Goal: Complete application form: Complete application form

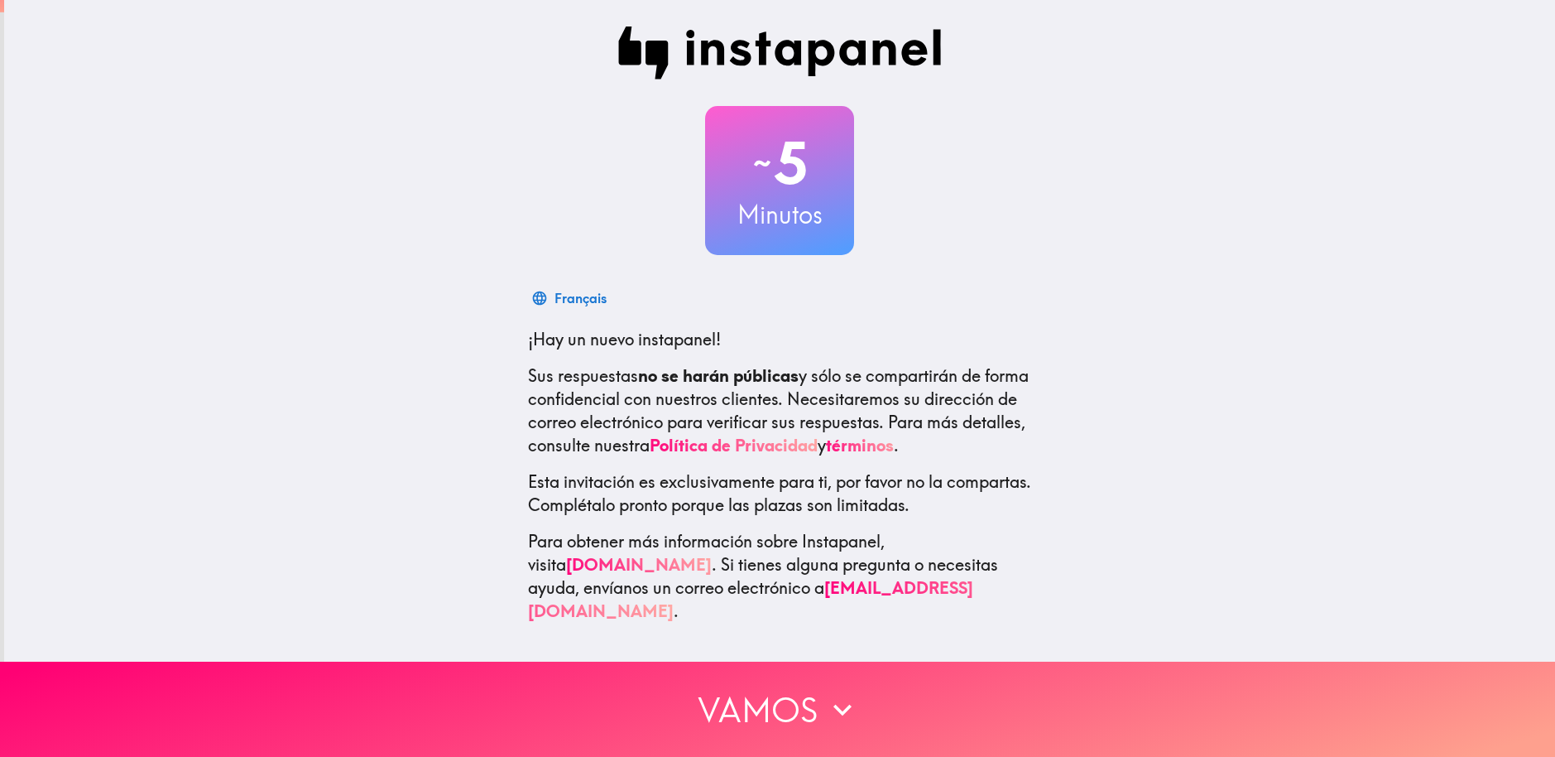
click at [780, 707] on button "Vamos" at bounding box center [777, 708] width 1555 height 95
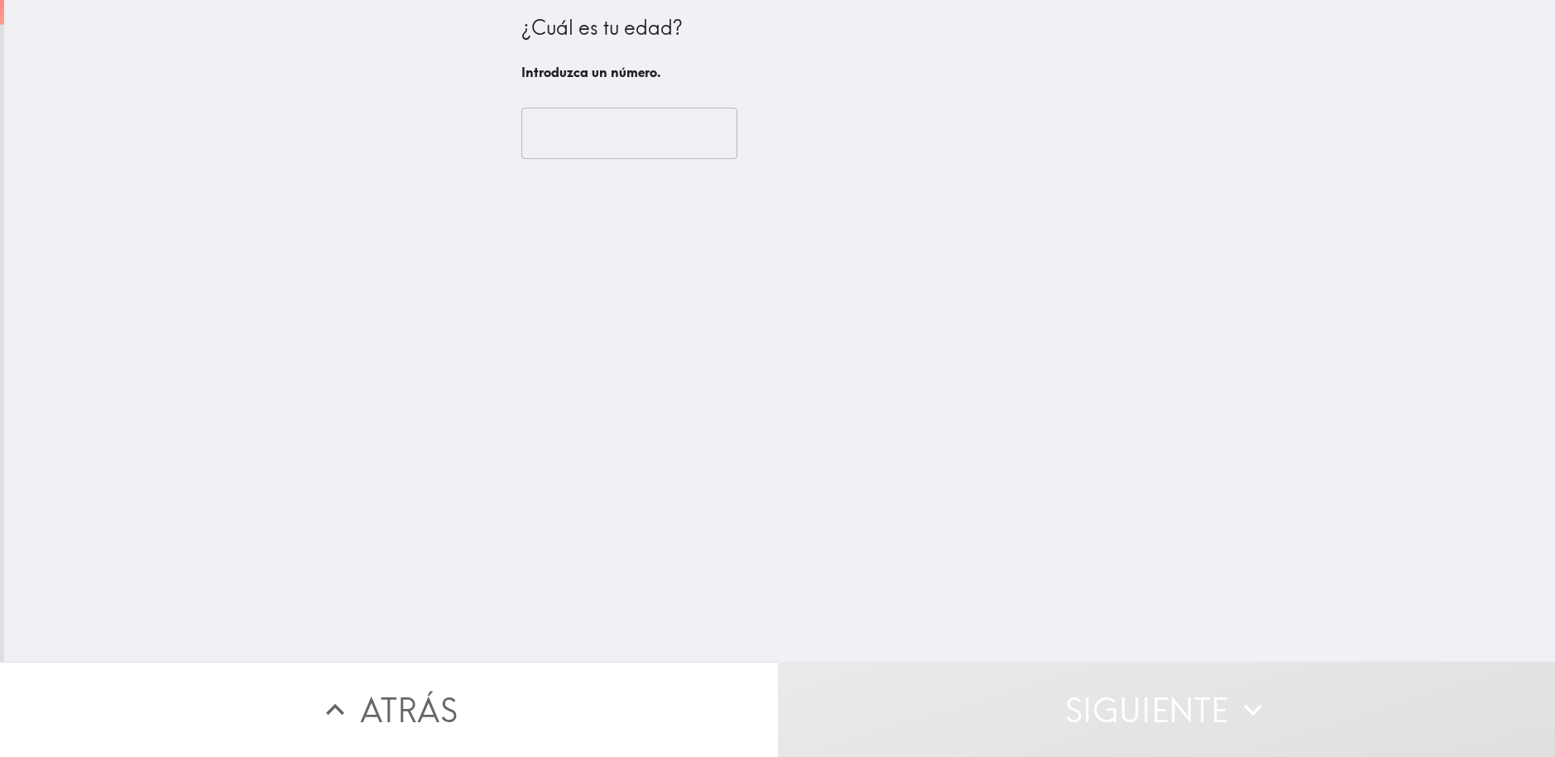
click at [575, 132] on input "number" at bounding box center [629, 133] width 216 height 51
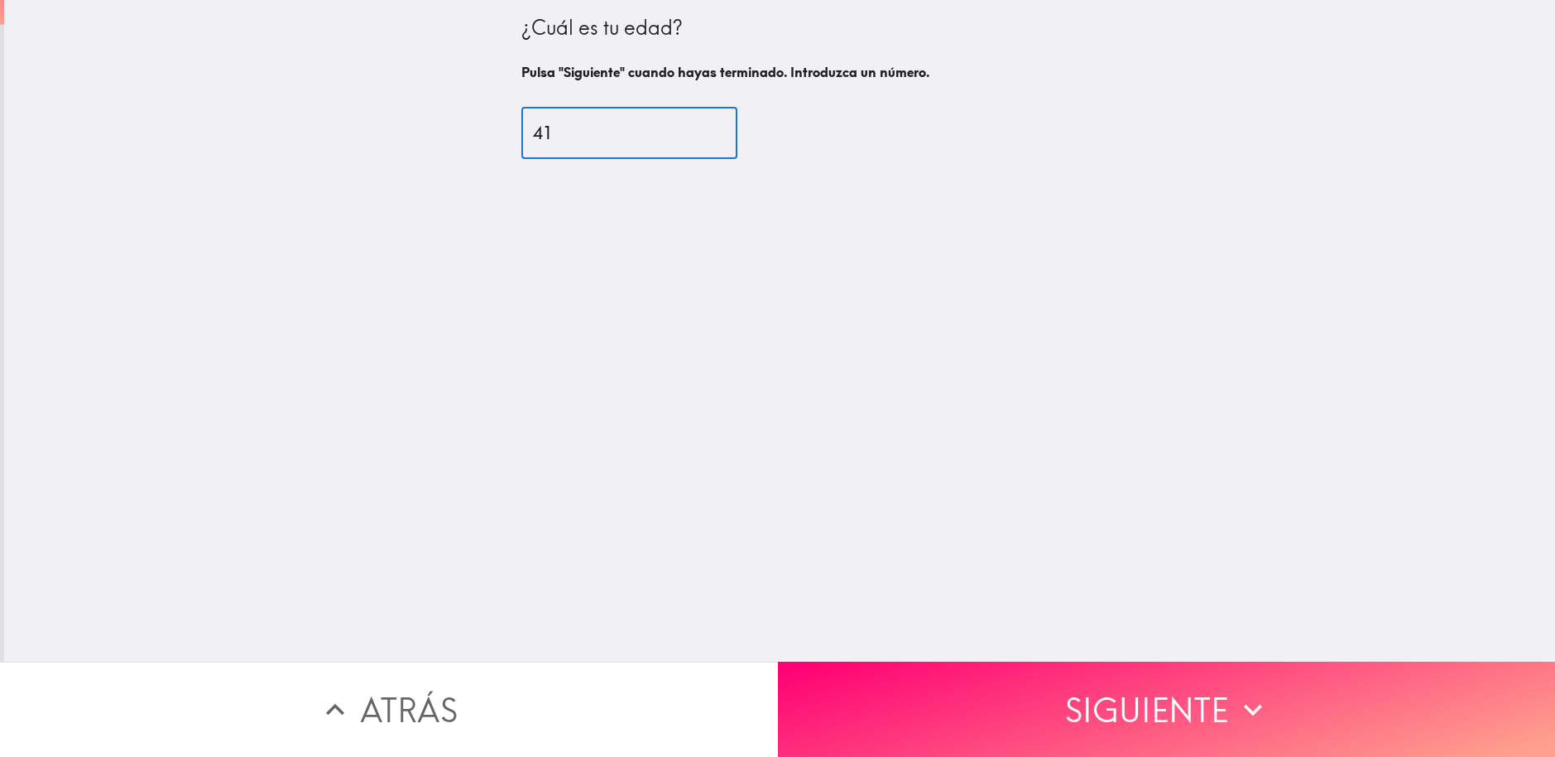
type input "41"
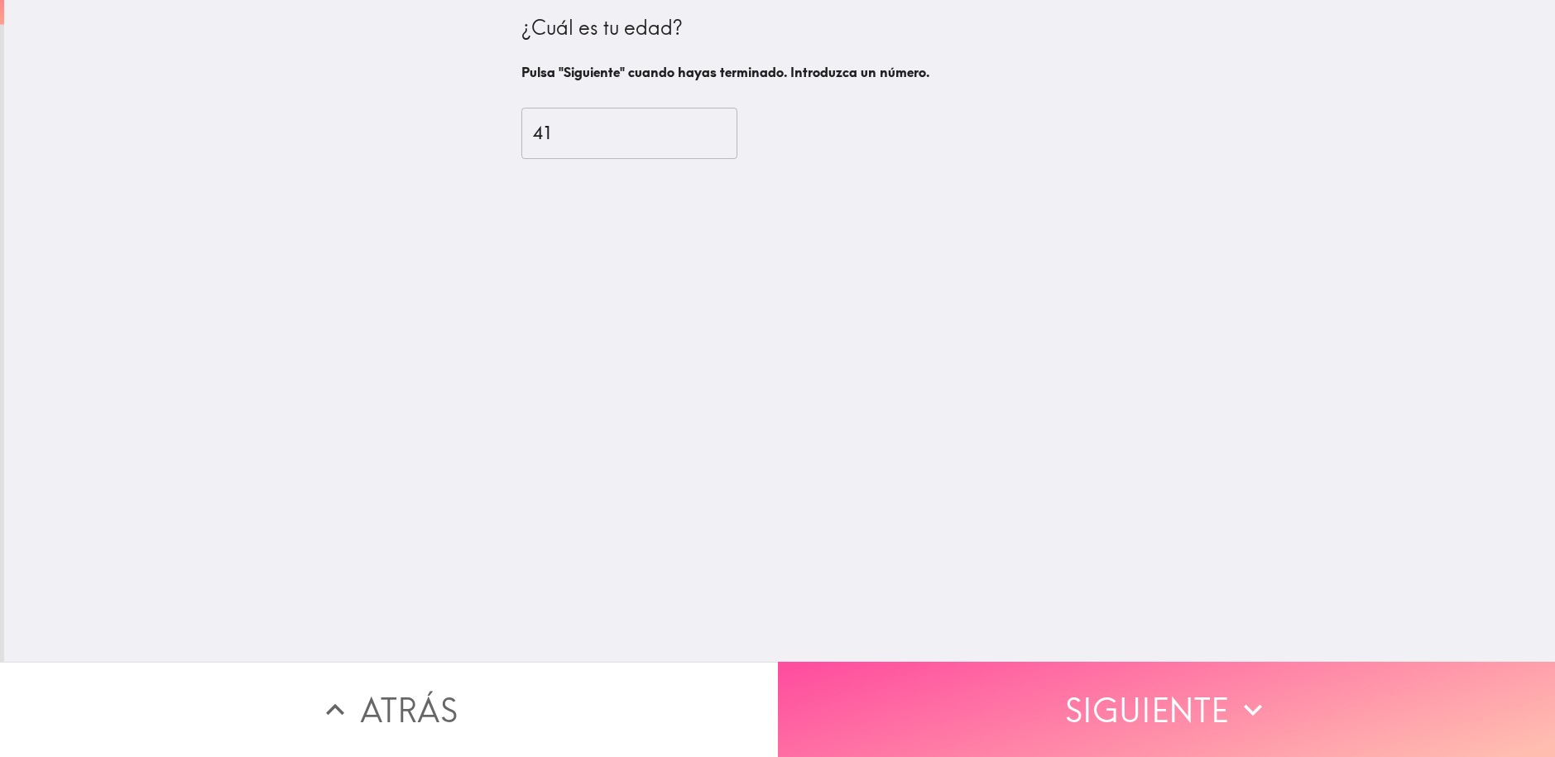
click at [1235, 691] on icon "button" at bounding box center [1253, 709] width 36 height 36
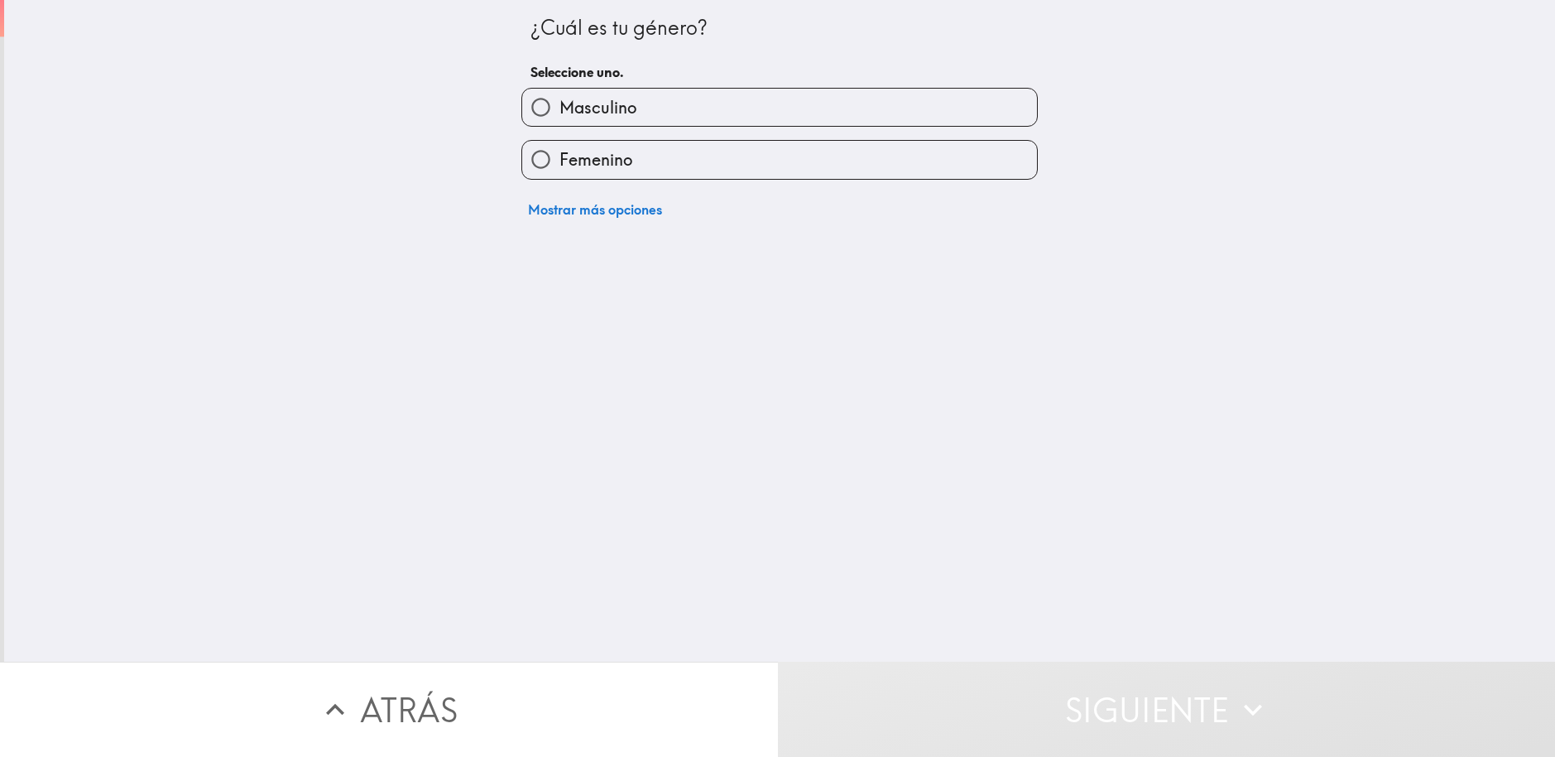
click at [564, 103] on span "Masculino" at bounding box center [598, 107] width 77 height 23
click at [560, 103] on input "Masculino" at bounding box center [540, 107] width 37 height 37
radio input "true"
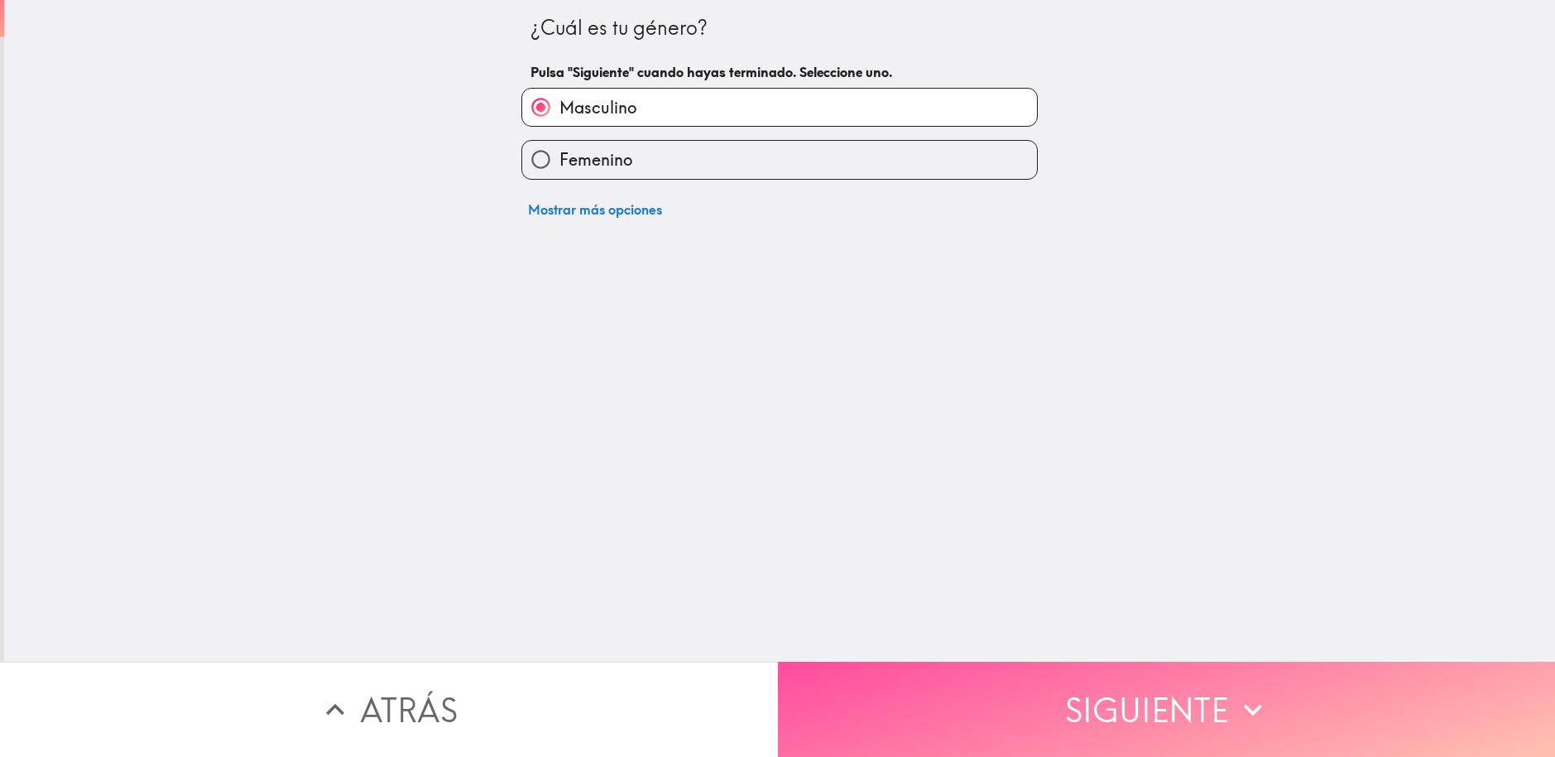
click at [1163, 669] on button "Siguiente" at bounding box center [1167, 708] width 778 height 95
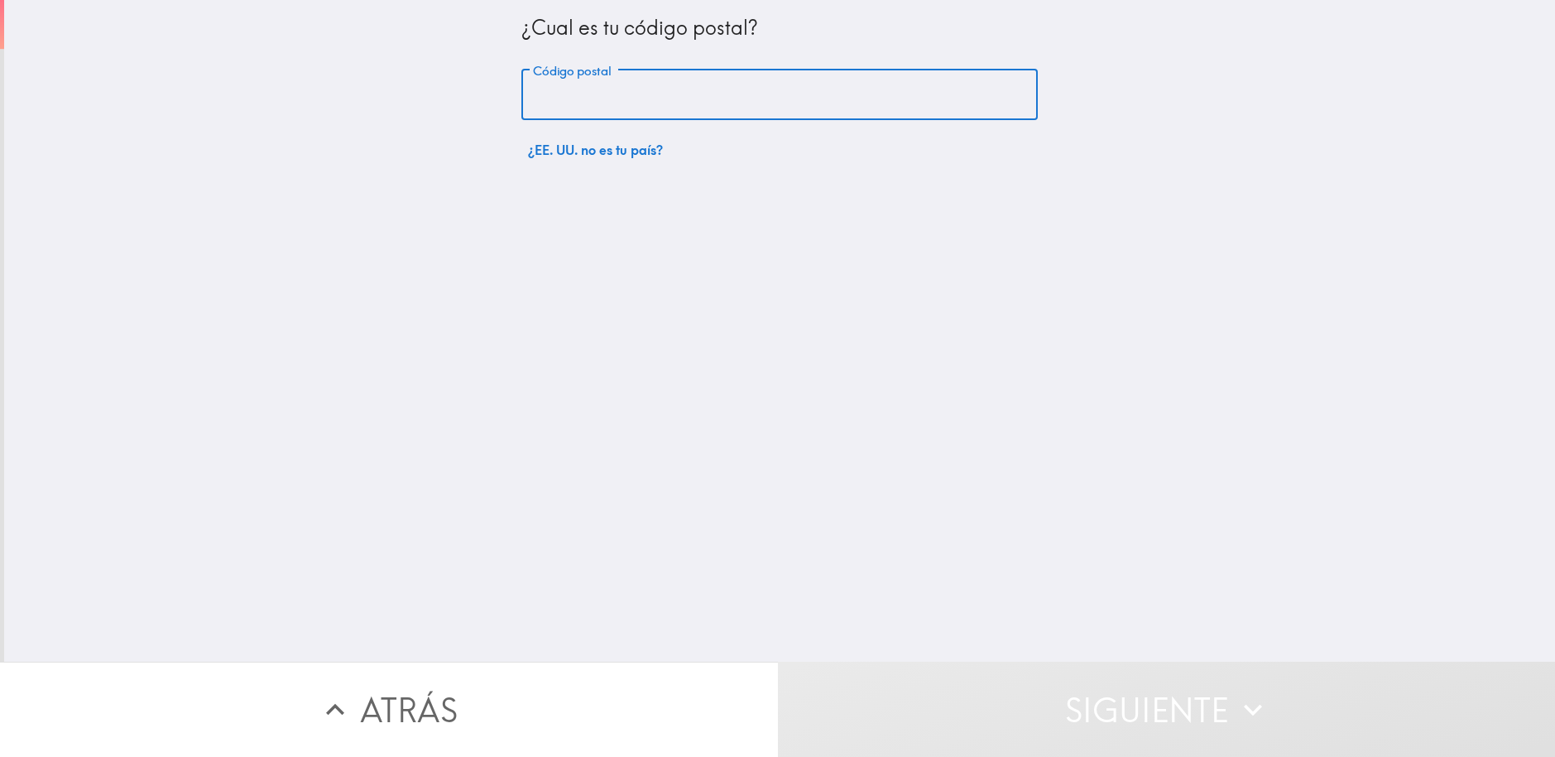
click at [569, 98] on input "Código postal" at bounding box center [779, 95] width 517 height 51
type input "33326"
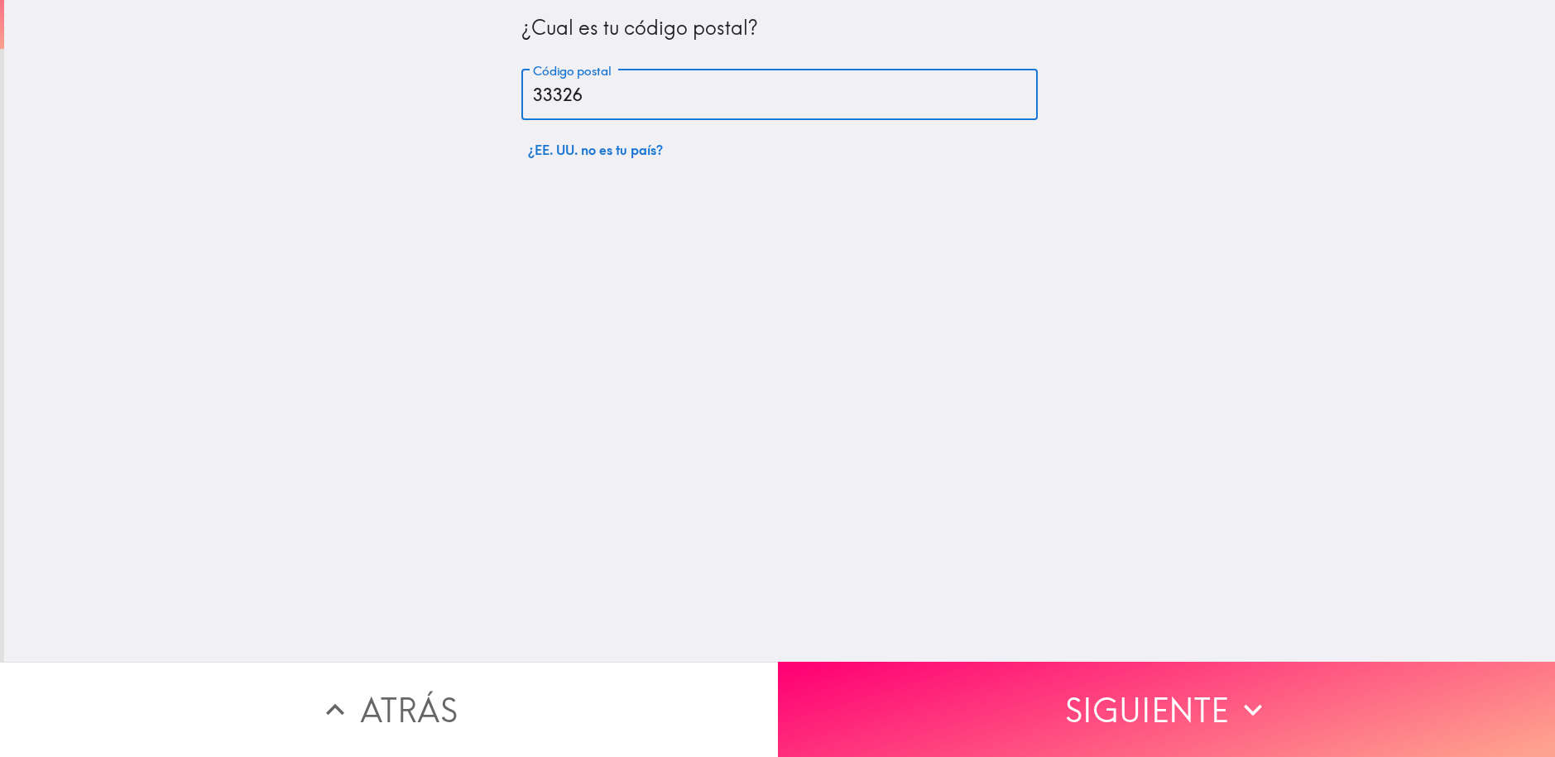
click at [1253, 670] on button "Siguiente" at bounding box center [1167, 708] width 778 height 95
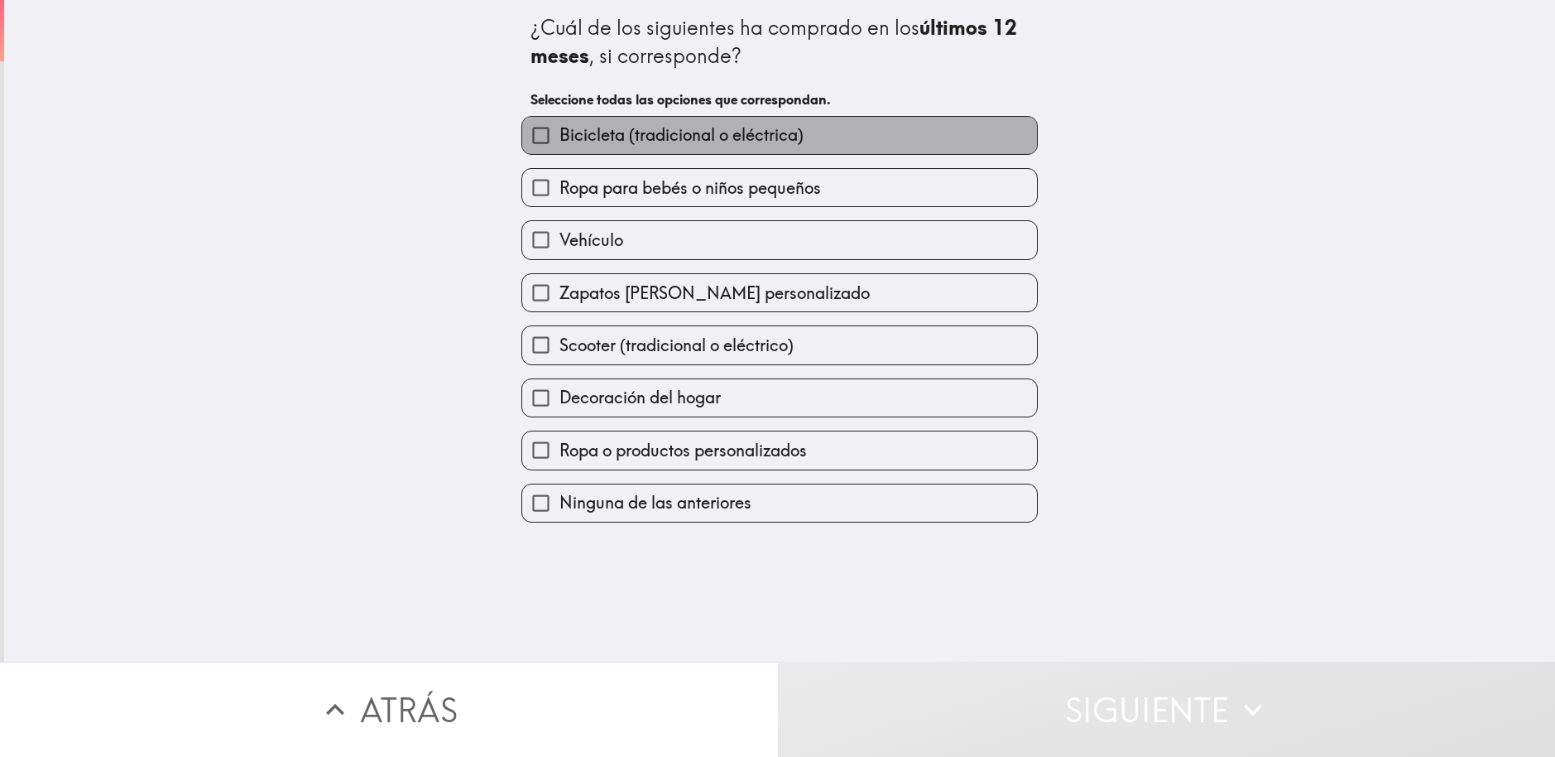
click at [587, 133] on span "Bicicleta (tradicional o eléctrica)" at bounding box center [682, 134] width 244 height 23
click at [560, 133] on input "Bicicleta (tradicional o eléctrica)" at bounding box center [540, 135] width 37 height 37
checkbox input "true"
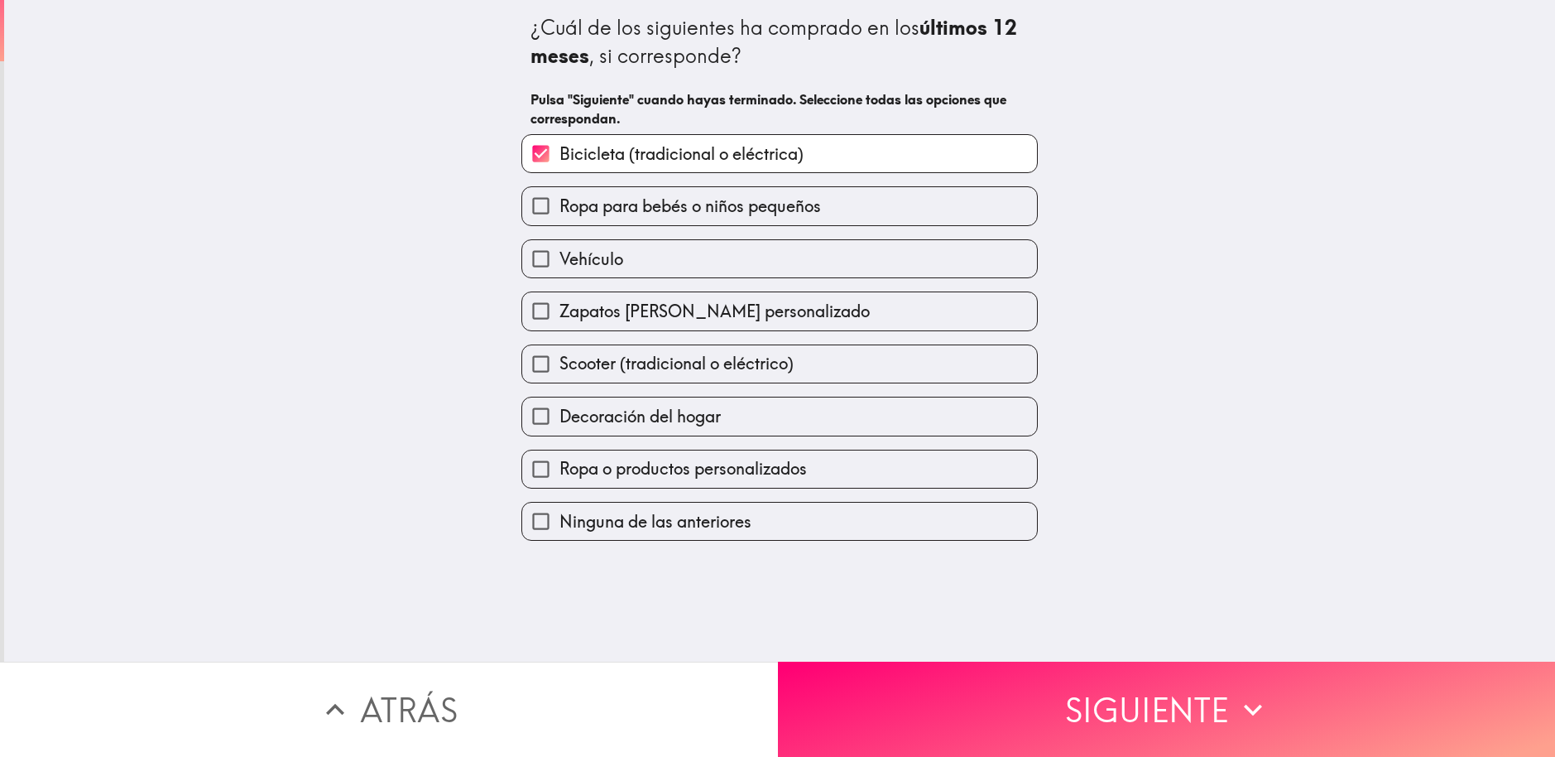
click at [593, 211] on span "Ropa para bebés o niños pequeños" at bounding box center [691, 206] width 262 height 23
click at [560, 211] on input "Ropa para bebés o niños pequeños" at bounding box center [540, 205] width 37 height 37
checkbox input "true"
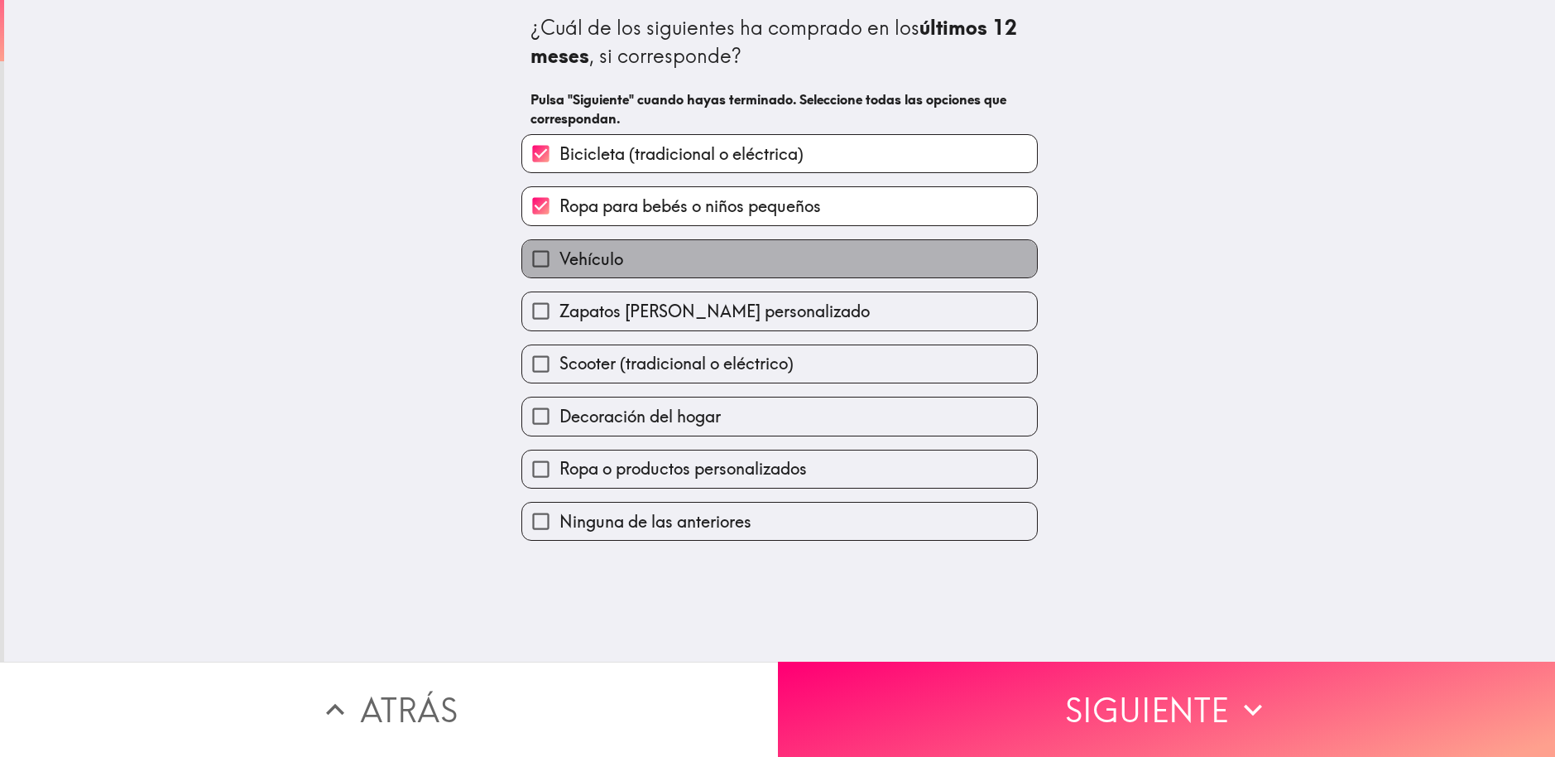
click at [592, 266] on span "Vehículo" at bounding box center [592, 258] width 64 height 23
click at [560, 266] on input "Vehículo" at bounding box center [540, 258] width 37 height 37
checkbox input "true"
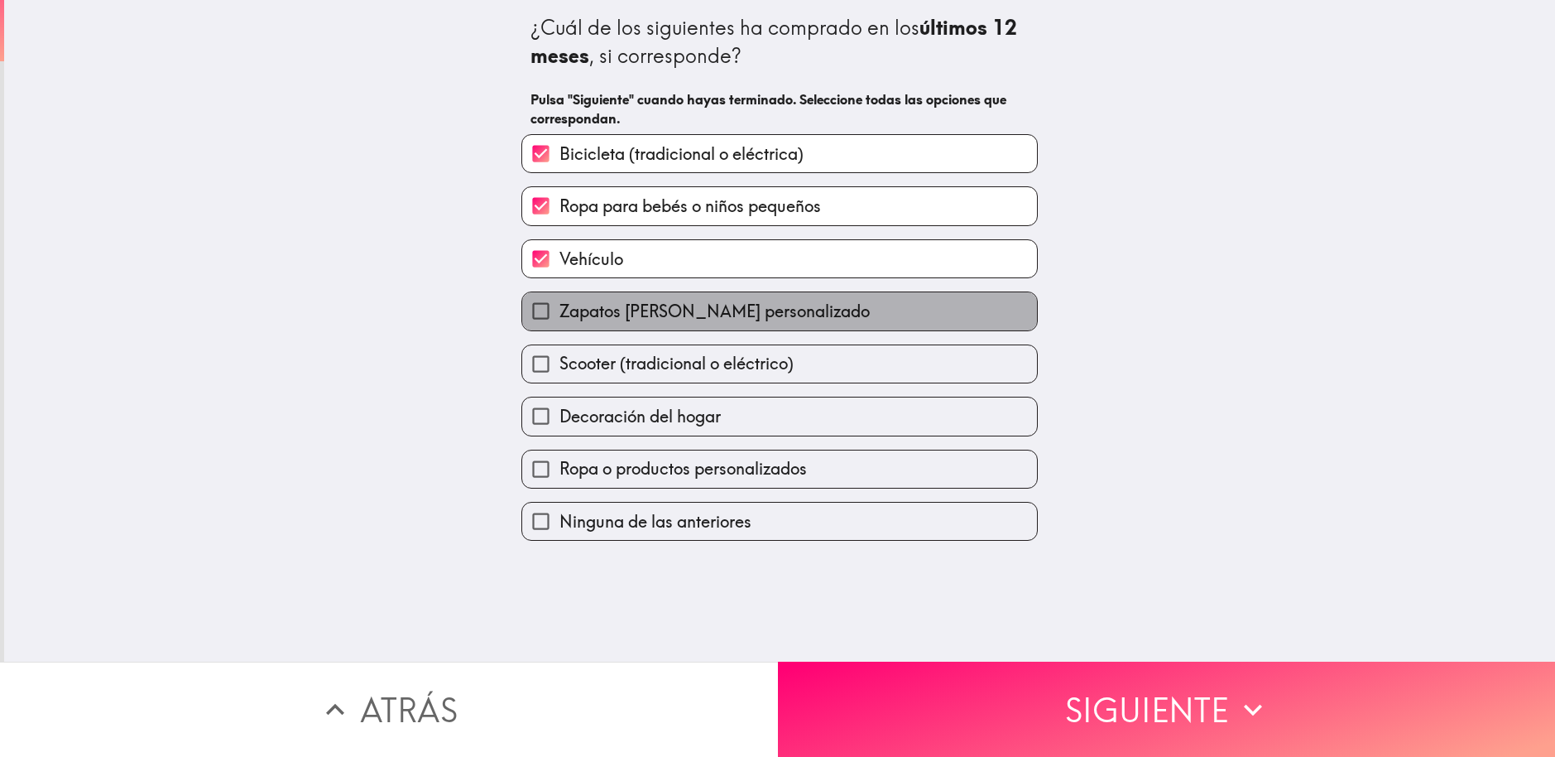
click at [585, 322] on span "Zapatos [PERSON_NAME] personalizado" at bounding box center [715, 311] width 310 height 23
click at [560, 322] on input "Zapatos [PERSON_NAME] personalizado" at bounding box center [540, 310] width 37 height 37
checkbox input "true"
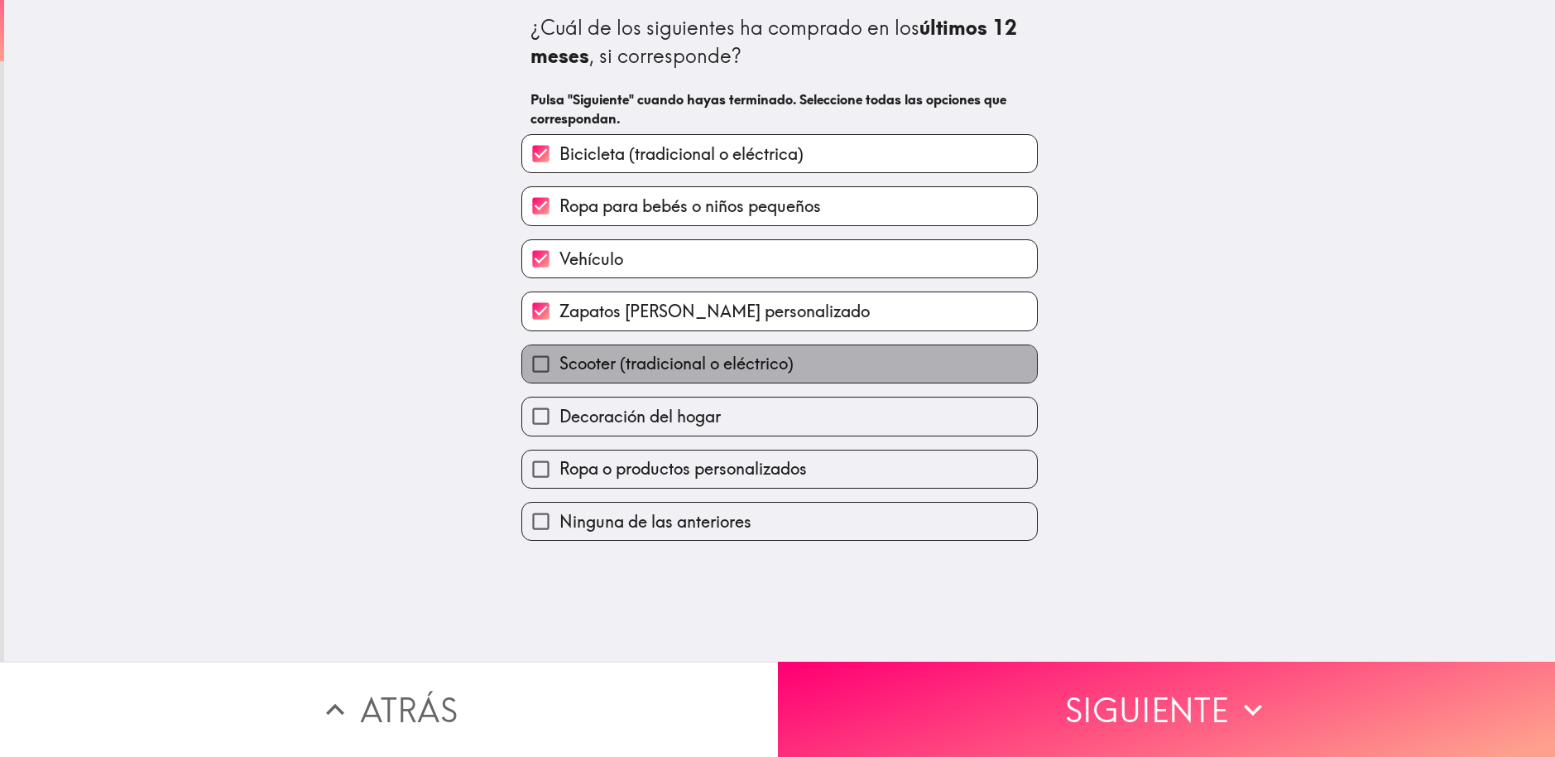
click at [585, 363] on span "Scooter (tradicional o eléctrico)" at bounding box center [677, 363] width 234 height 23
click at [560, 363] on input "Scooter (tradicional o eléctrico)" at bounding box center [540, 363] width 37 height 37
checkbox input "true"
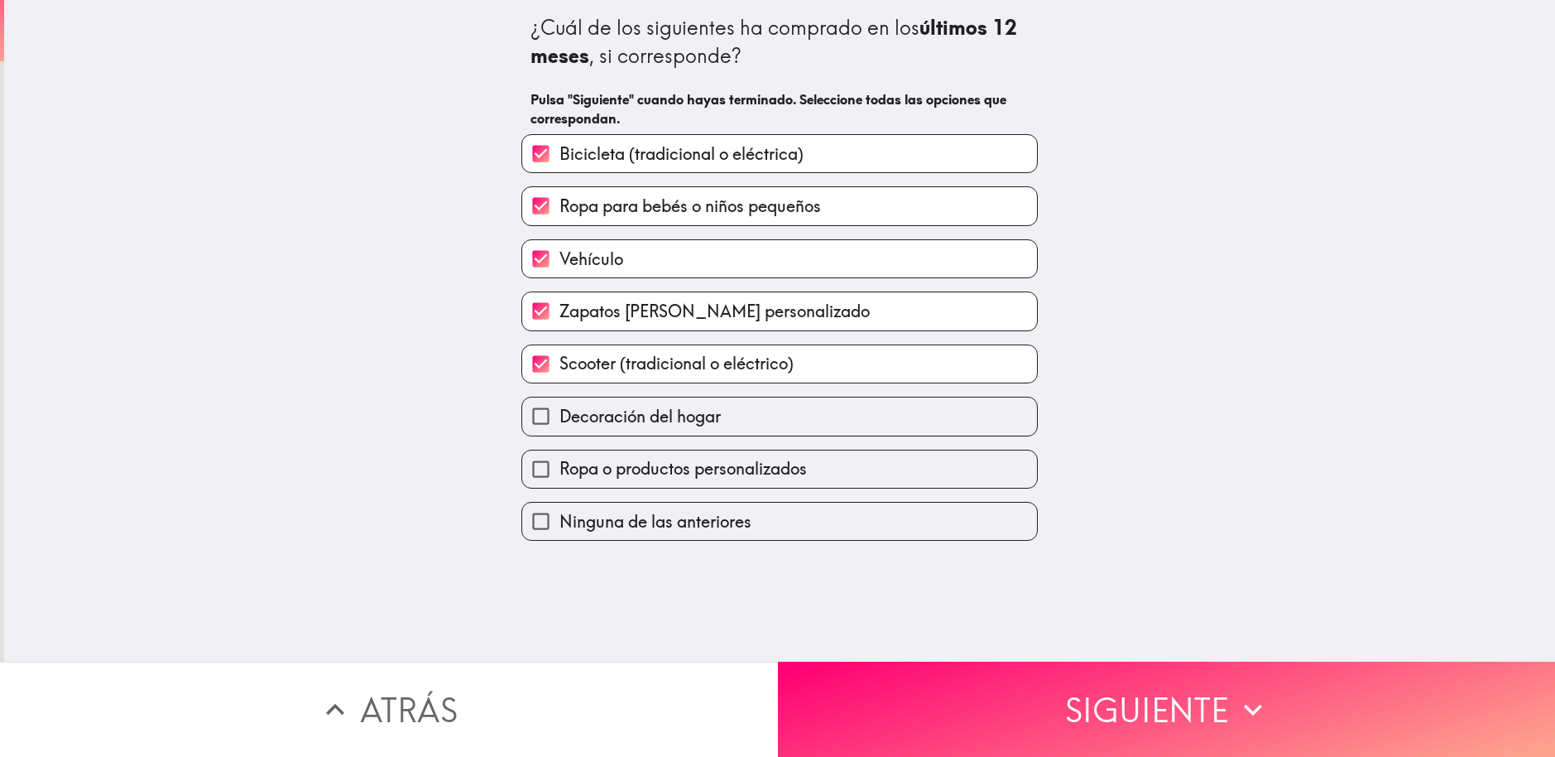
click at [585, 418] on span "Decoración del hogar" at bounding box center [640, 416] width 161 height 23
click at [560, 418] on input "Decoración del hogar" at bounding box center [540, 415] width 37 height 37
checkbox input "true"
click at [594, 458] on span "Ropa o productos personalizados" at bounding box center [683, 468] width 247 height 23
click at [560, 458] on input "Ropa o productos personalizados" at bounding box center [540, 468] width 37 height 37
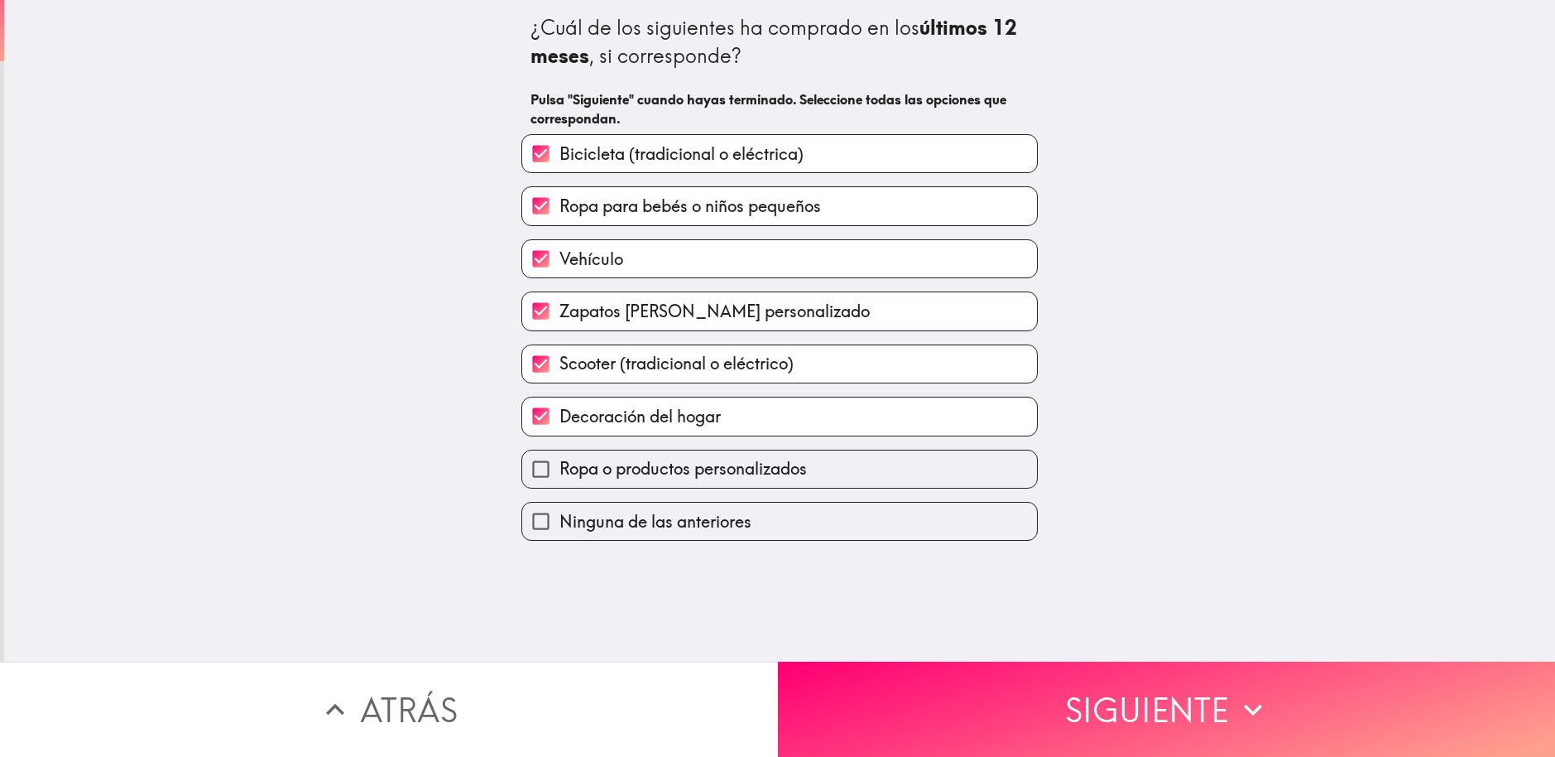
checkbox input "true"
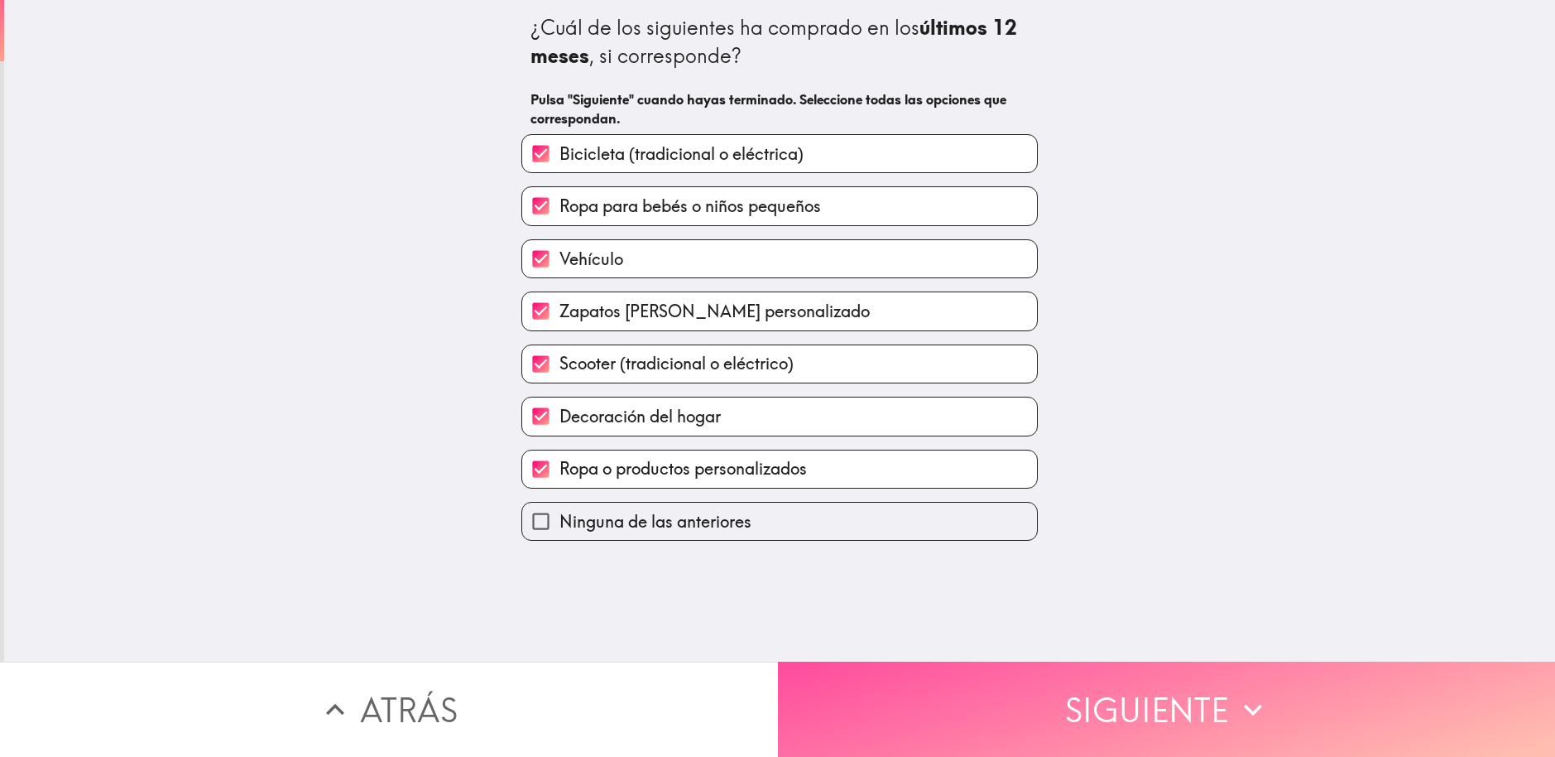
click at [1125, 691] on button "Siguiente" at bounding box center [1167, 708] width 778 height 95
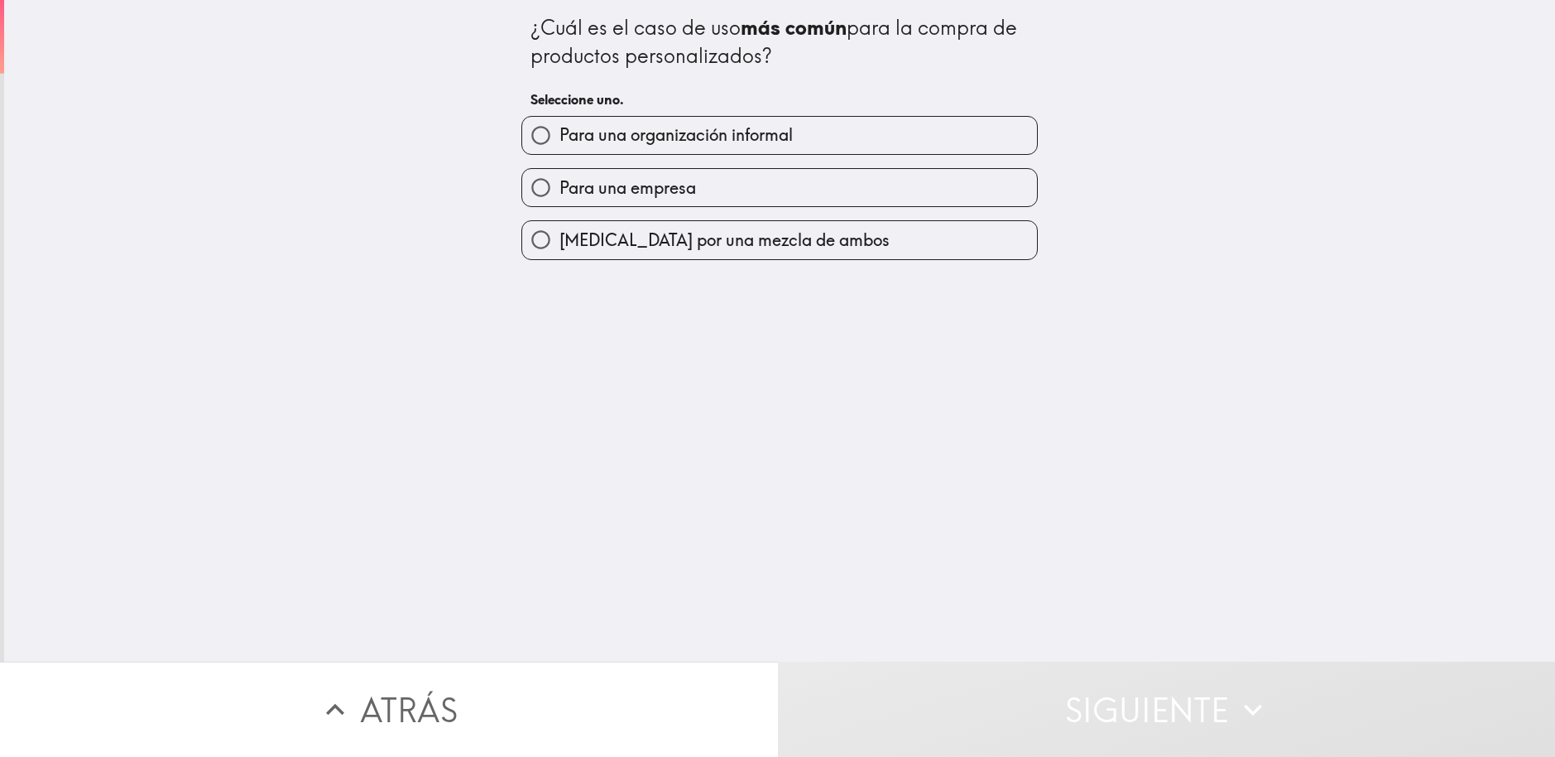
click at [703, 241] on span "[MEDICAL_DATA] por una mezcla de ambos" at bounding box center [725, 239] width 330 height 23
click at [560, 241] on input "[MEDICAL_DATA] por una mezcla de ambos" at bounding box center [540, 239] width 37 height 37
radio input "true"
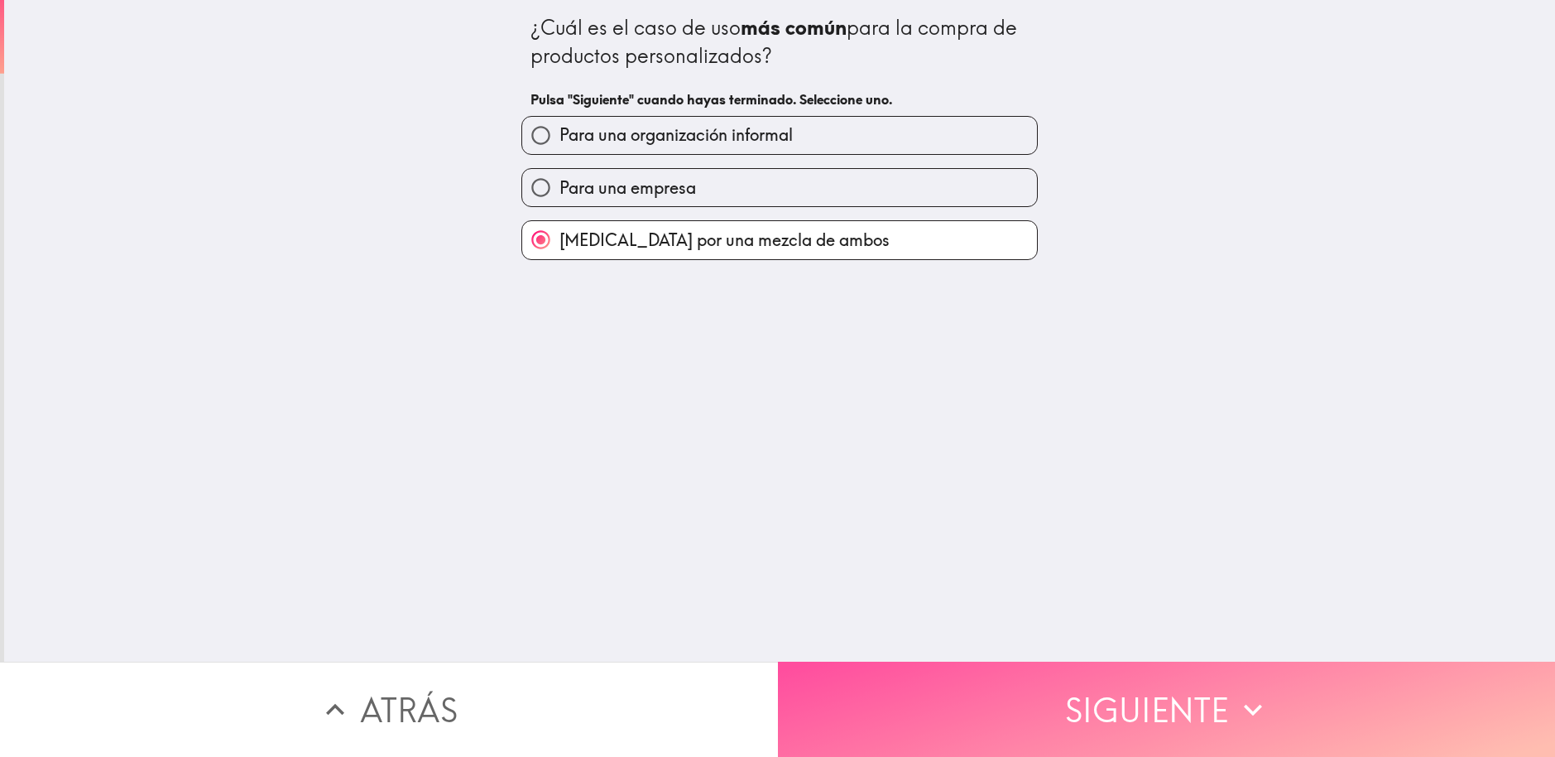
click at [1060, 664] on button "Siguiente" at bounding box center [1167, 708] width 778 height 95
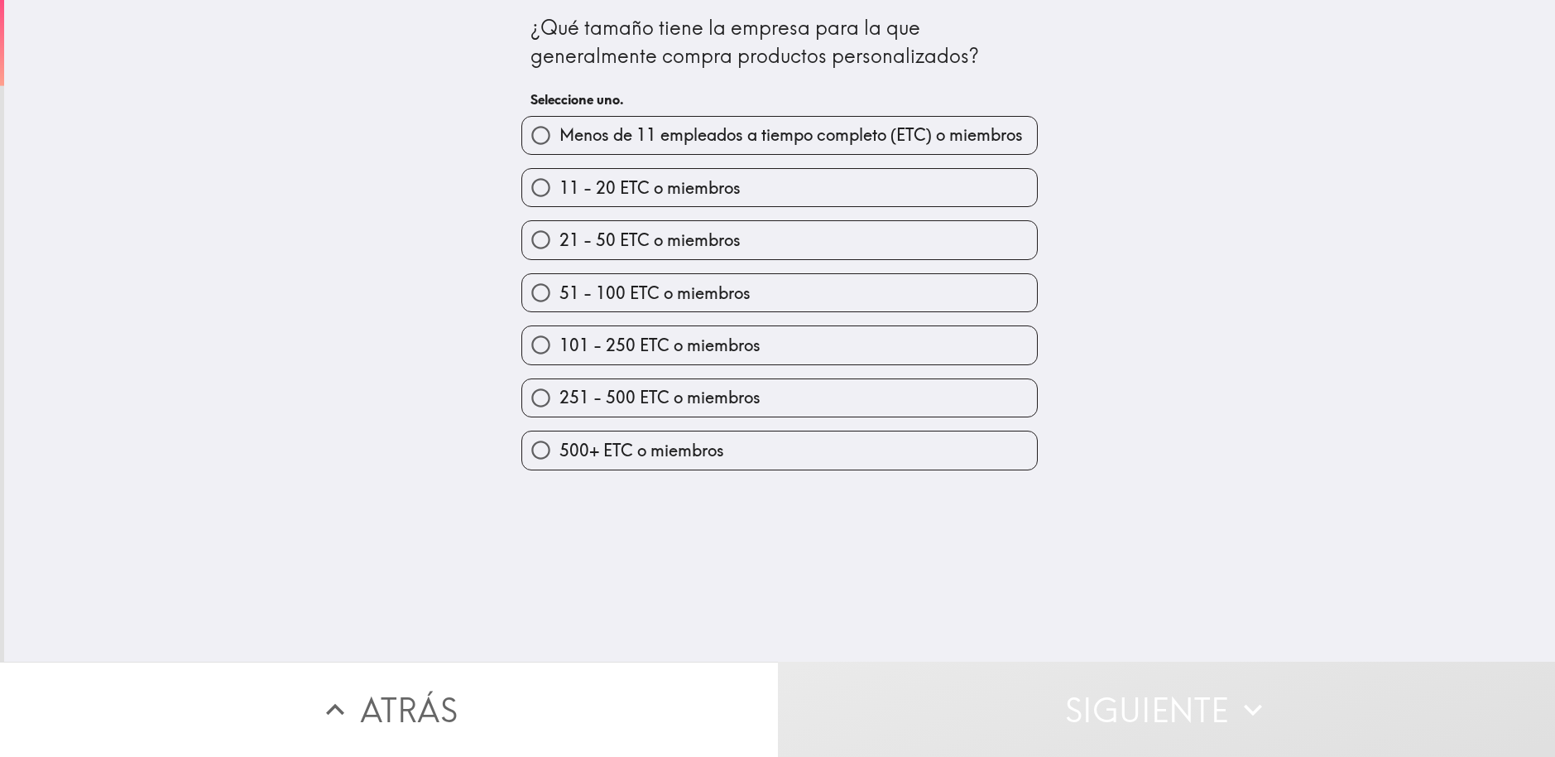
click at [706, 350] on span "101 - 250 ETC o miembros" at bounding box center [660, 345] width 201 height 23
click at [560, 350] on input "101 - 250 ETC o miembros" at bounding box center [540, 344] width 37 height 37
radio input "true"
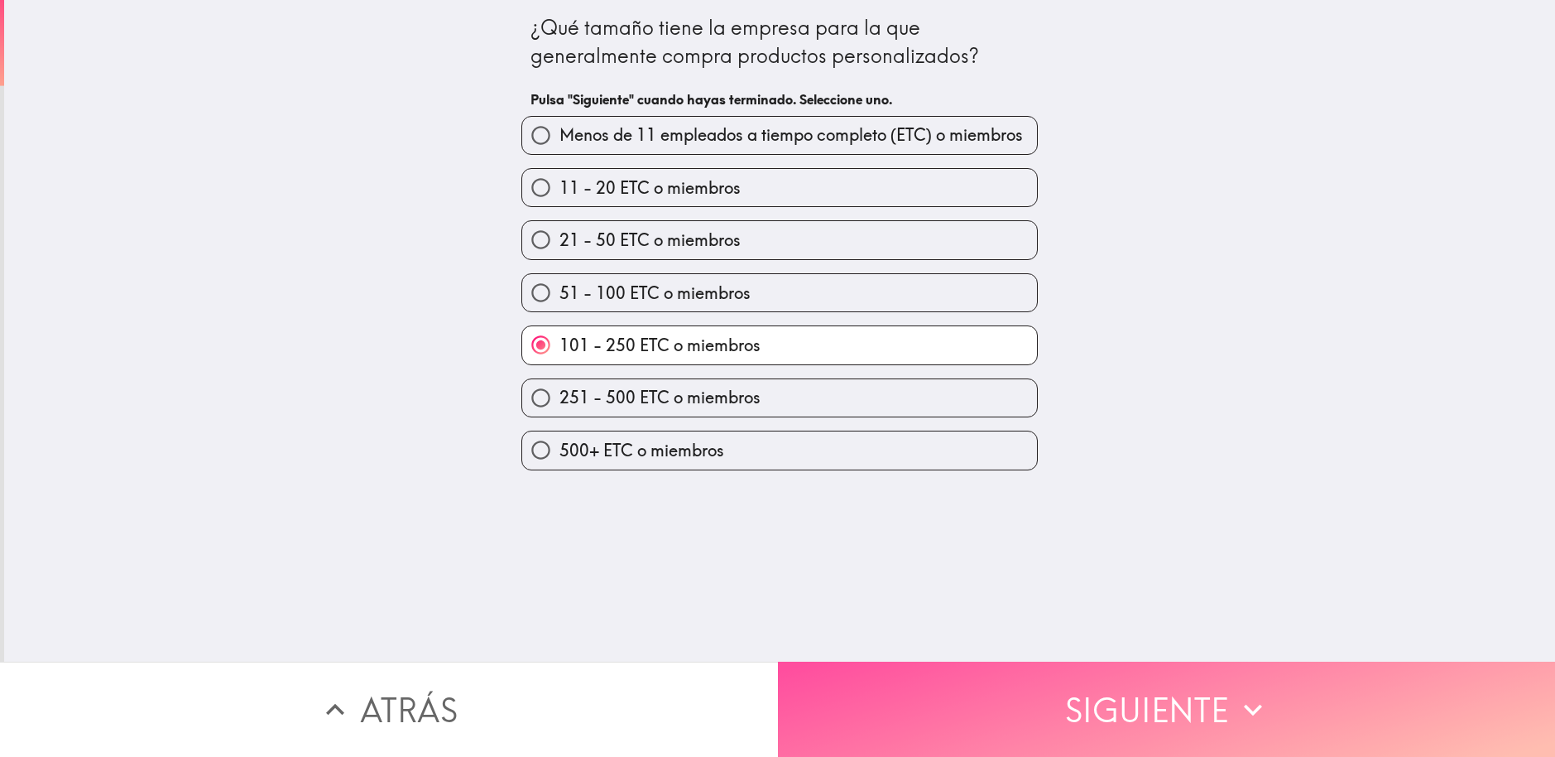
click at [917, 670] on button "Siguiente" at bounding box center [1167, 708] width 778 height 95
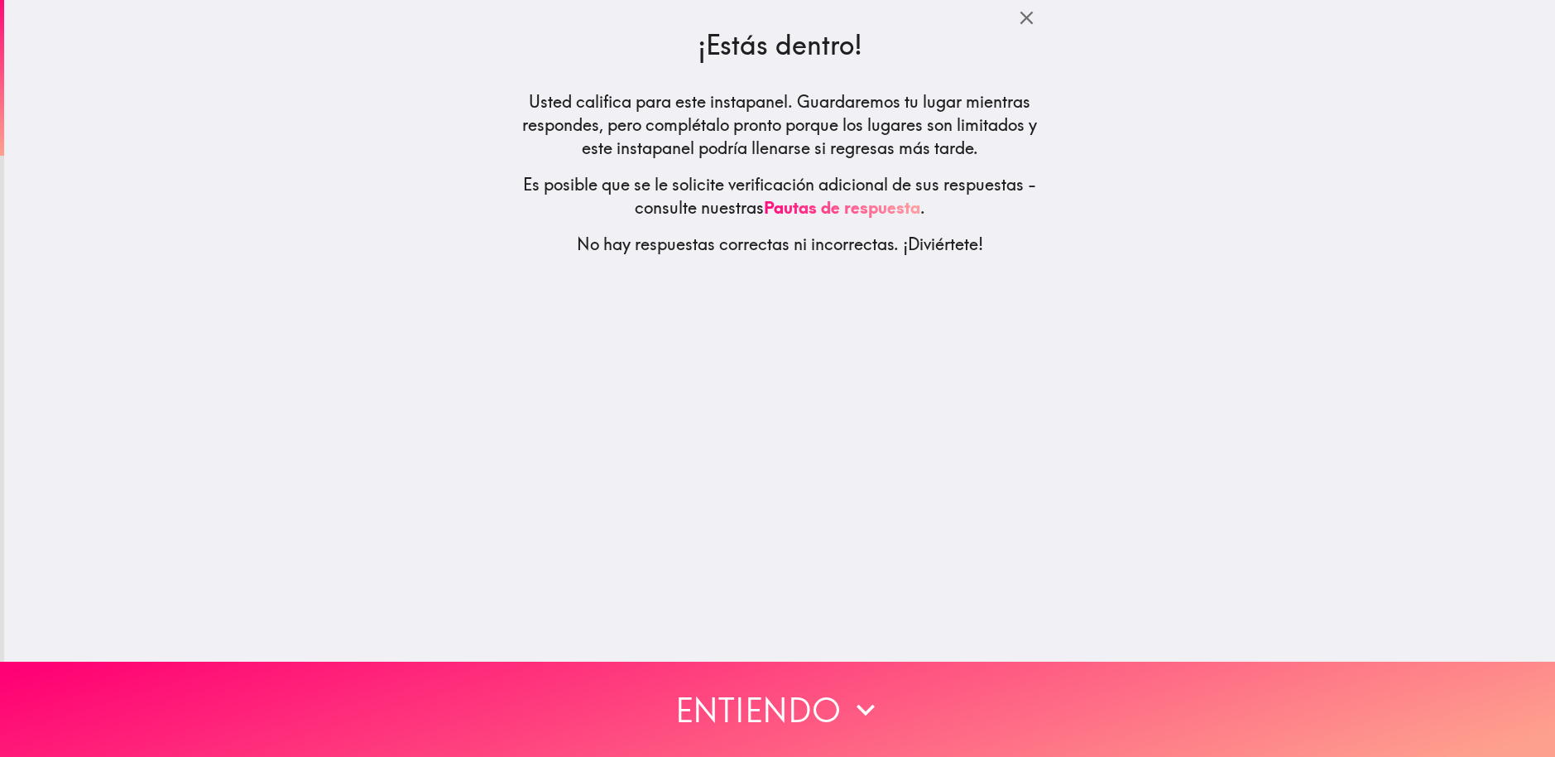
click at [836, 689] on button "Entiendo" at bounding box center [777, 708] width 1555 height 95
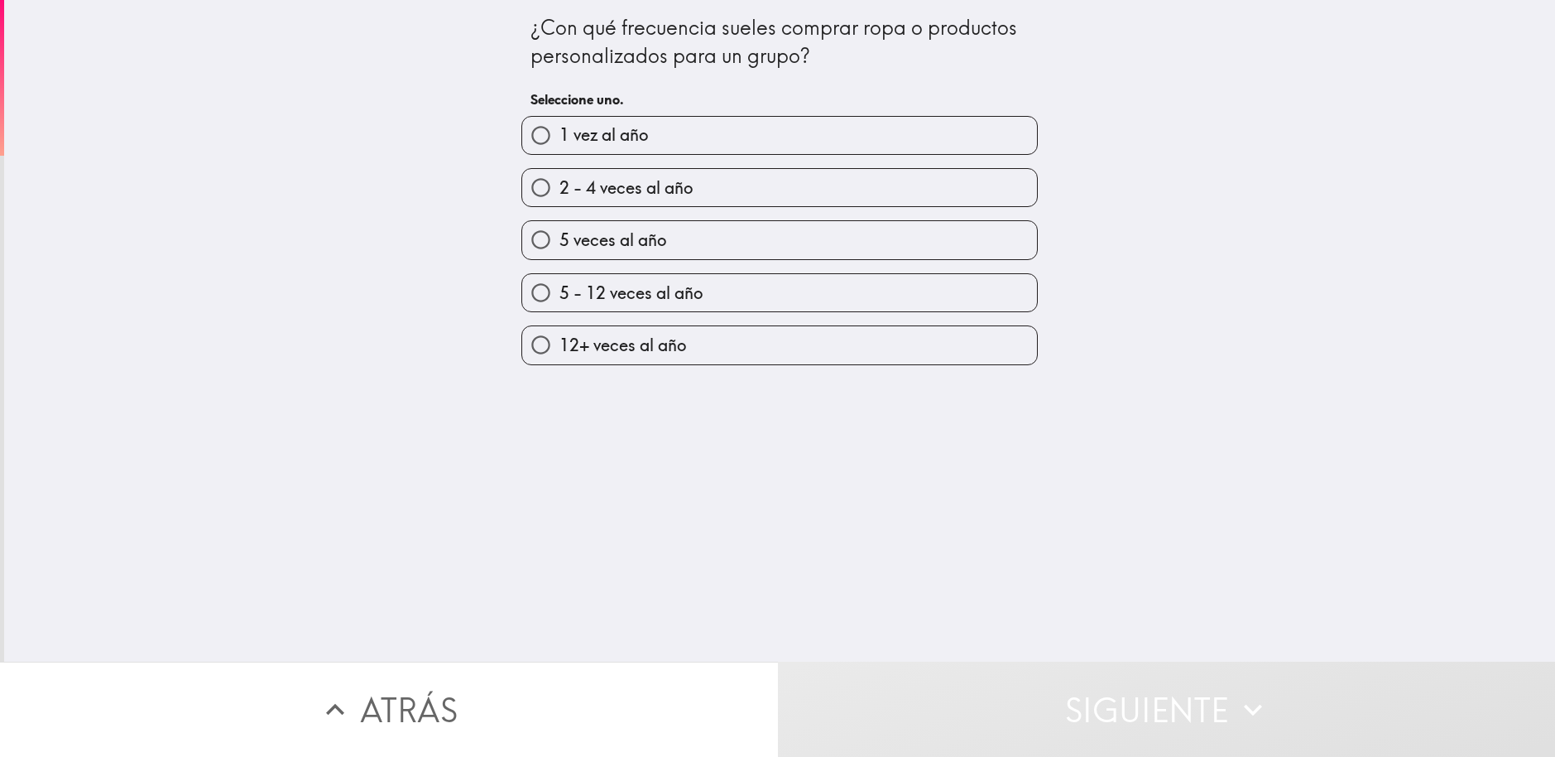
click at [660, 345] on span "12+ veces al año" at bounding box center [623, 345] width 127 height 23
click at [560, 345] on input "12+ veces al año" at bounding box center [540, 344] width 37 height 37
radio input "true"
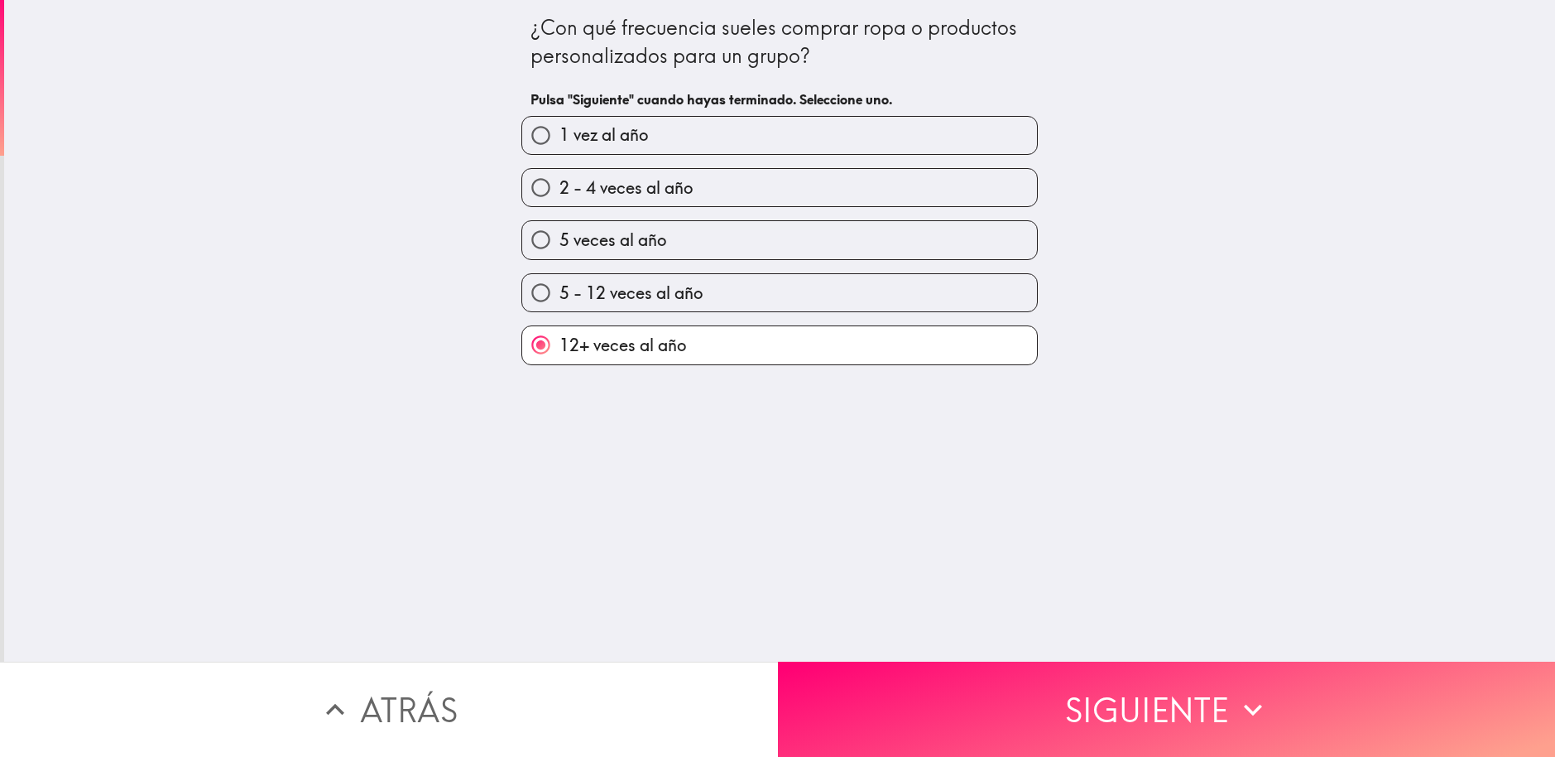
click at [1029, 691] on button "Siguiente" at bounding box center [1167, 708] width 778 height 95
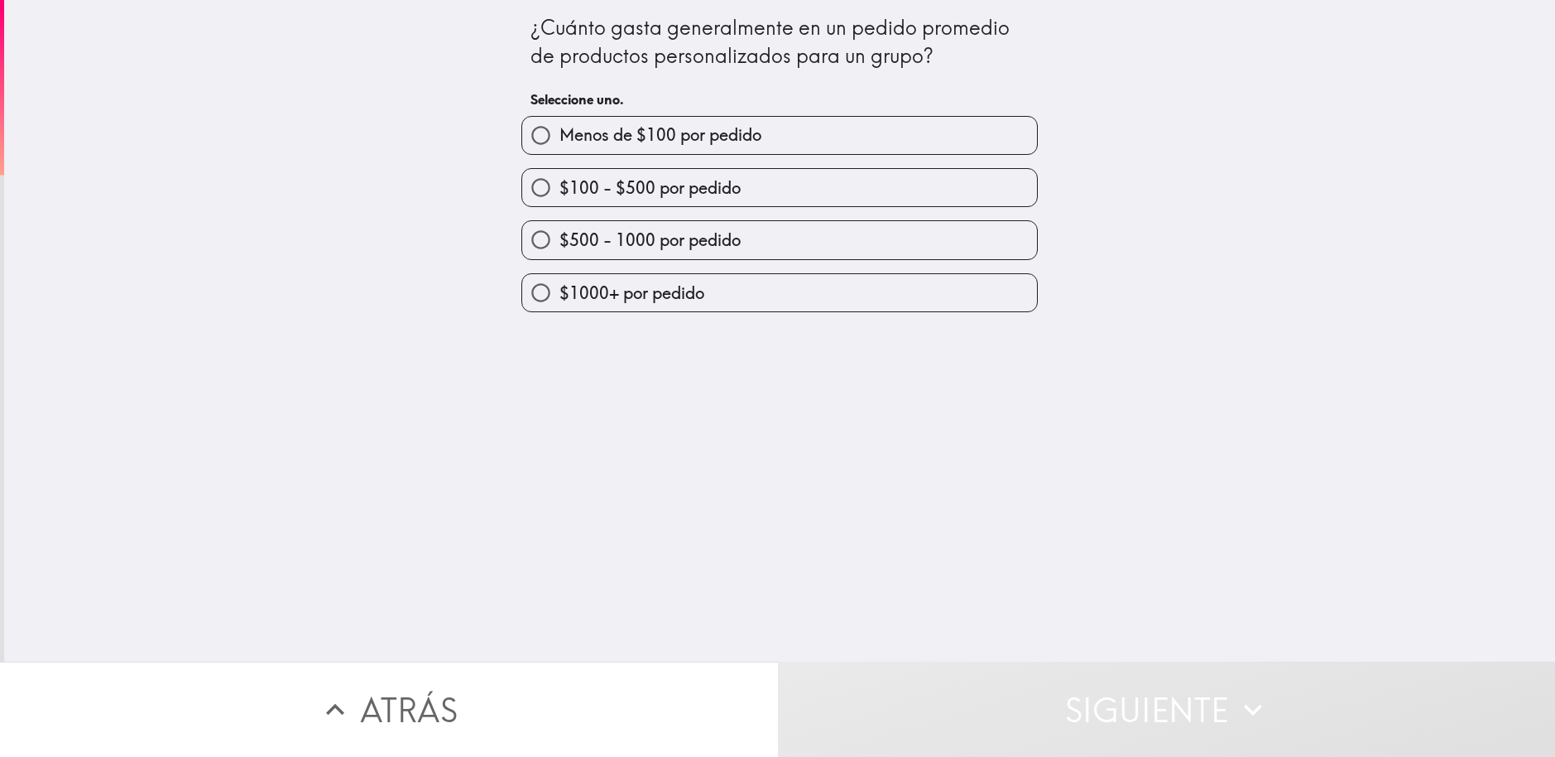
drag, startPoint x: 709, startPoint y: 473, endPoint x: 527, endPoint y: 449, distance: 182.9
click at [527, 449] on div "¿Cuánto gasta generalmente en un pedido promedio de productos personalizados pa…" at bounding box center [779, 330] width 1551 height 661
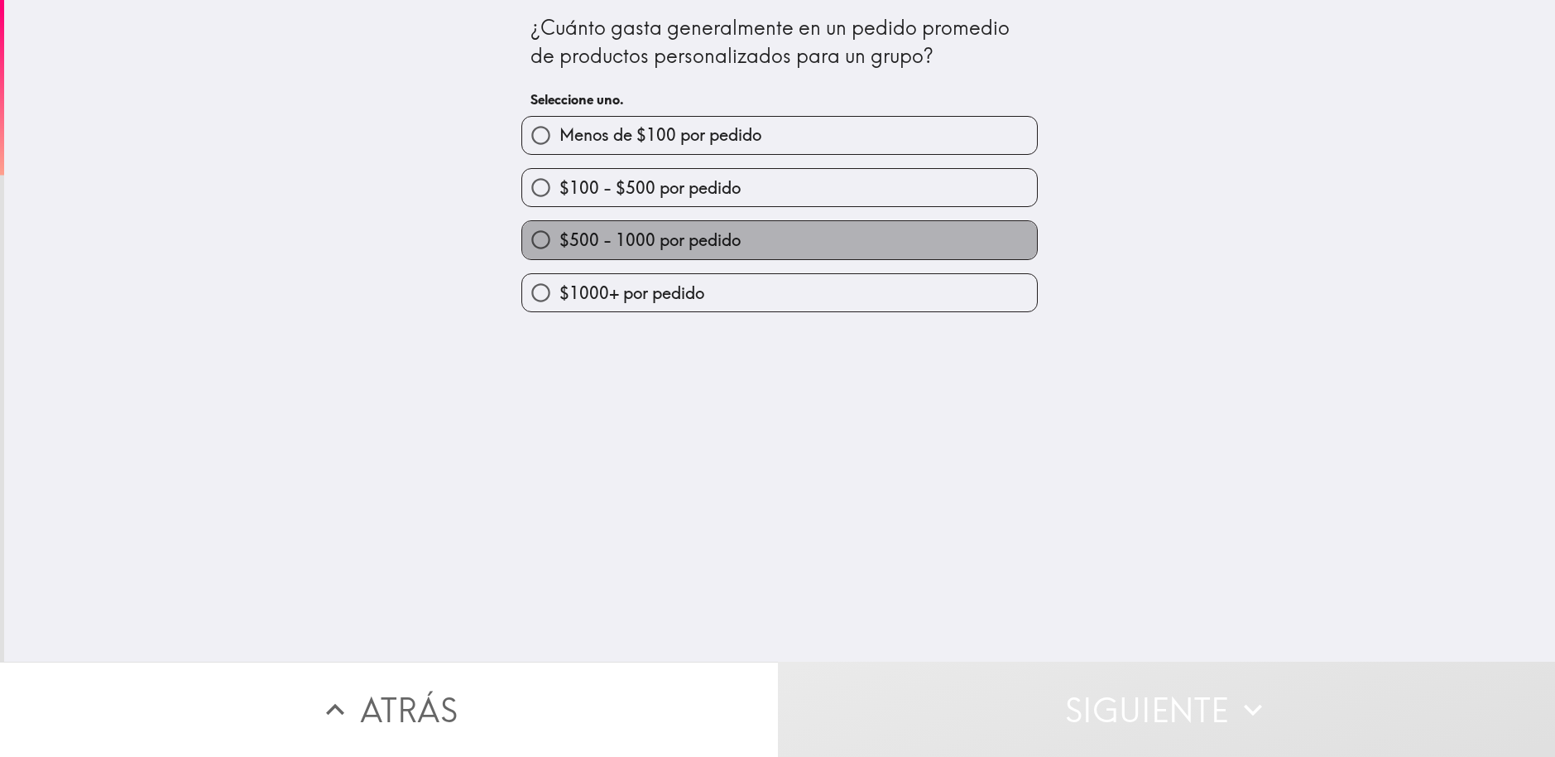
click at [713, 242] on span "$500 - 1000 por pedido" at bounding box center [650, 239] width 181 height 23
click at [560, 242] on input "$500 - 1000 por pedido" at bounding box center [540, 239] width 37 height 37
radio input "true"
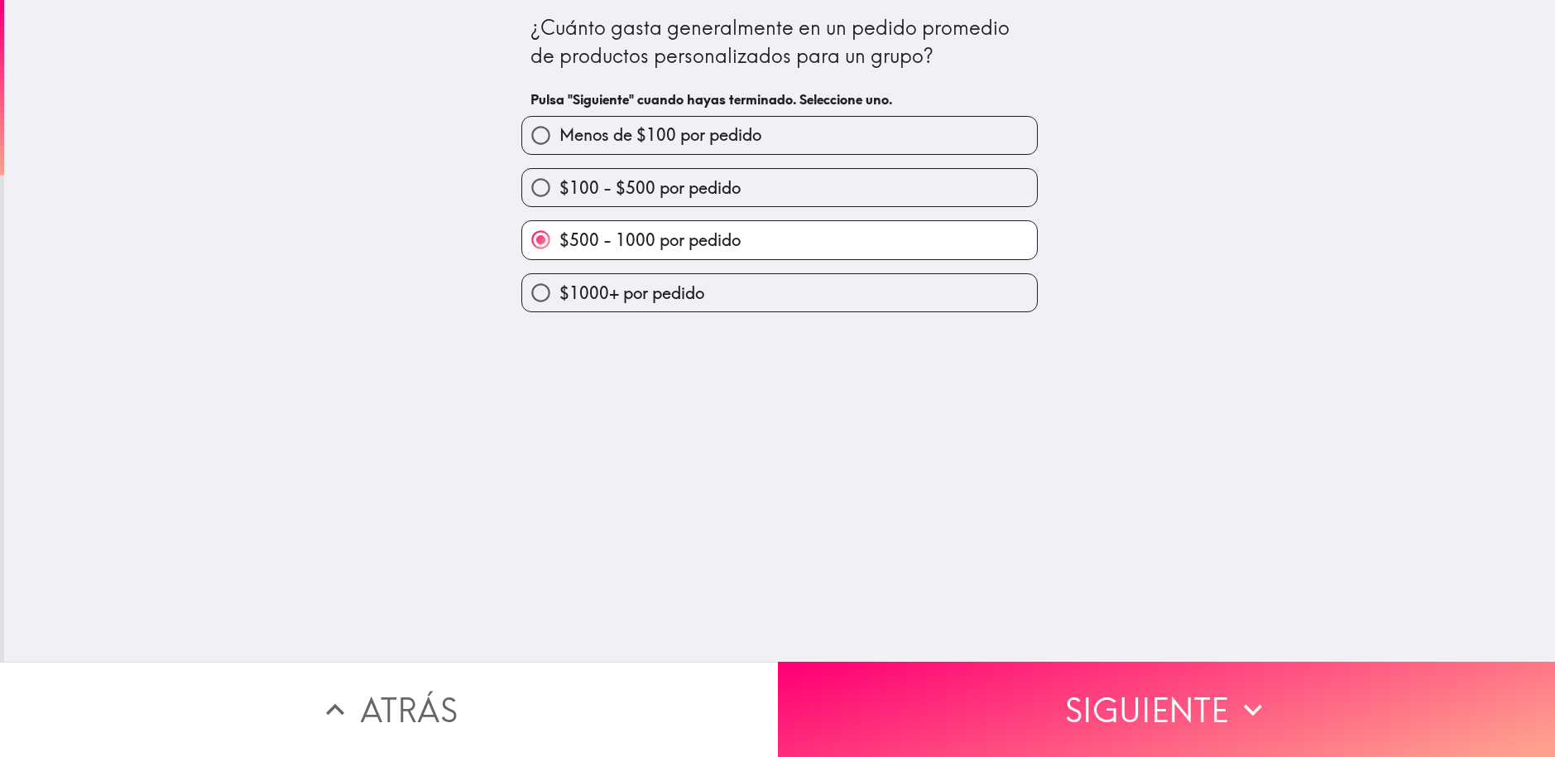
click at [1185, 713] on button "Siguiente" at bounding box center [1167, 708] width 778 height 95
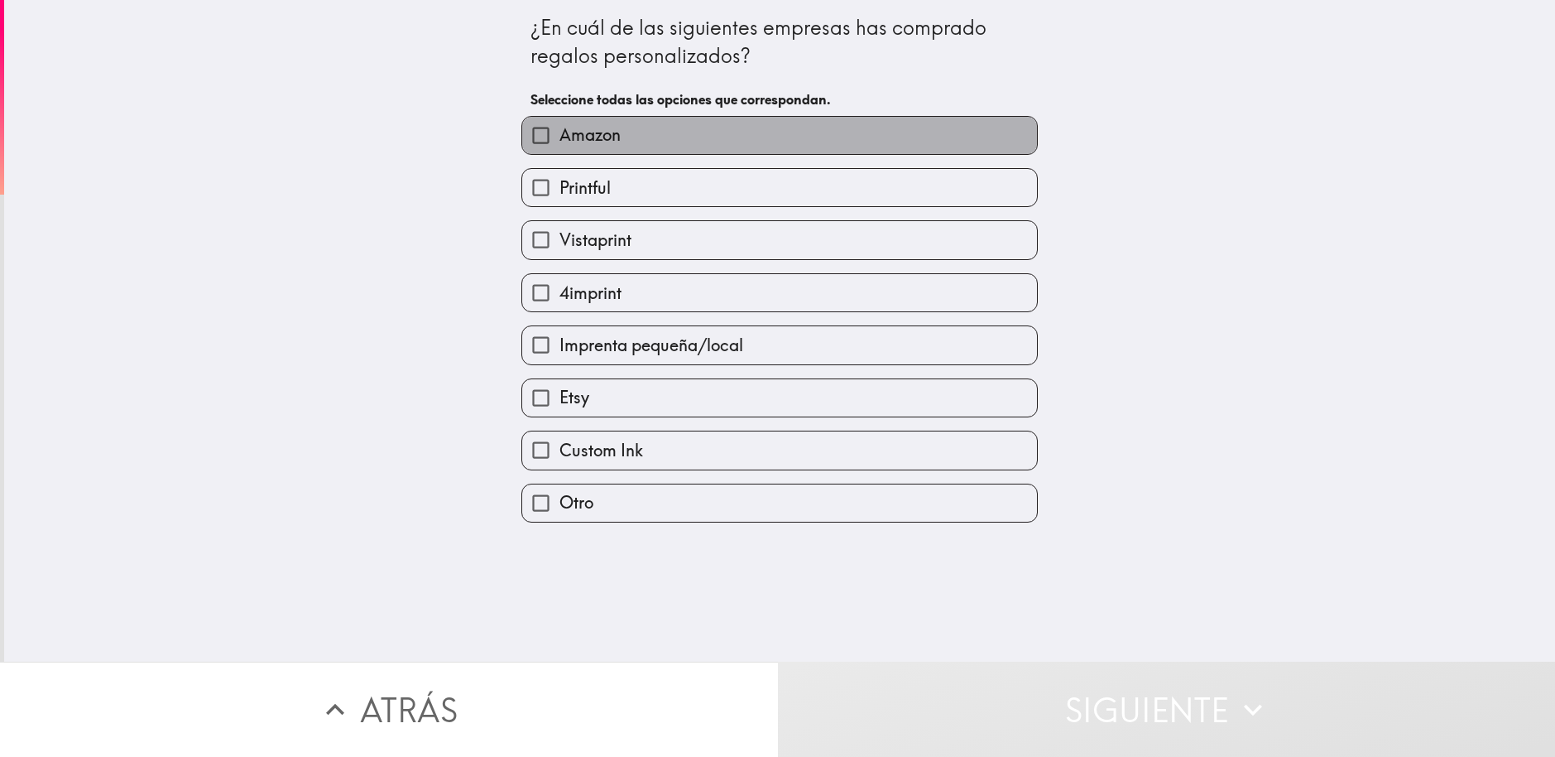
click at [586, 132] on span "Amazon" at bounding box center [590, 134] width 61 height 23
click at [560, 132] on input "Amazon" at bounding box center [540, 135] width 37 height 37
checkbox input "true"
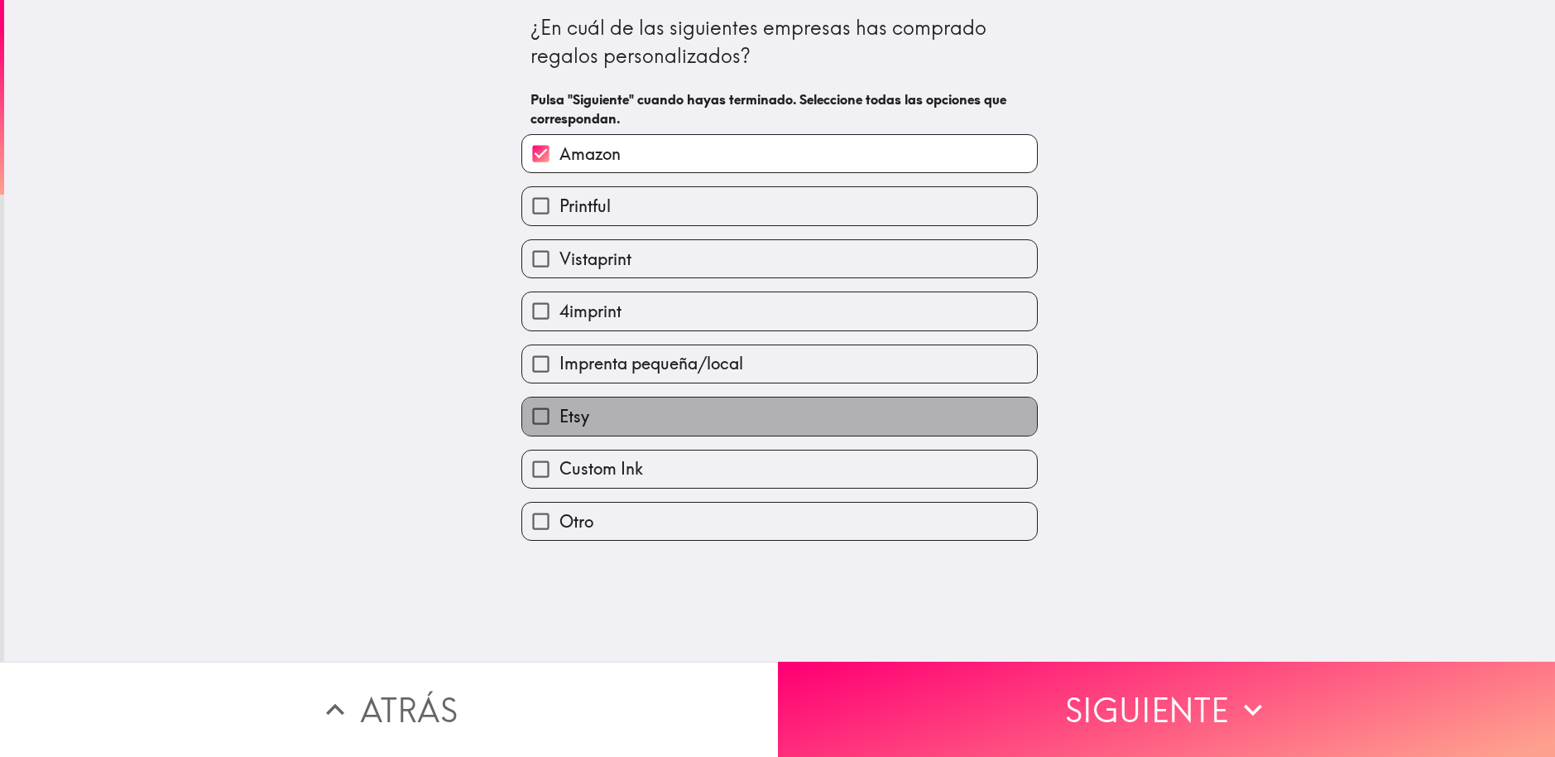
click at [603, 413] on label "Etsy" at bounding box center [779, 415] width 515 height 37
click at [560, 413] on input "Etsy" at bounding box center [540, 415] width 37 height 37
checkbox input "true"
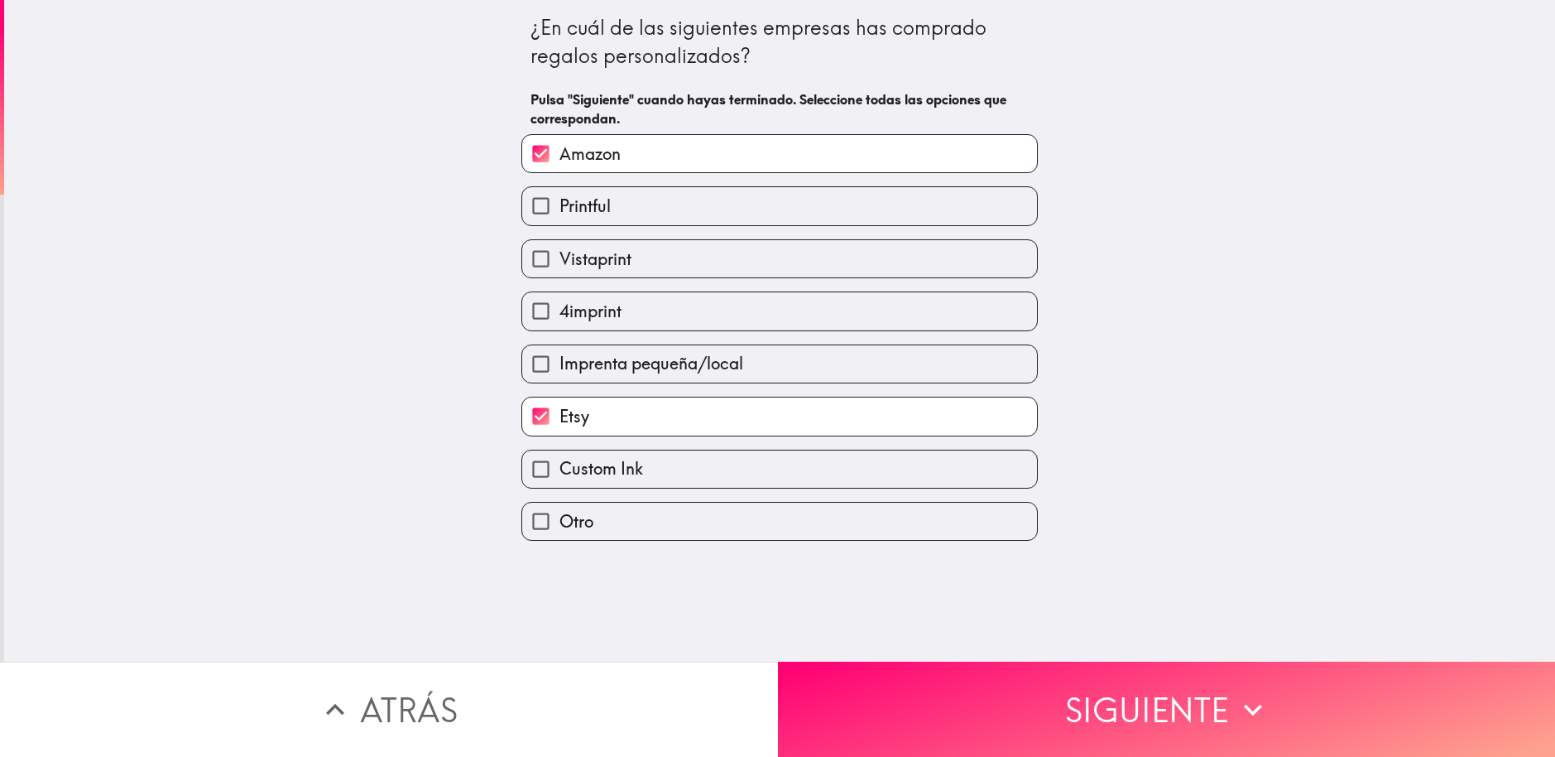
click at [623, 319] on label "4imprint" at bounding box center [779, 310] width 515 height 37
click at [560, 319] on input "4imprint" at bounding box center [540, 310] width 37 height 37
checkbox input "true"
click at [600, 262] on span "Vistaprint" at bounding box center [596, 258] width 72 height 23
click at [560, 262] on input "Vistaprint" at bounding box center [540, 258] width 37 height 37
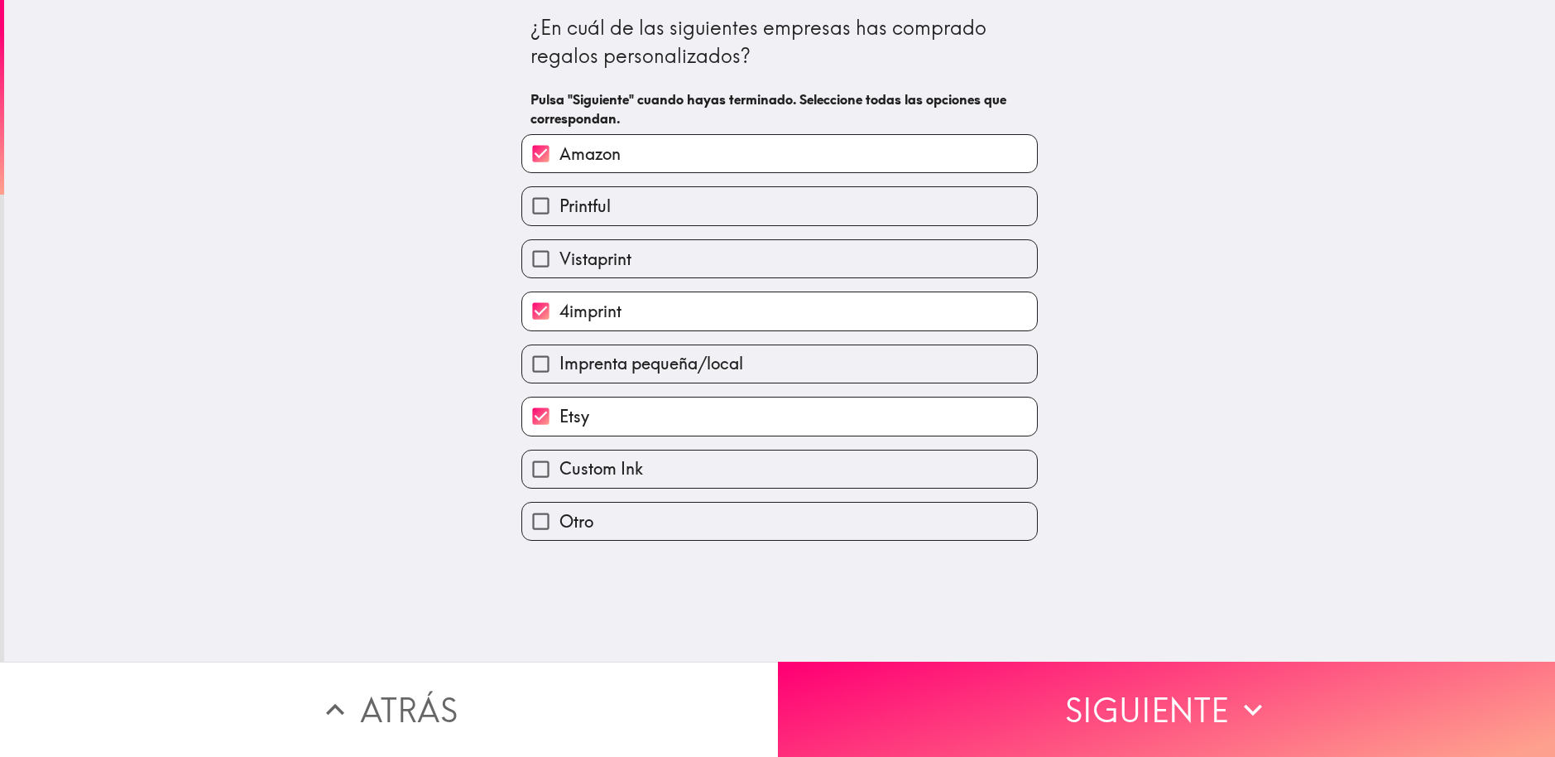
checkbox input "true"
click at [600, 213] on label "Printful" at bounding box center [779, 205] width 515 height 37
click at [560, 213] on input "Printful" at bounding box center [540, 205] width 37 height 37
checkbox input "true"
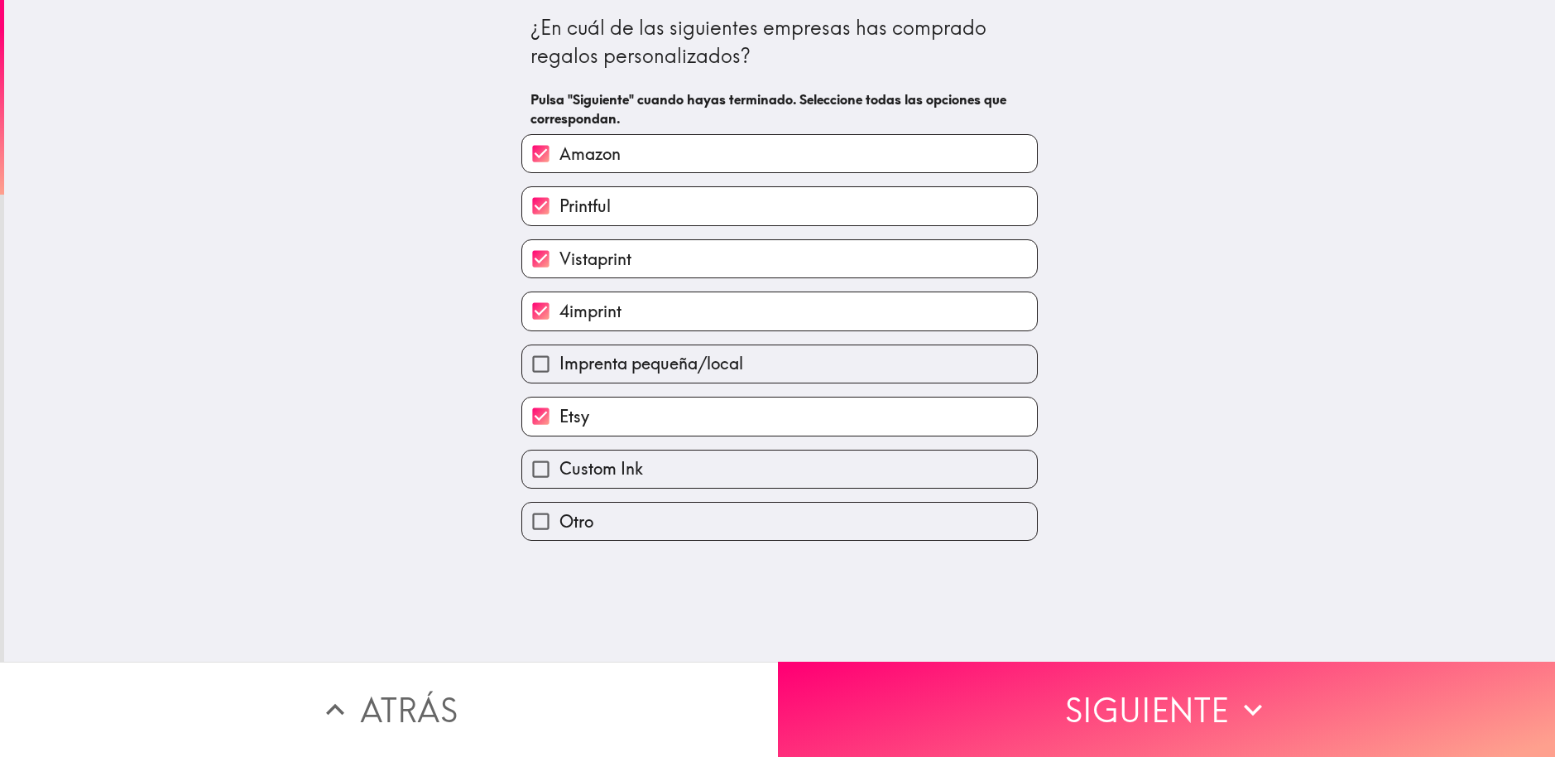
click at [1048, 690] on button "Siguiente" at bounding box center [1167, 708] width 778 height 95
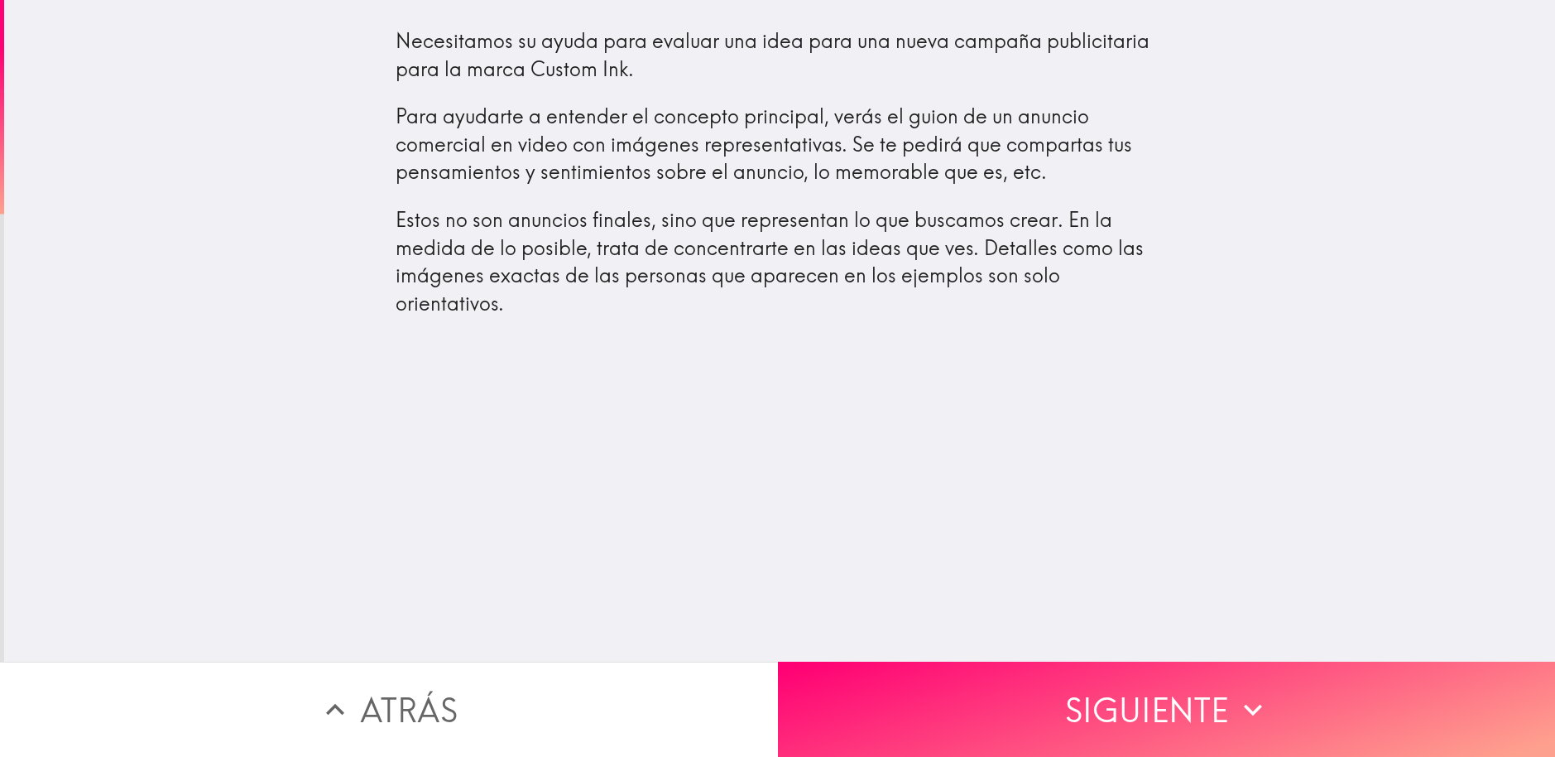
click at [1155, 680] on button "Siguiente" at bounding box center [1167, 708] width 778 height 95
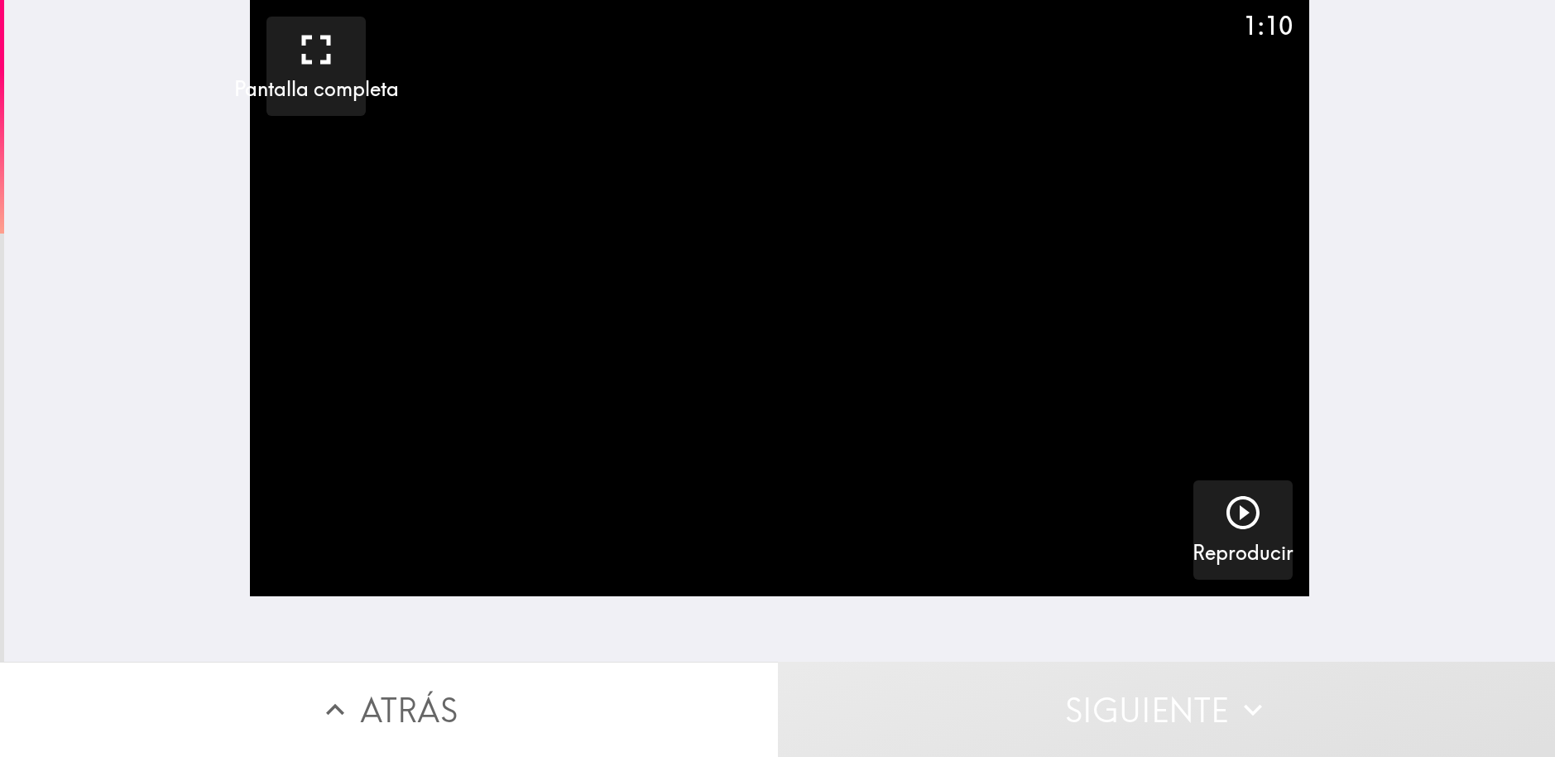
click at [1243, 527] on icon "button" at bounding box center [1243, 513] width 40 height 40
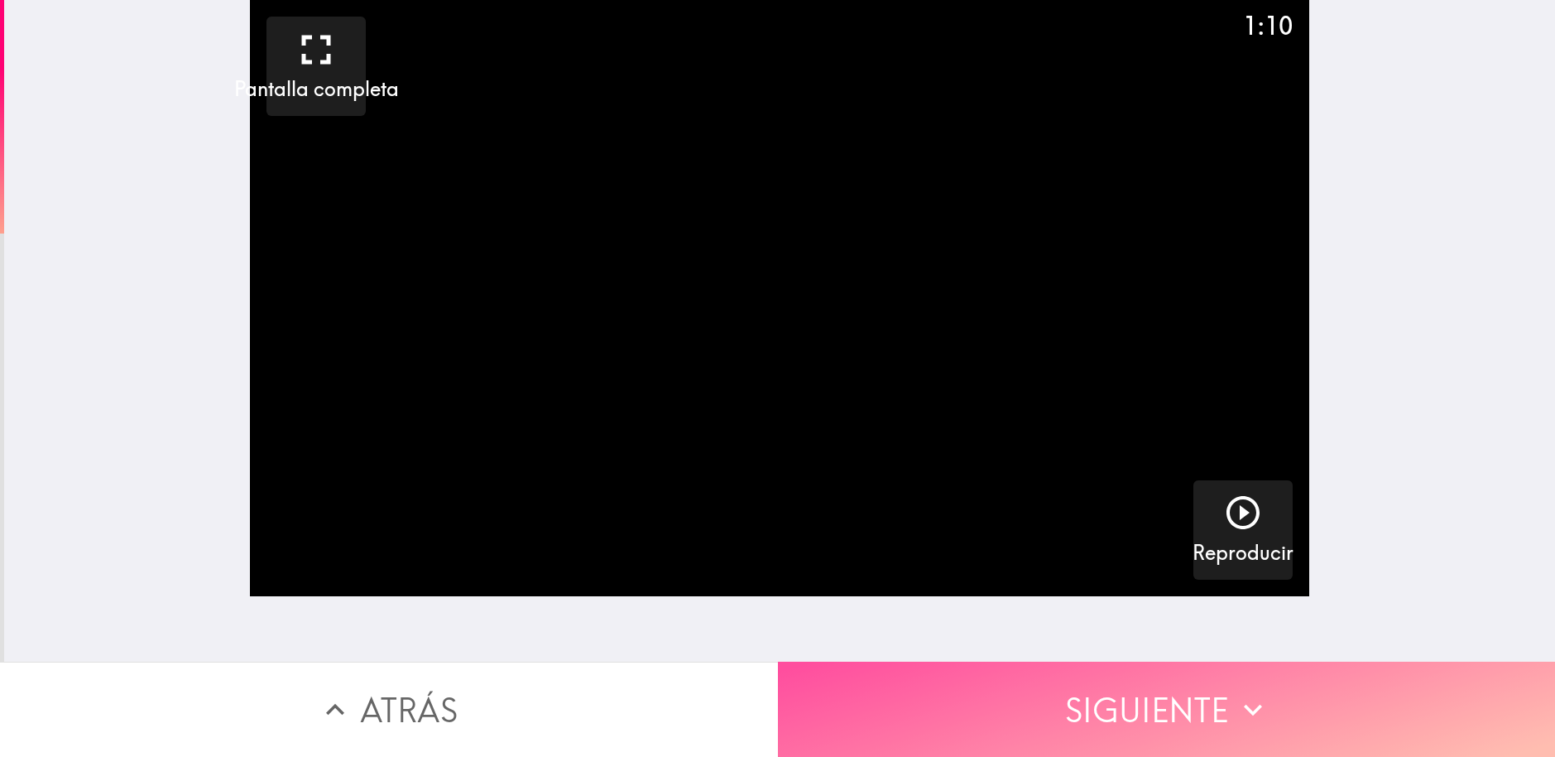
click at [1023, 685] on button "Siguiente" at bounding box center [1167, 708] width 778 height 95
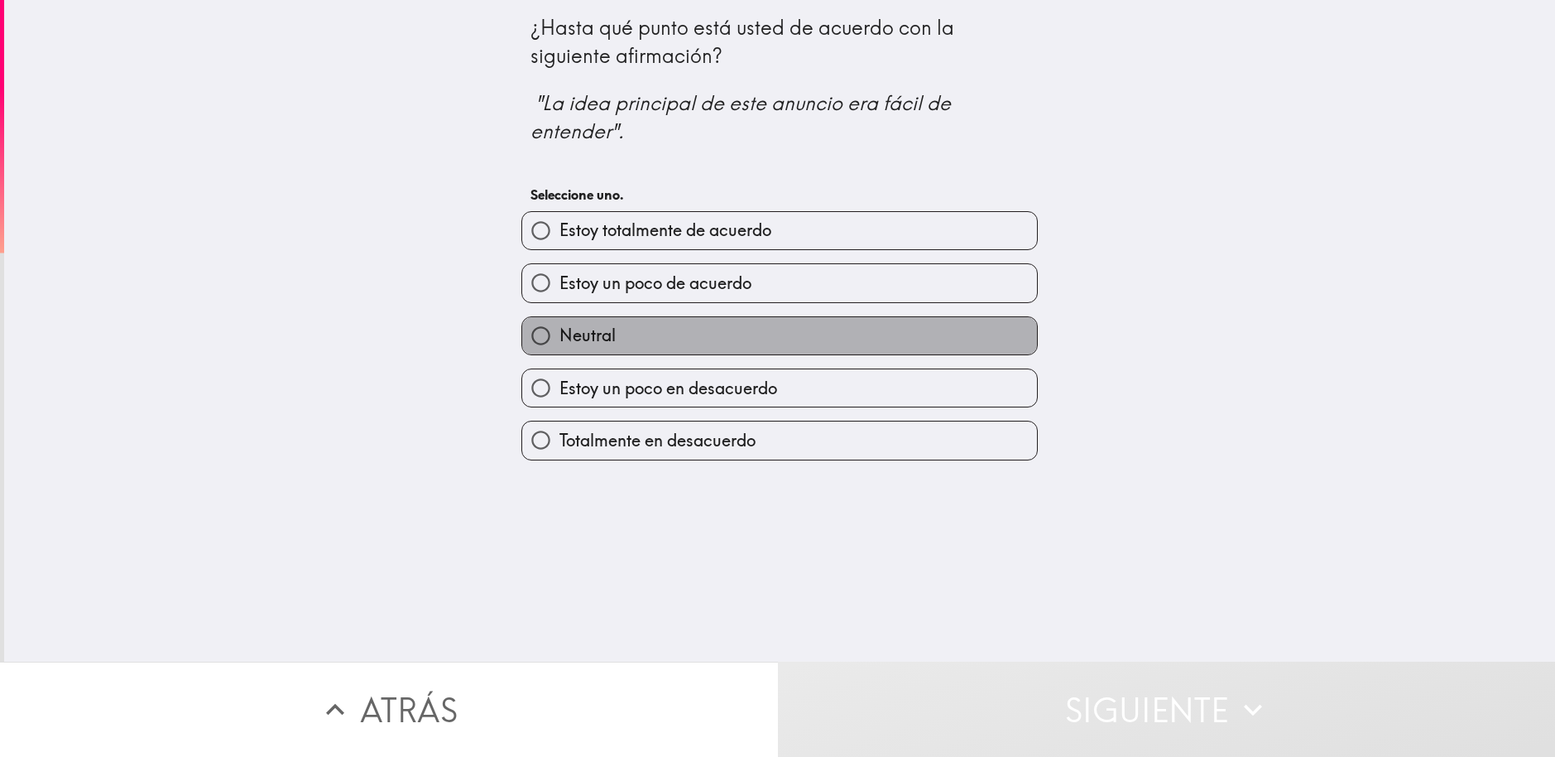
click at [612, 329] on label "Neutral" at bounding box center [779, 335] width 515 height 37
click at [560, 329] on input "Neutral" at bounding box center [540, 335] width 37 height 37
radio input "true"
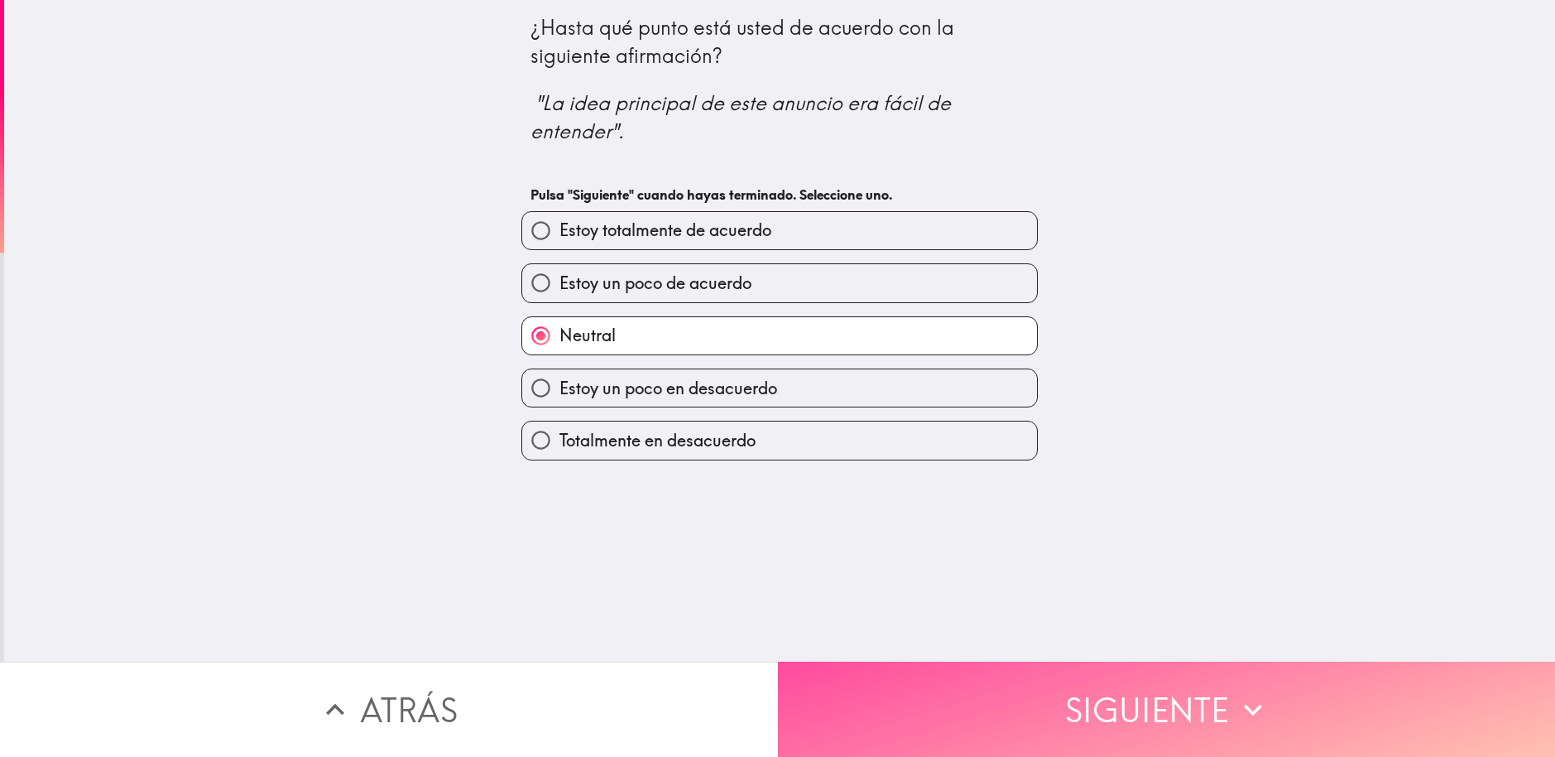
click at [1064, 683] on button "Siguiente" at bounding box center [1167, 708] width 778 height 95
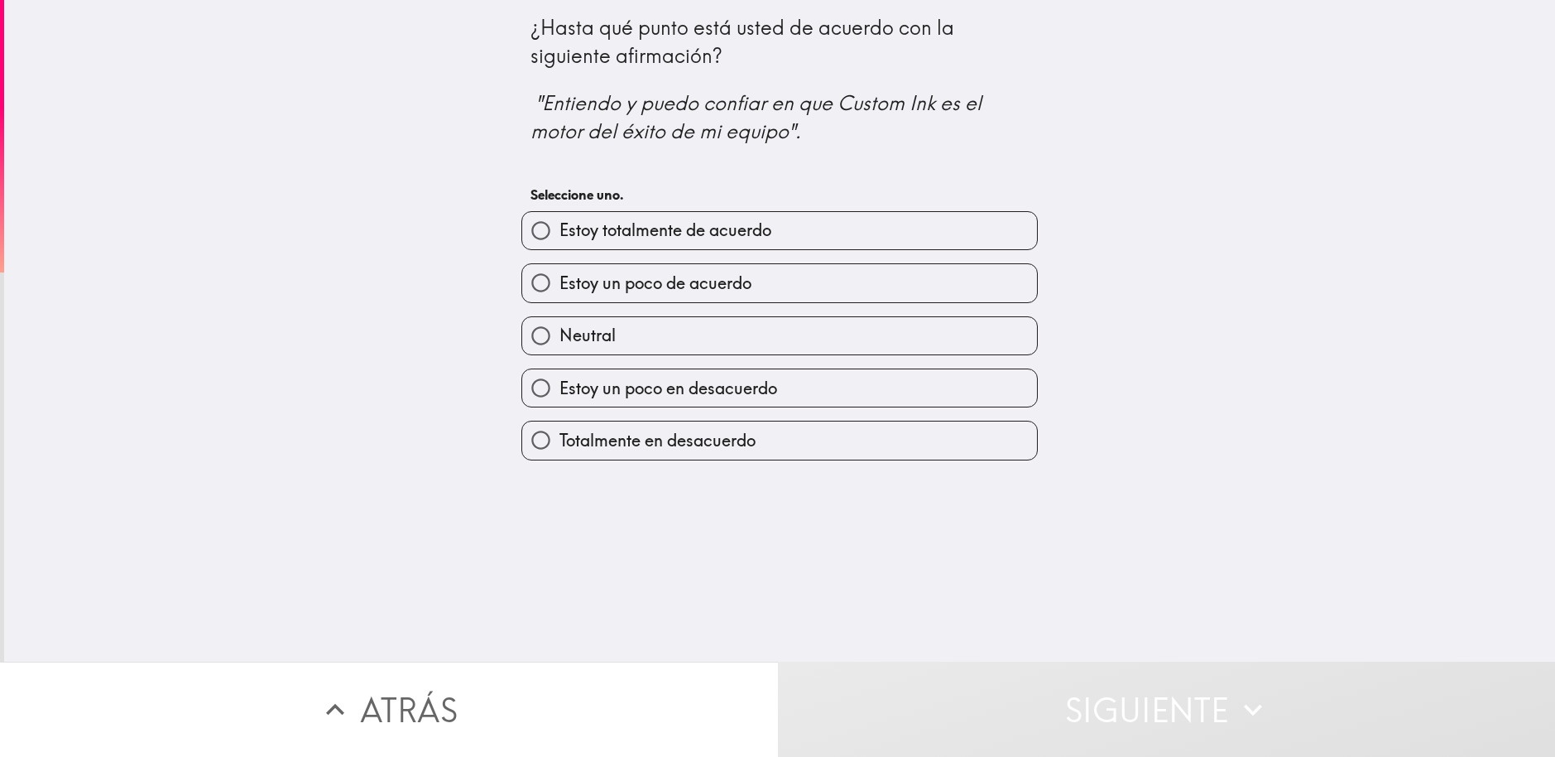
click at [583, 290] on span "Estoy un poco de acuerdo" at bounding box center [656, 283] width 192 height 23
click at [560, 290] on input "Estoy un poco de acuerdo" at bounding box center [540, 282] width 37 height 37
radio input "true"
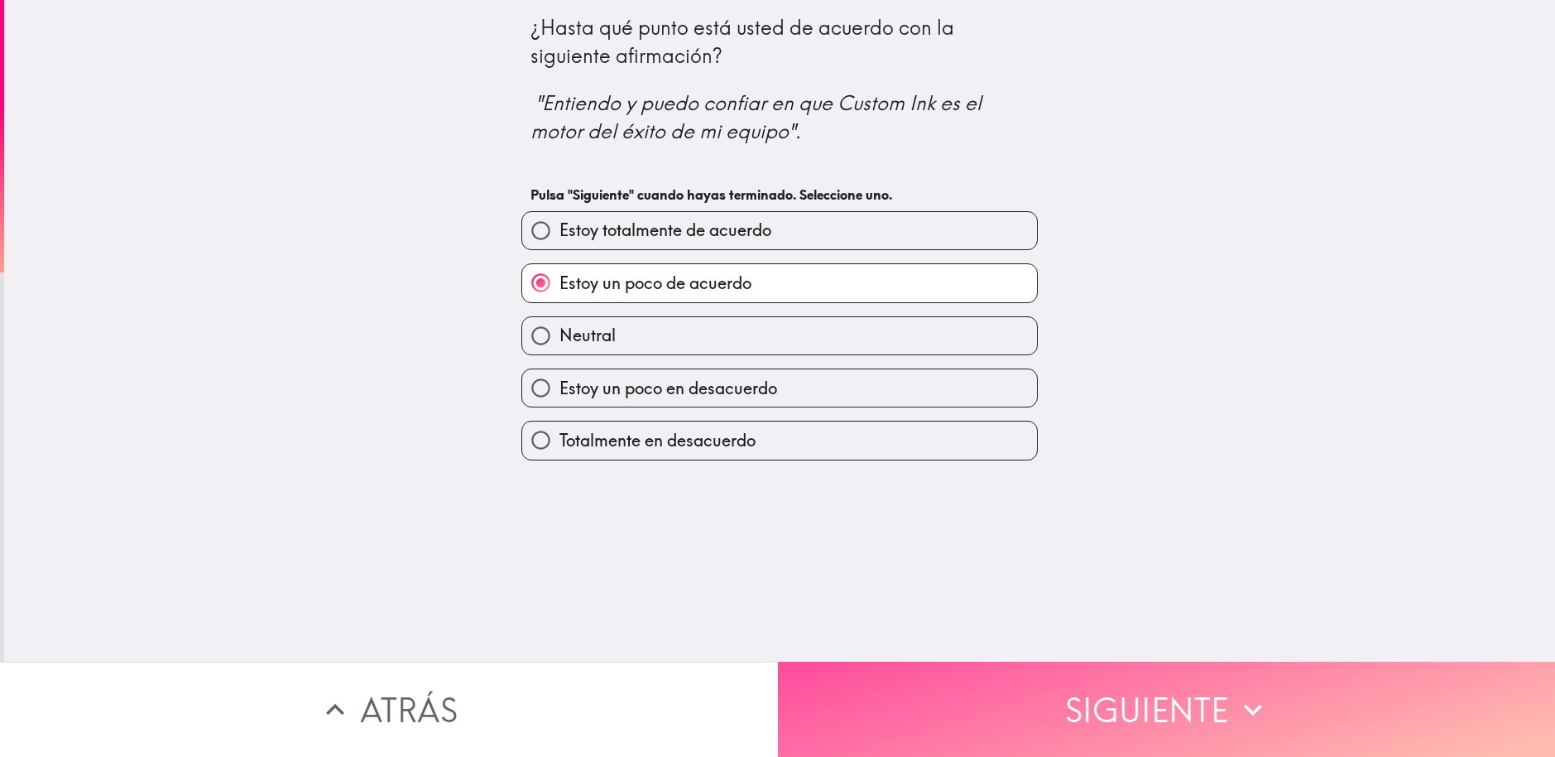
click at [1016, 694] on button "Siguiente" at bounding box center [1167, 708] width 778 height 95
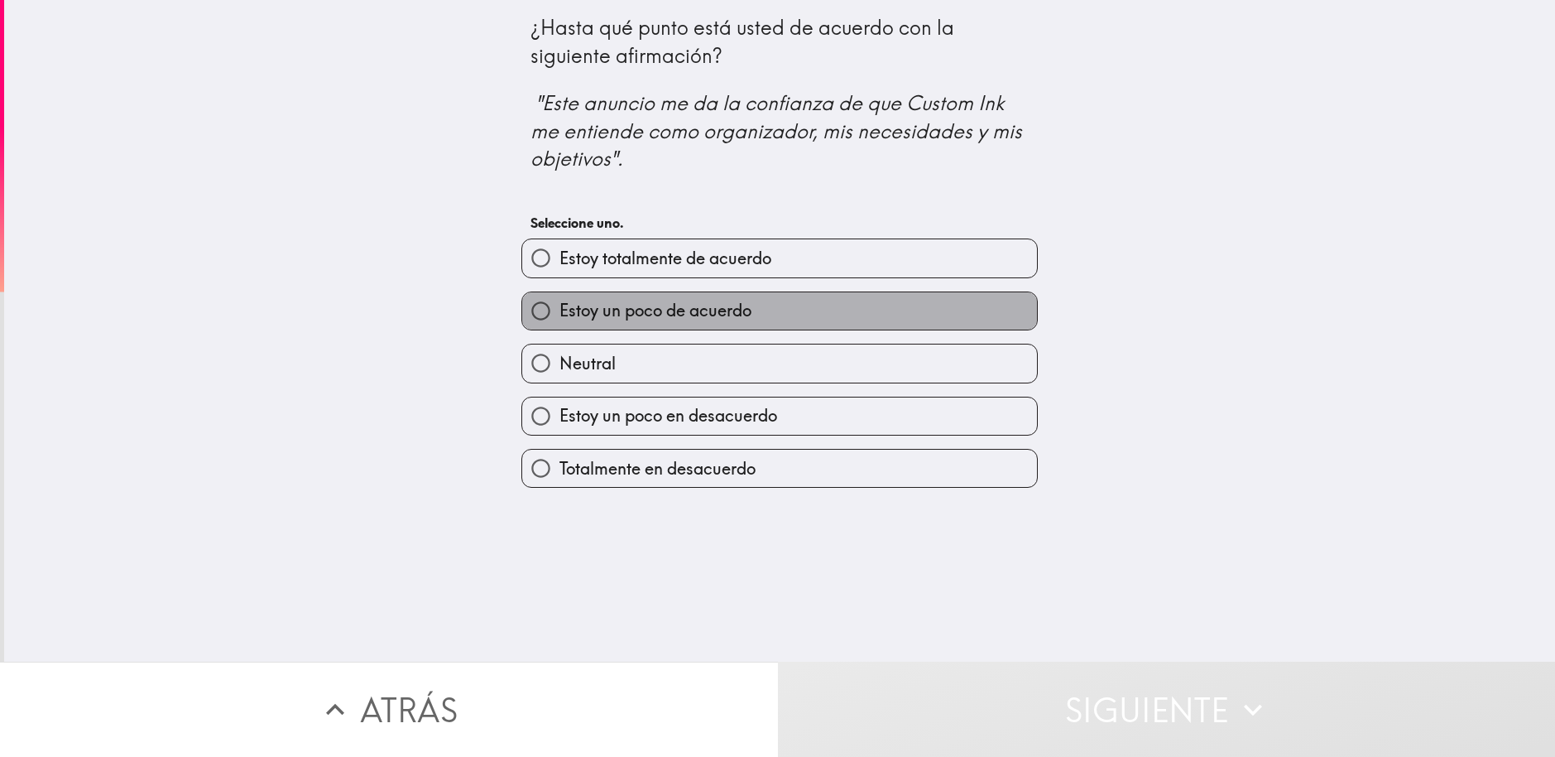
click at [584, 306] on span "Estoy un poco de acuerdo" at bounding box center [656, 310] width 192 height 23
click at [560, 306] on input "Estoy un poco de acuerdo" at bounding box center [540, 310] width 37 height 37
radio input "true"
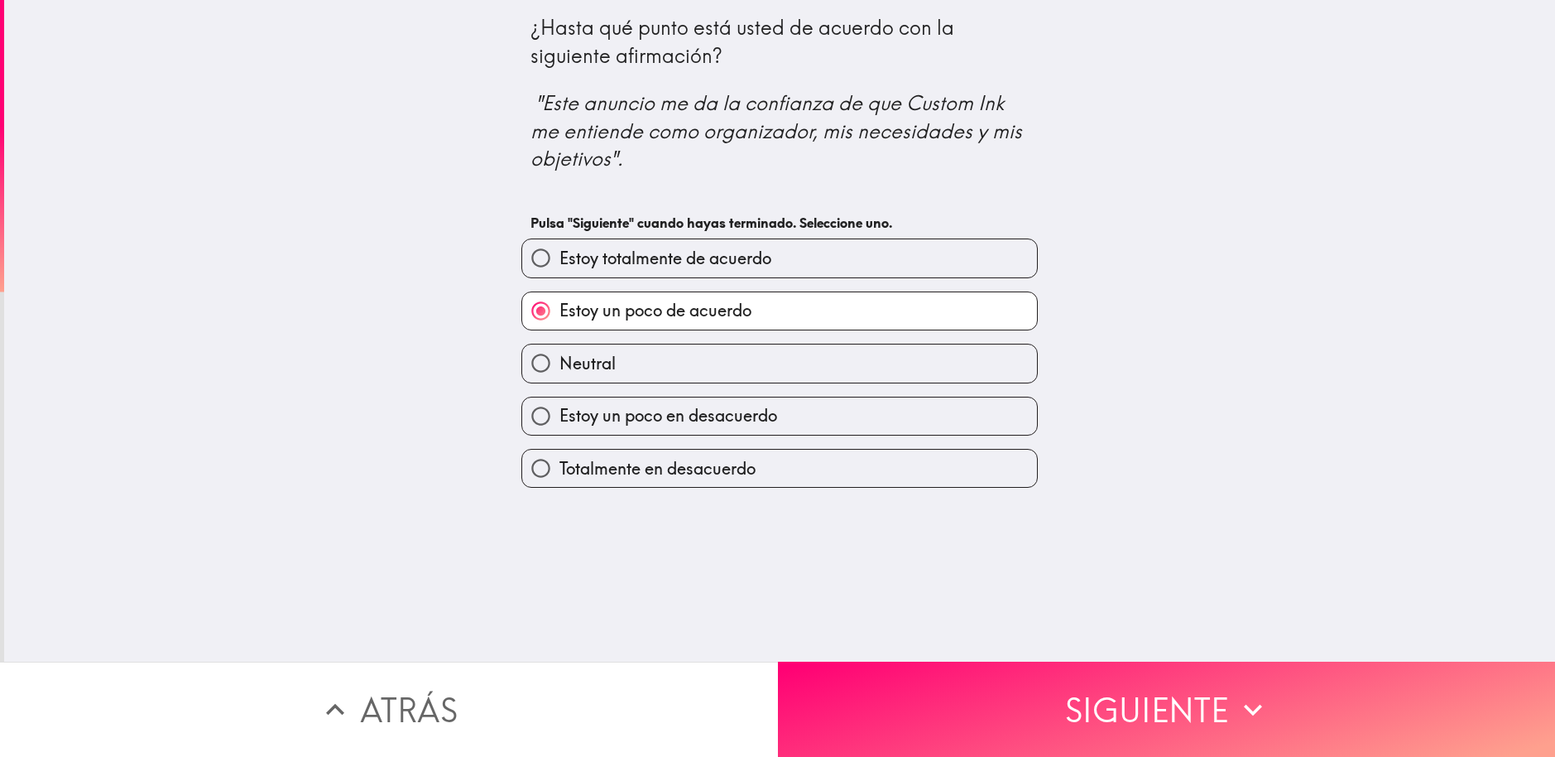
click at [1300, 711] on button "Siguiente" at bounding box center [1167, 708] width 778 height 95
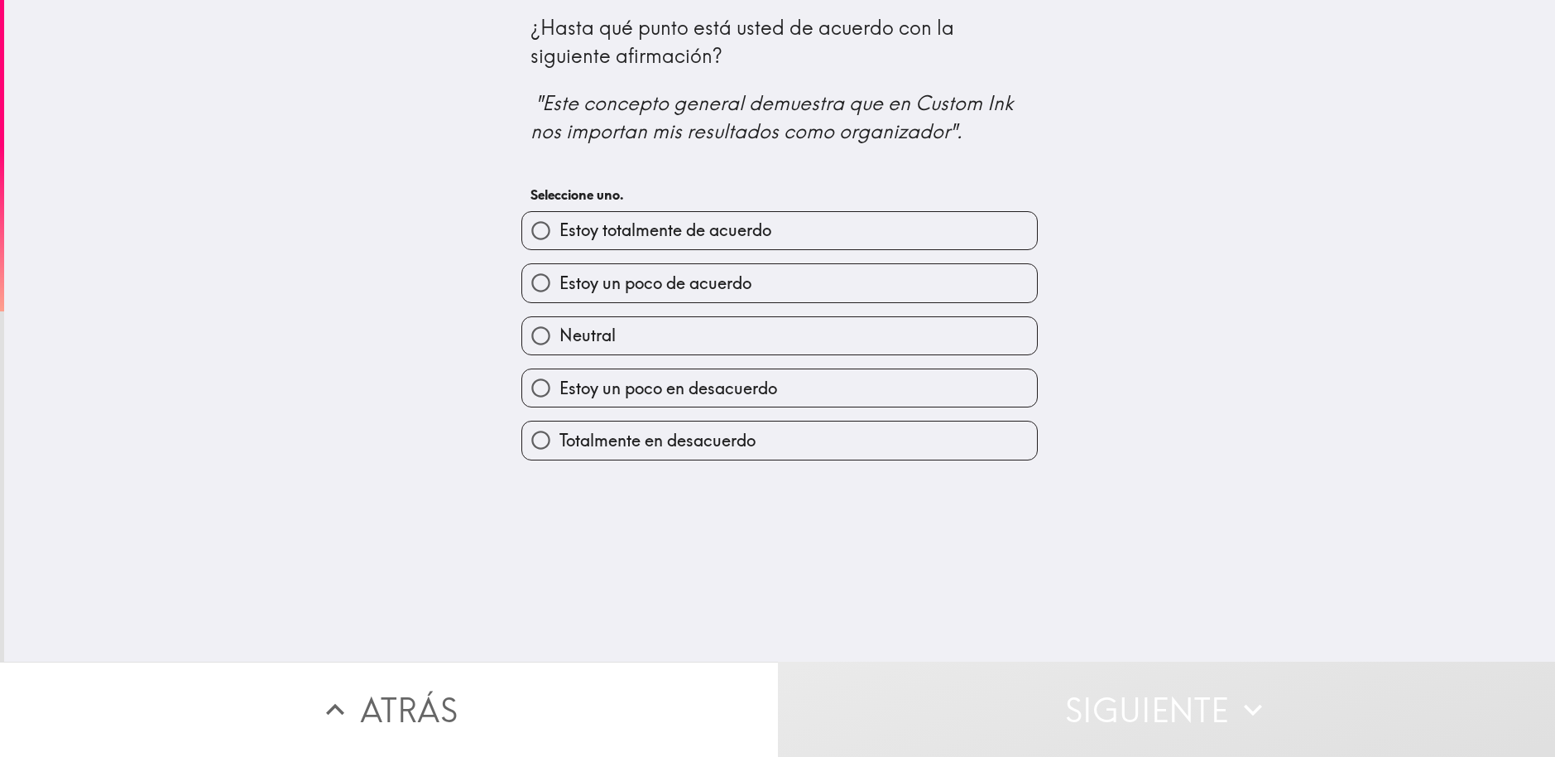
click at [810, 291] on label "Estoy un poco de acuerdo" at bounding box center [779, 282] width 515 height 37
click at [560, 291] on input "Estoy un poco de acuerdo" at bounding box center [540, 282] width 37 height 37
radio input "true"
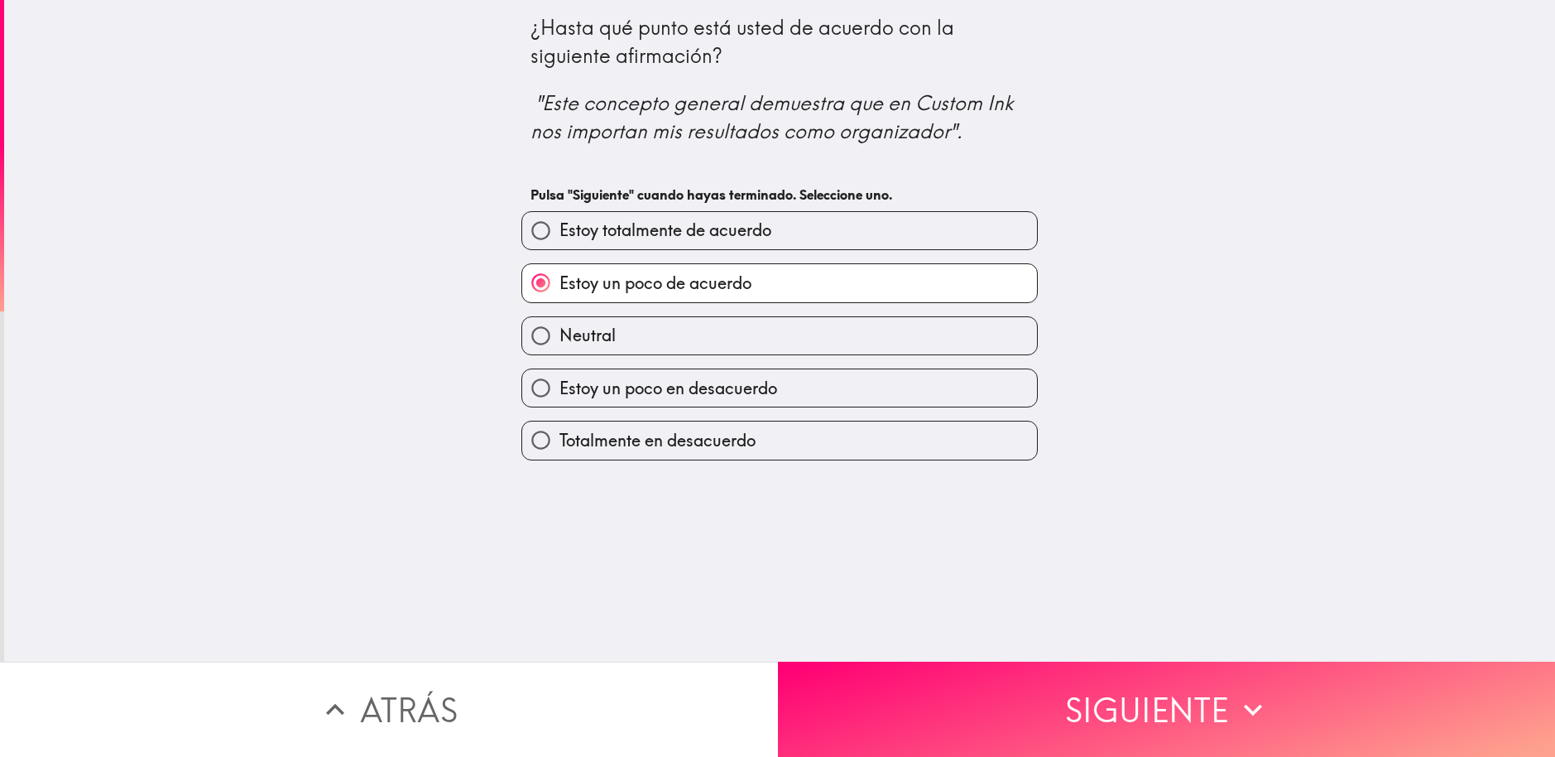
click at [1037, 673] on button "Siguiente" at bounding box center [1167, 708] width 778 height 95
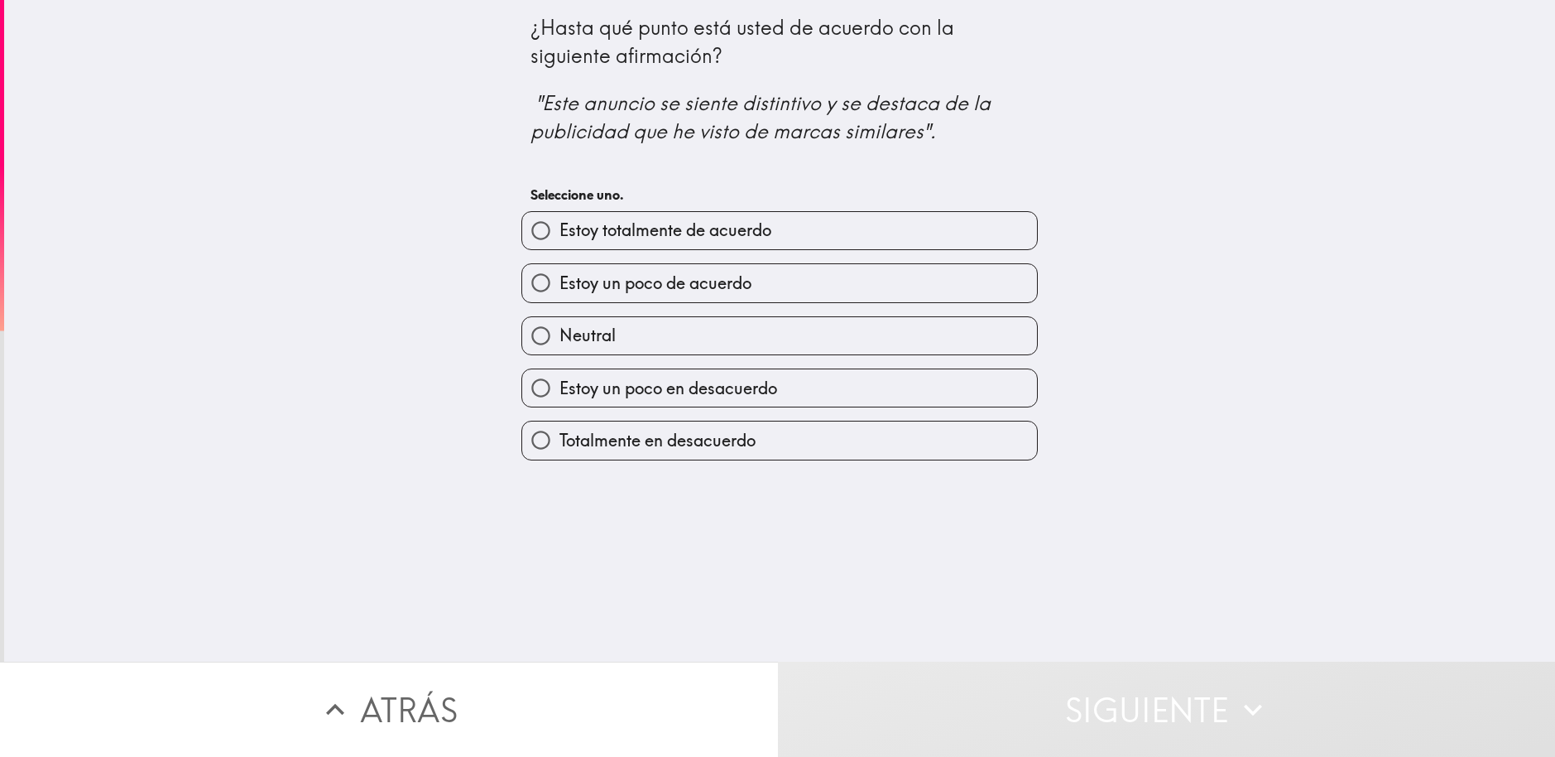
click at [643, 286] on span "Estoy un poco de acuerdo" at bounding box center [656, 283] width 192 height 23
click at [560, 286] on input "Estoy un poco de acuerdo" at bounding box center [540, 282] width 37 height 37
radio input "true"
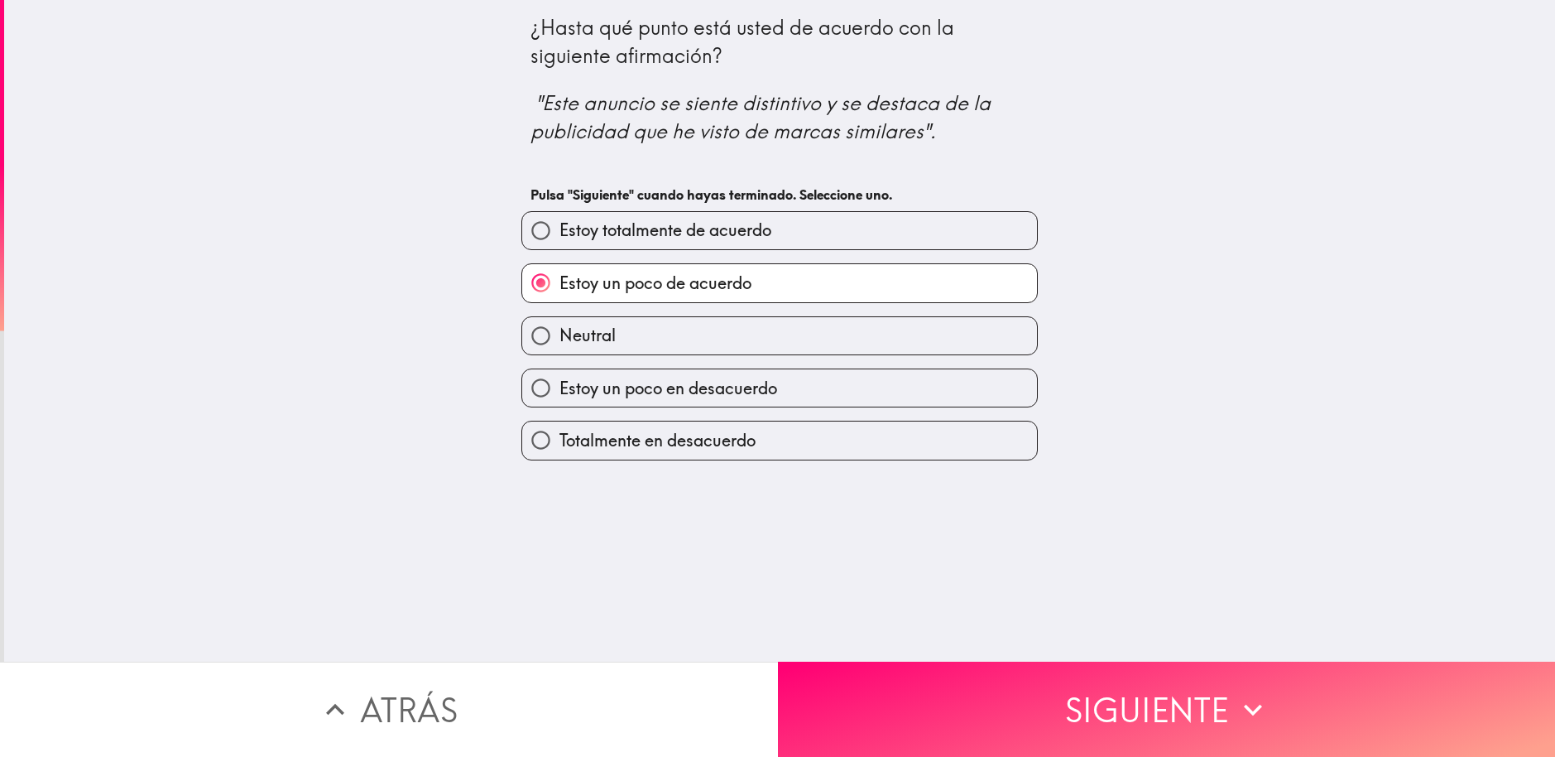
click at [1320, 708] on button "Siguiente" at bounding box center [1167, 708] width 778 height 95
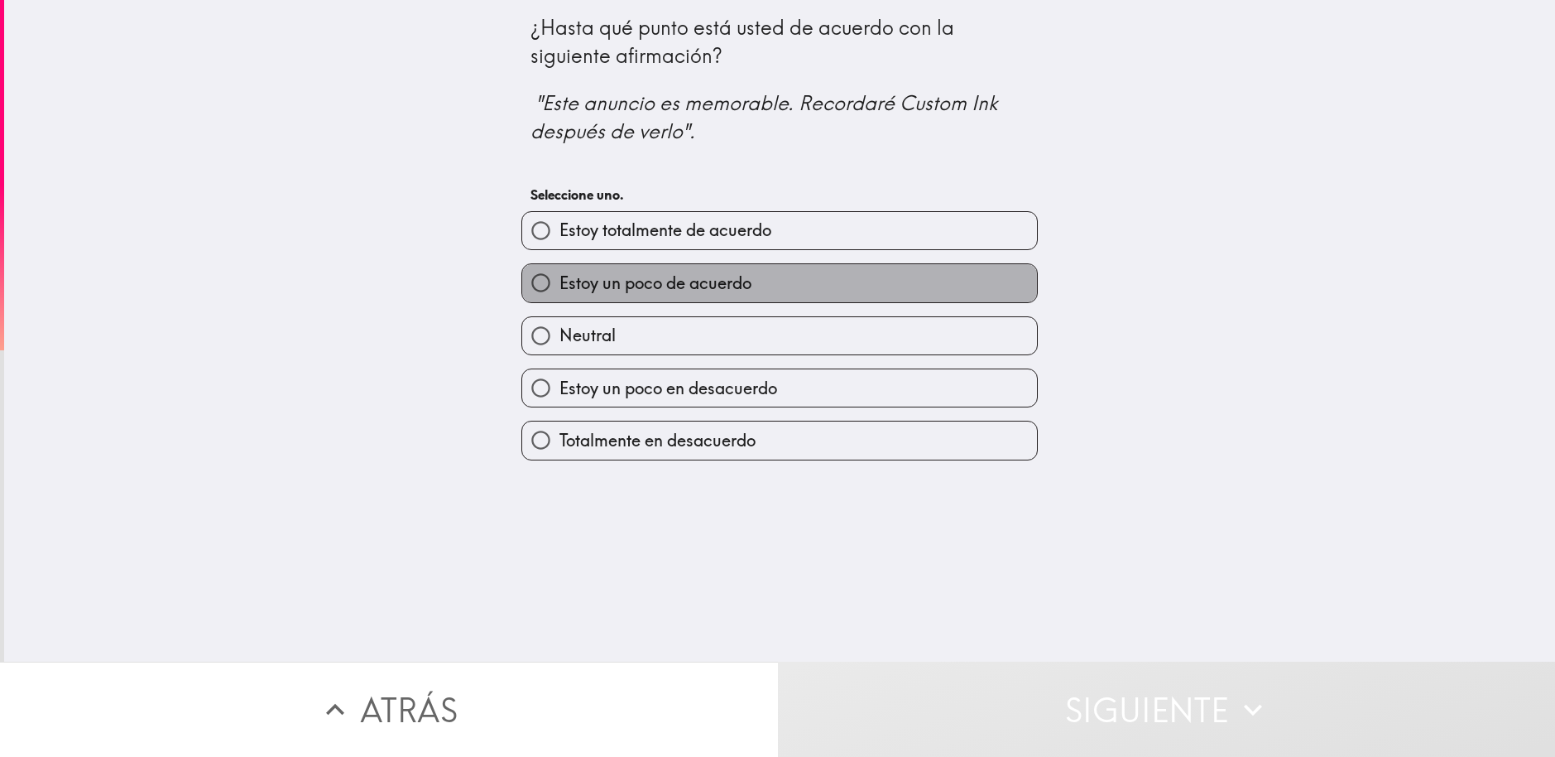
click at [602, 280] on span "Estoy un poco de acuerdo" at bounding box center [656, 283] width 192 height 23
click at [560, 280] on input "Estoy un poco de acuerdo" at bounding box center [540, 282] width 37 height 37
radio input "true"
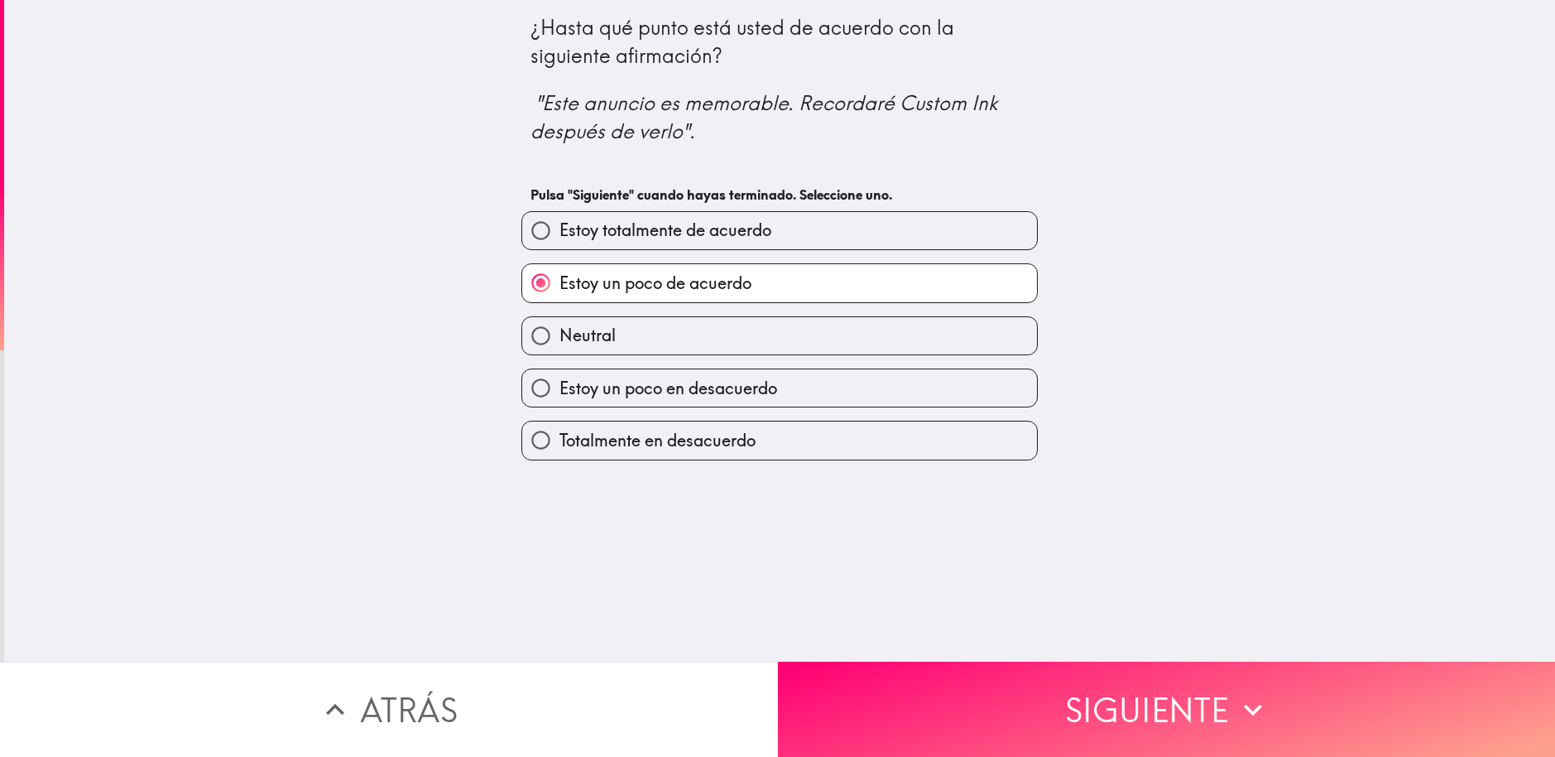
click at [1027, 687] on button "Siguiente" at bounding box center [1167, 708] width 778 height 95
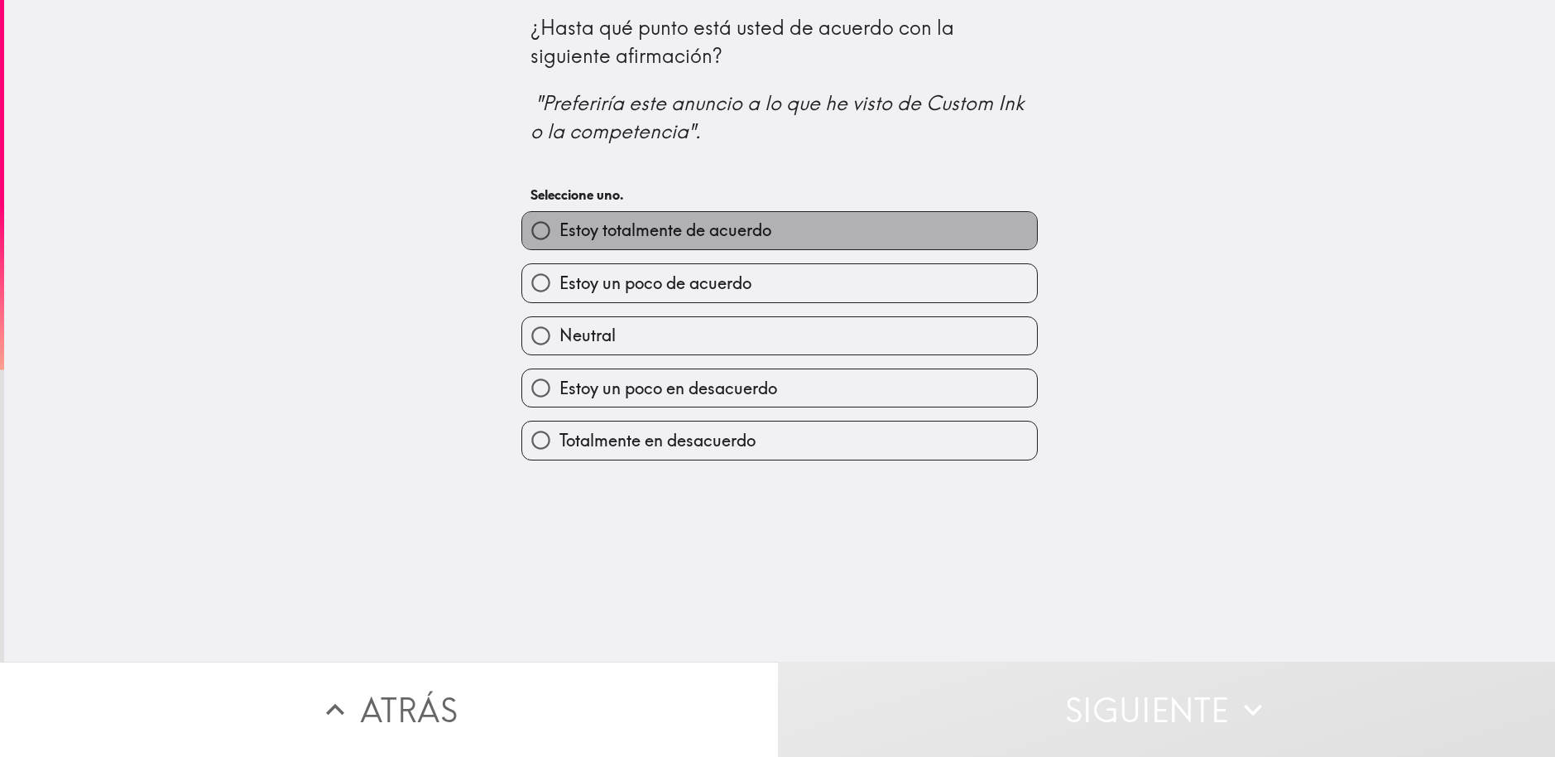
click at [653, 235] on span "Estoy totalmente de acuerdo" at bounding box center [666, 230] width 212 height 23
click at [560, 235] on input "Estoy totalmente de acuerdo" at bounding box center [540, 230] width 37 height 37
radio input "true"
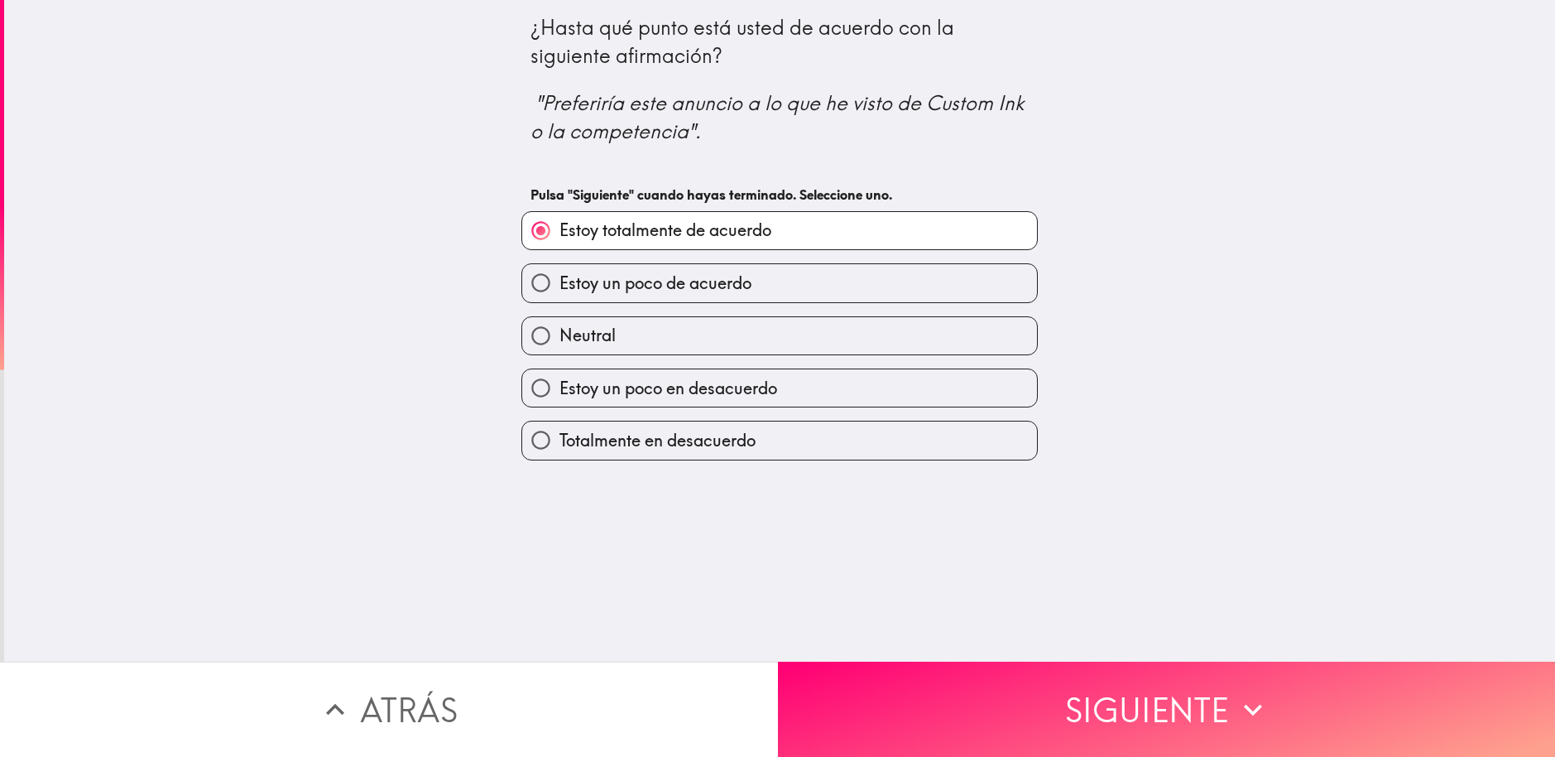
click at [972, 666] on button "Siguiente" at bounding box center [1167, 708] width 778 height 95
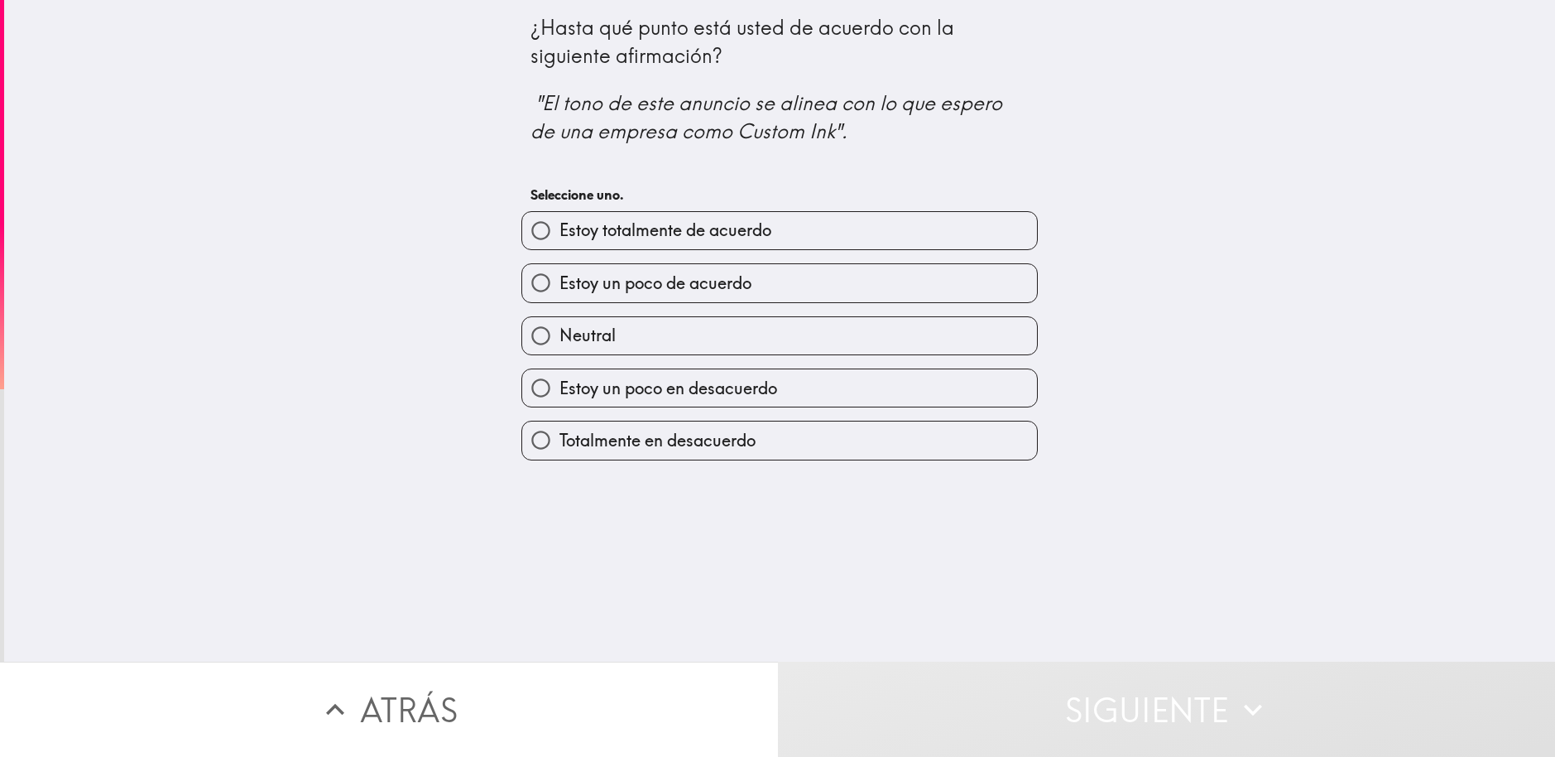
click at [690, 235] on span "Estoy totalmente de acuerdo" at bounding box center [666, 230] width 212 height 23
click at [560, 235] on input "Estoy totalmente de acuerdo" at bounding box center [540, 230] width 37 height 37
radio input "true"
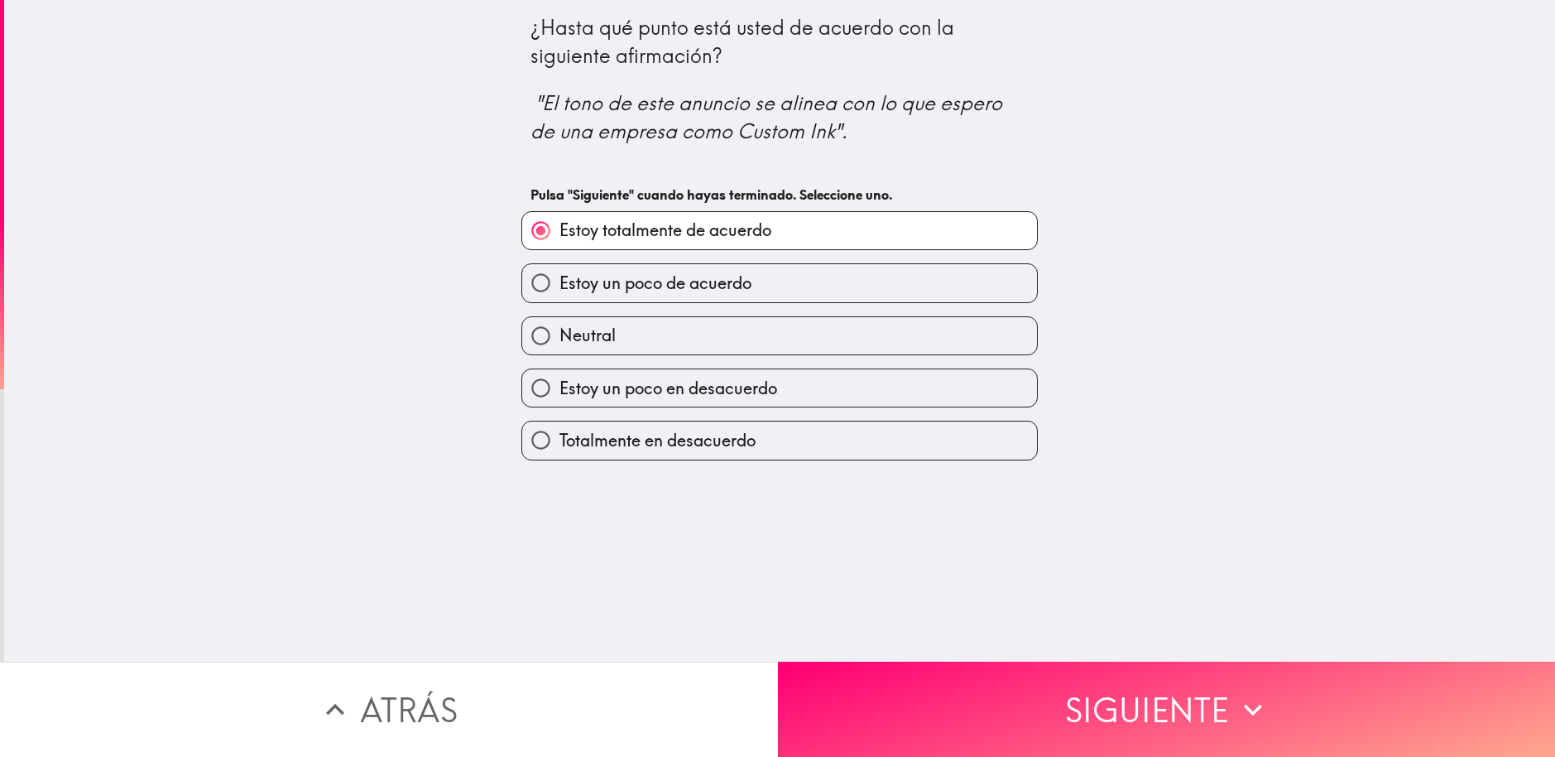
click at [978, 675] on button "Siguiente" at bounding box center [1167, 708] width 778 height 95
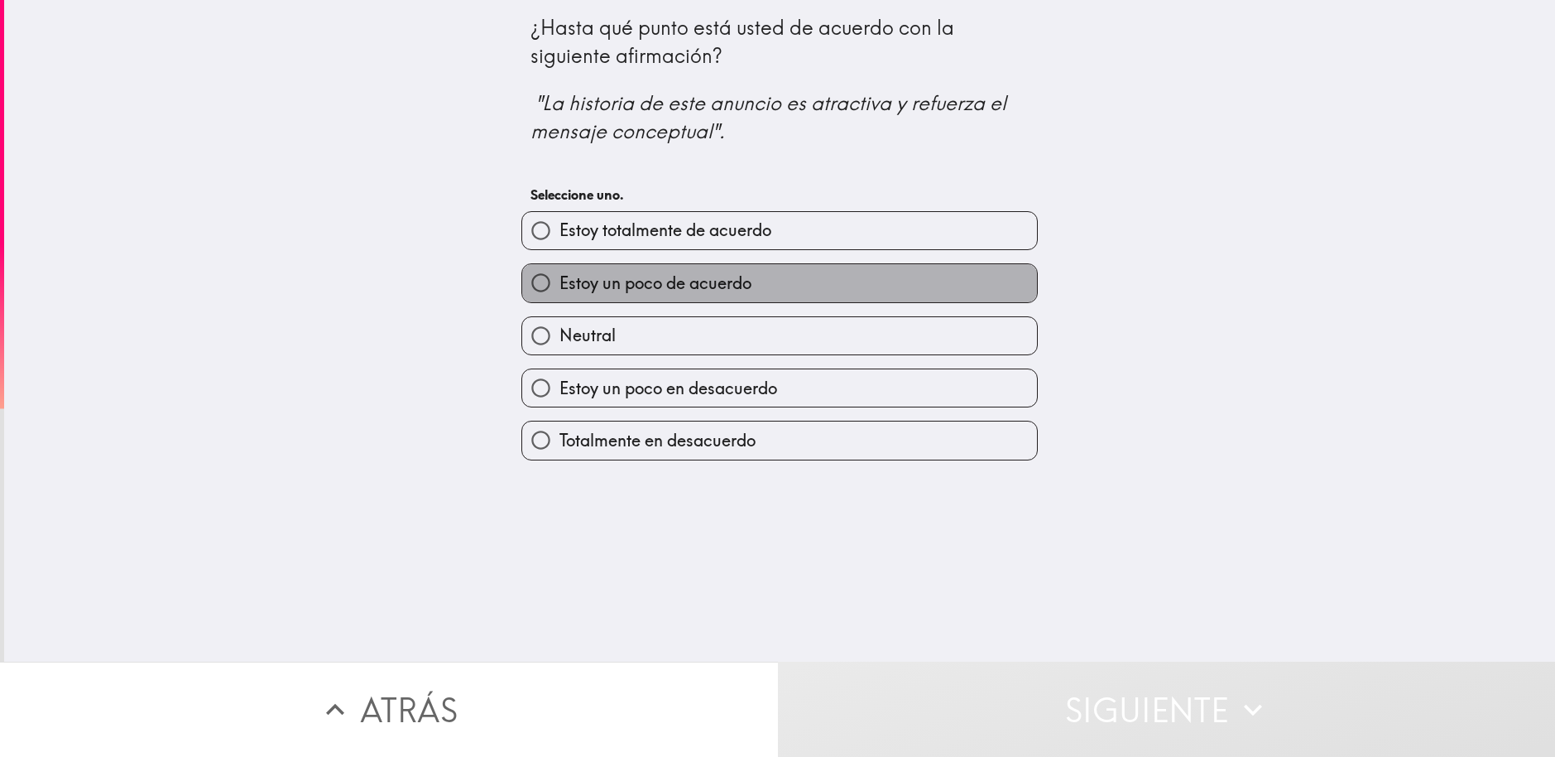
click at [654, 288] on span "Estoy un poco de acuerdo" at bounding box center [656, 283] width 192 height 23
click at [560, 288] on input "Estoy un poco de acuerdo" at bounding box center [540, 282] width 37 height 37
radio input "true"
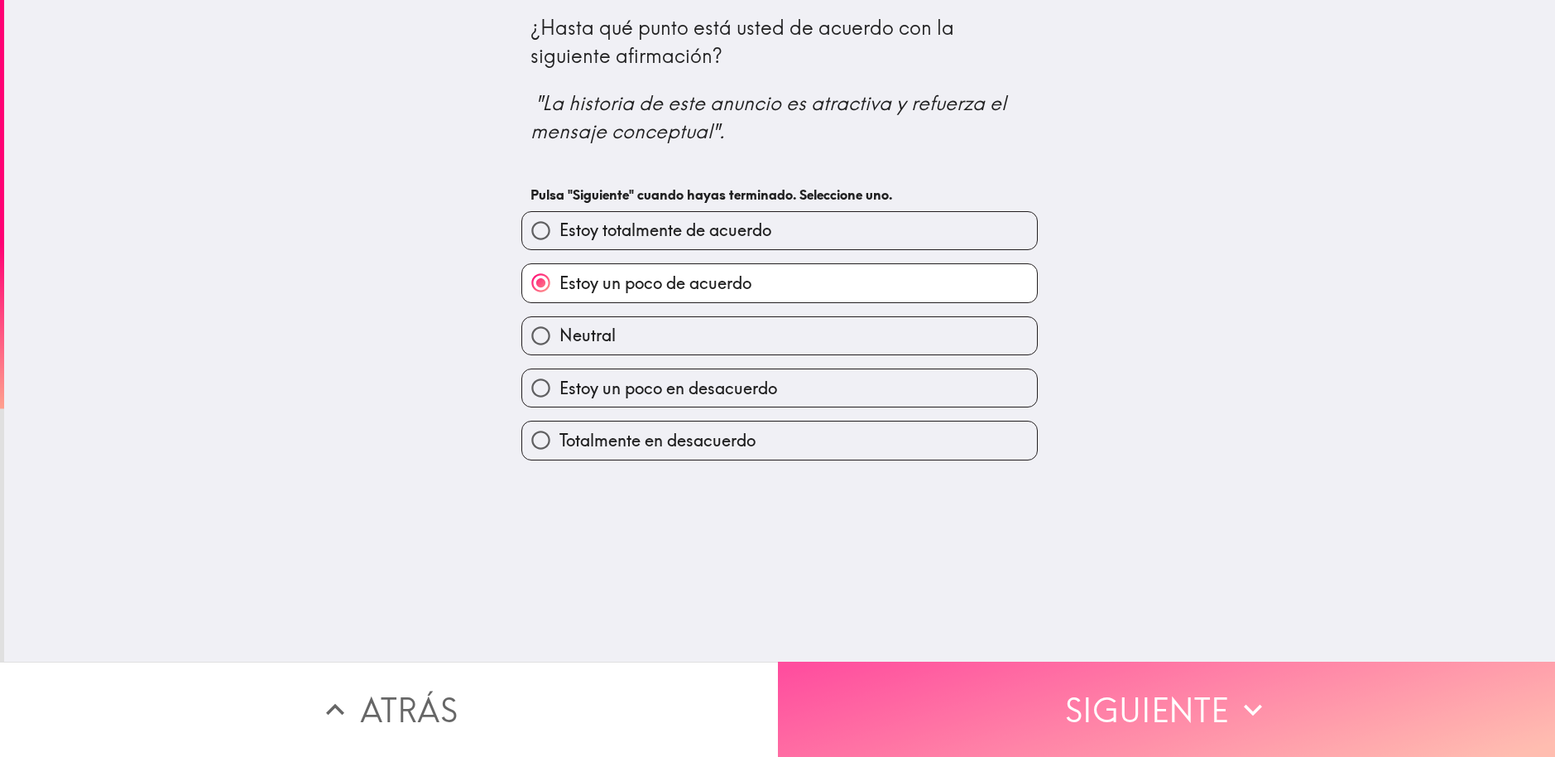
click at [972, 678] on button "Siguiente" at bounding box center [1167, 708] width 778 height 95
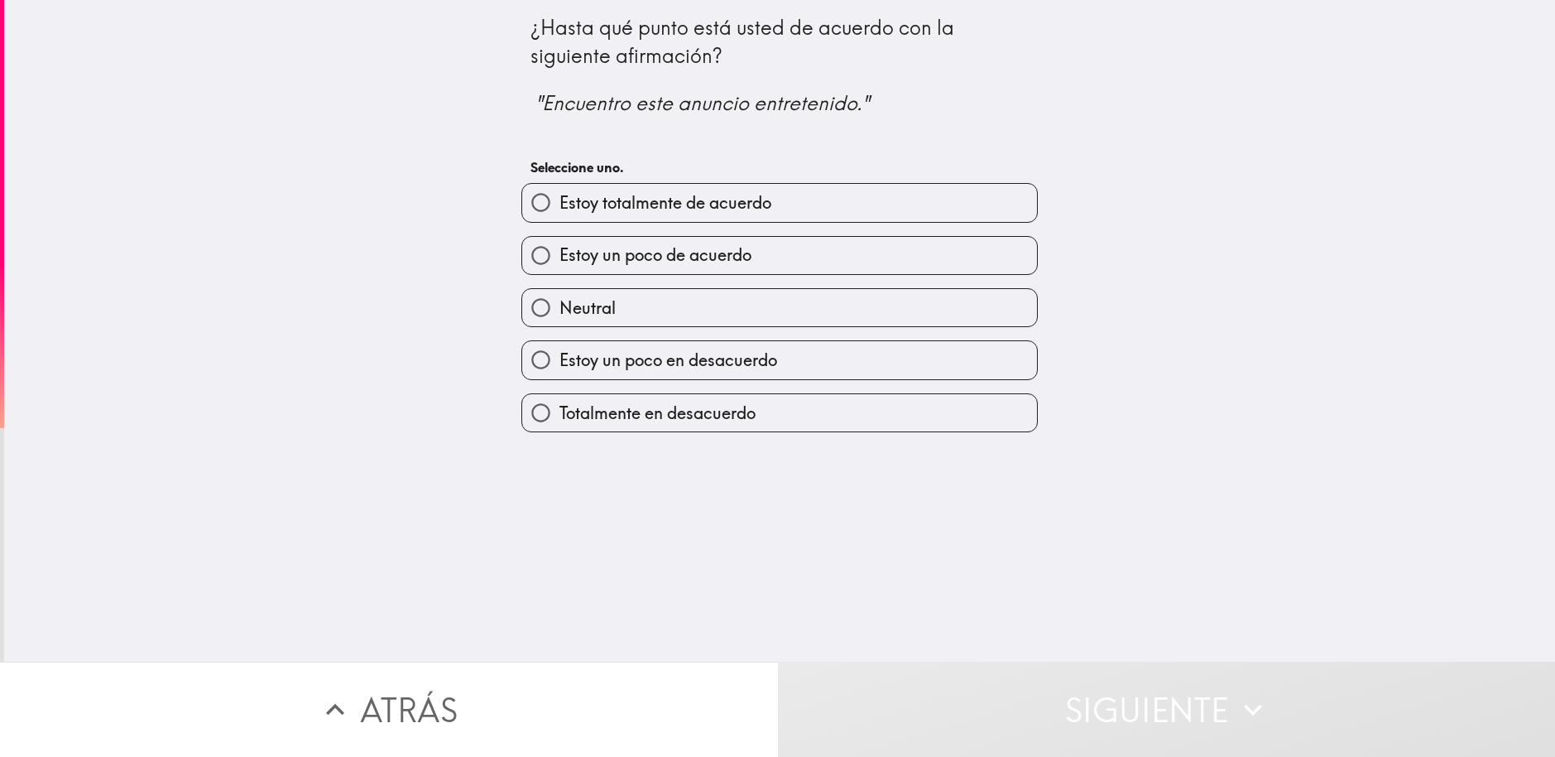
click at [677, 251] on span "Estoy un poco de acuerdo" at bounding box center [656, 254] width 192 height 23
click at [560, 251] on input "Estoy un poco de acuerdo" at bounding box center [540, 255] width 37 height 37
radio input "true"
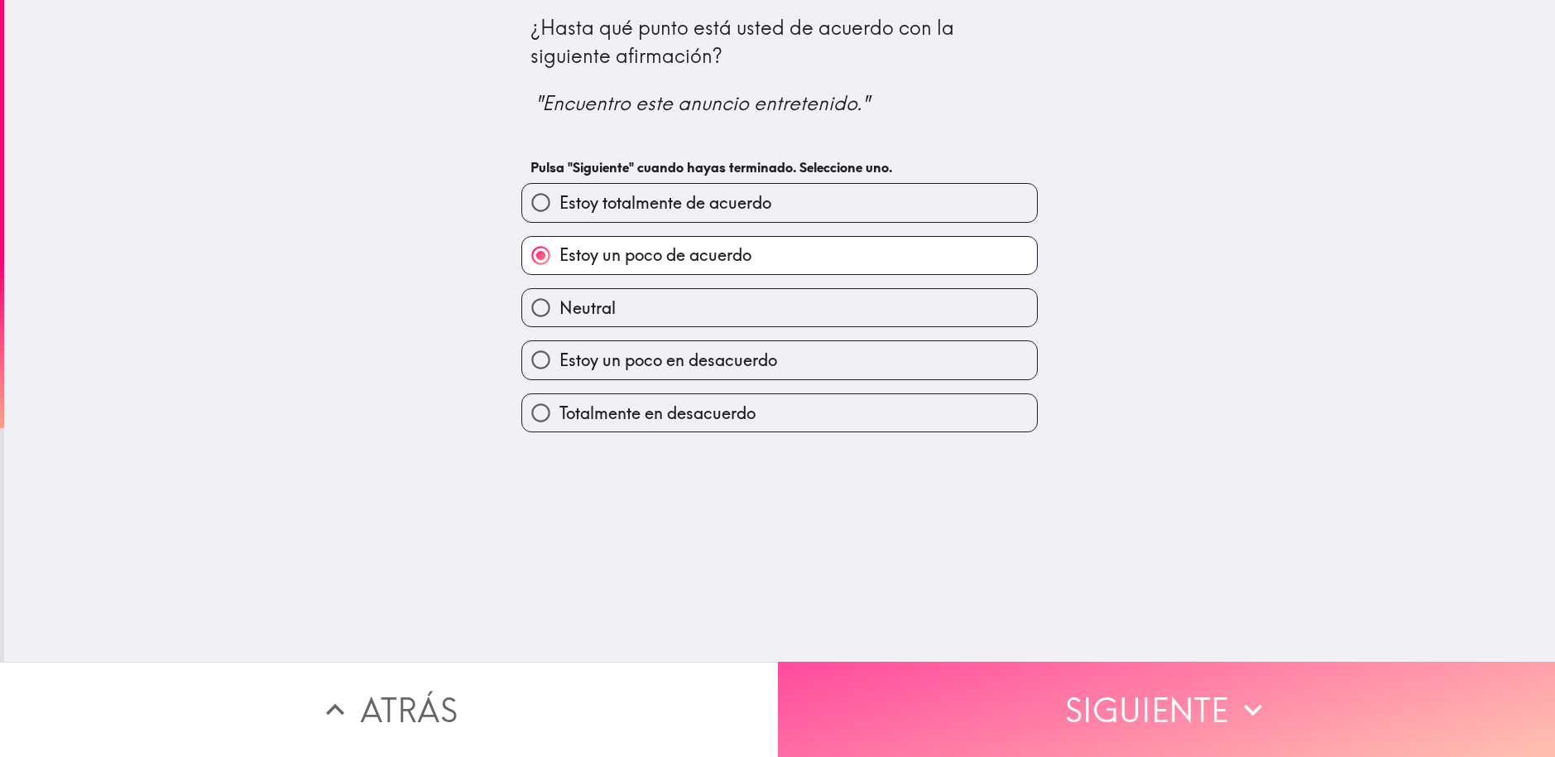
click at [939, 695] on button "Siguiente" at bounding box center [1167, 708] width 778 height 95
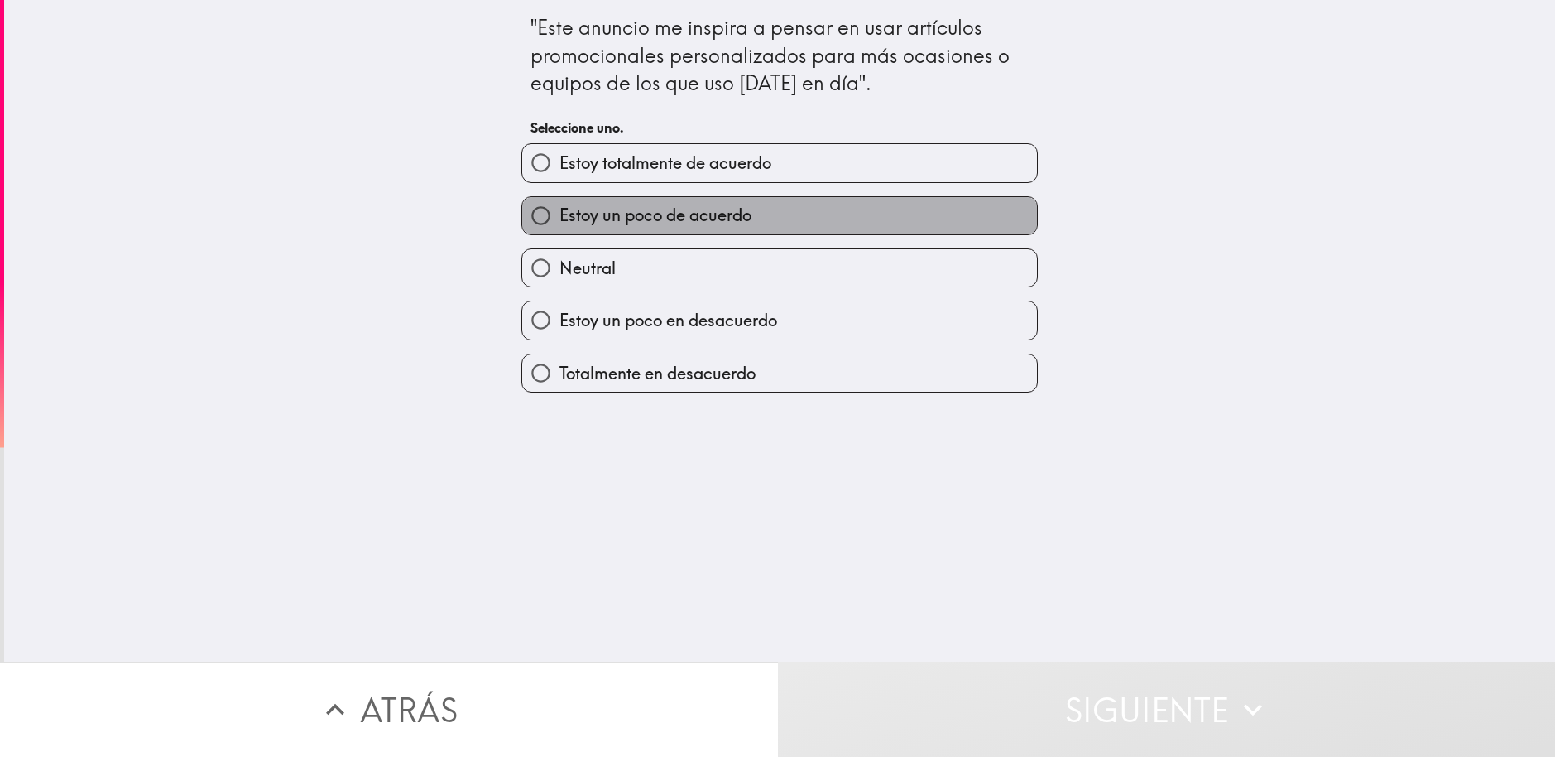
click at [633, 215] on span "Estoy un poco de acuerdo" at bounding box center [656, 215] width 192 height 23
click at [560, 215] on input "Estoy un poco de acuerdo" at bounding box center [540, 215] width 37 height 37
radio input "true"
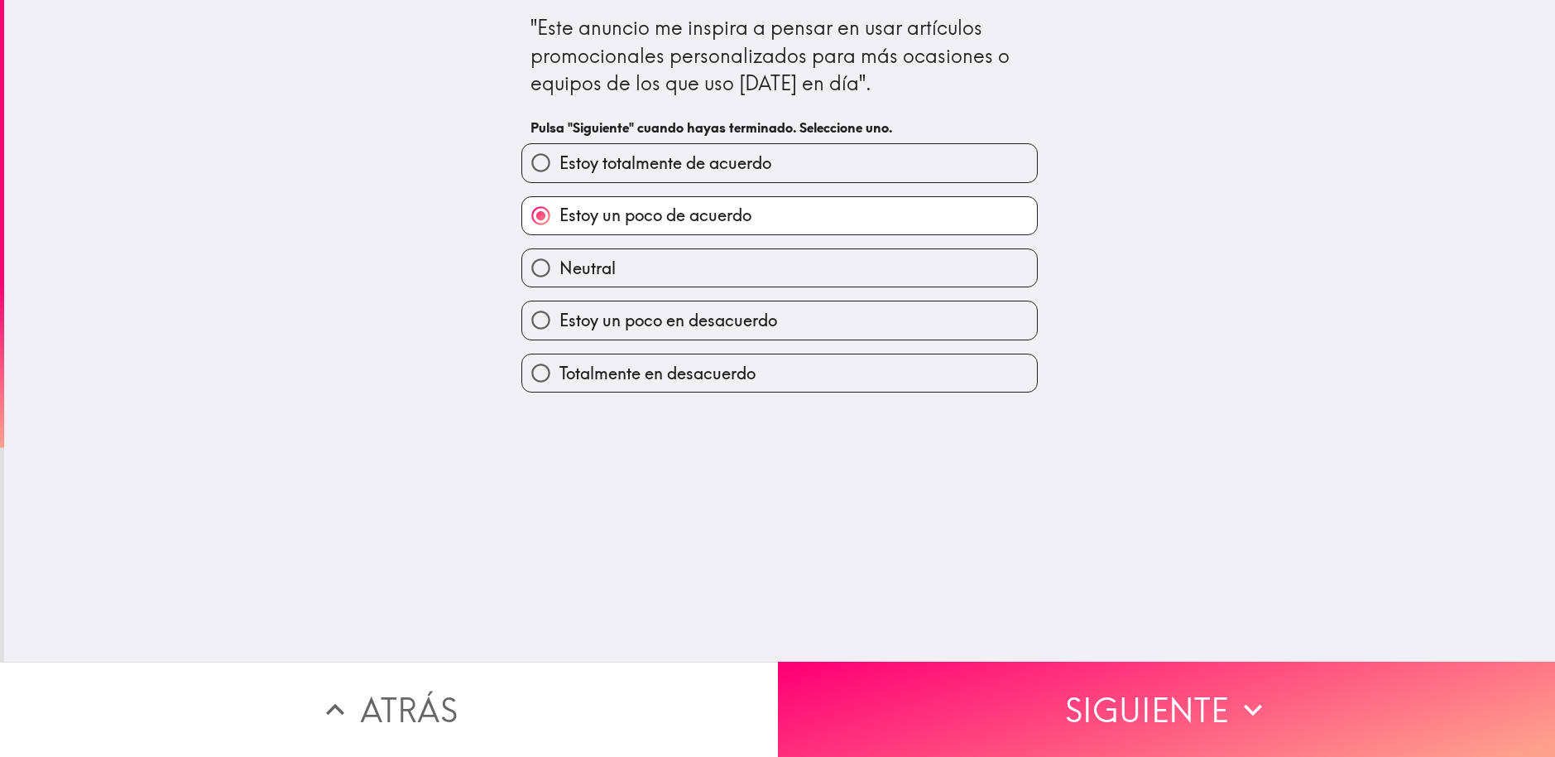
click at [1001, 699] on button "Siguiente" at bounding box center [1167, 708] width 778 height 95
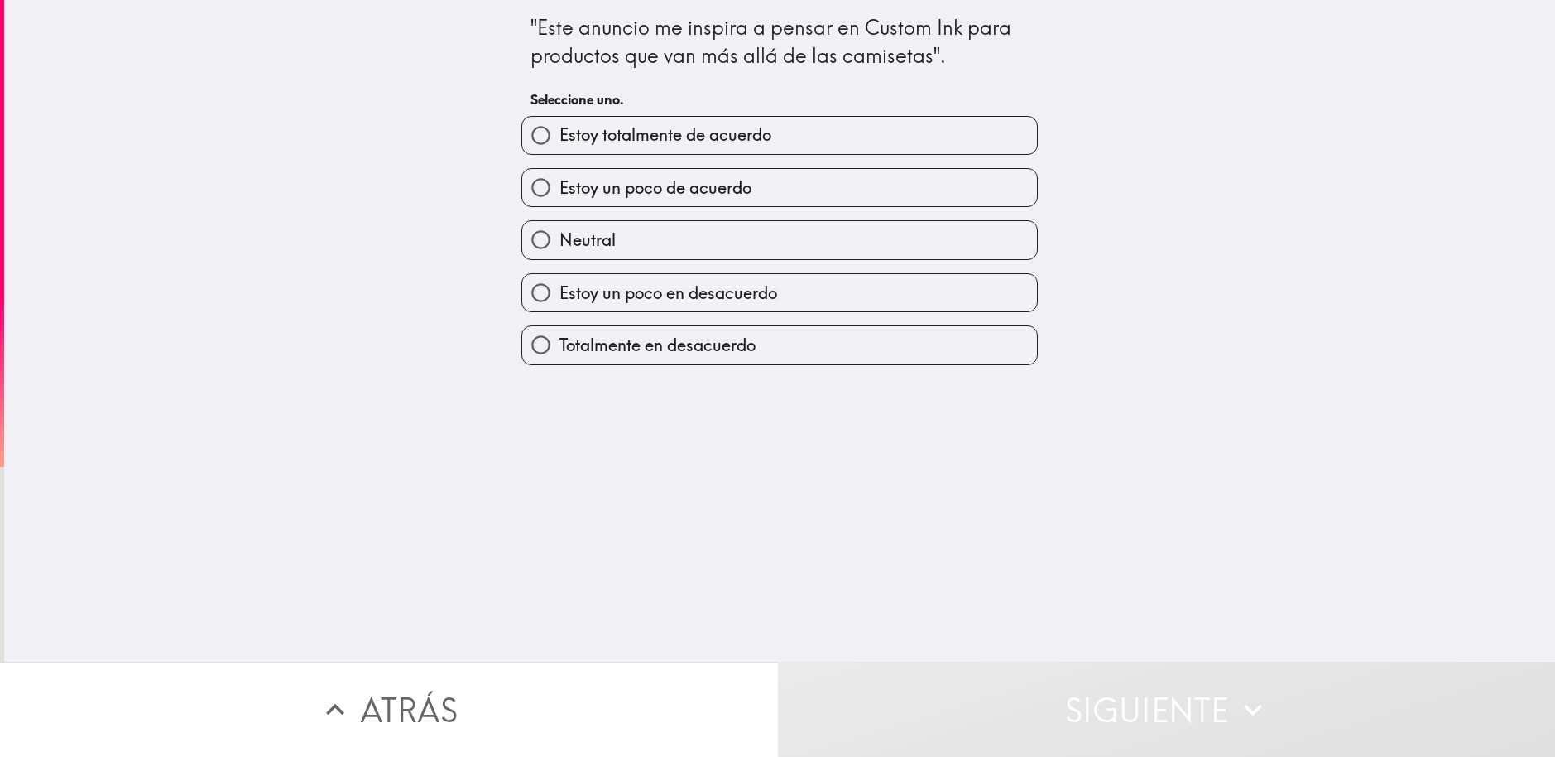
click at [615, 181] on span "Estoy un poco de acuerdo" at bounding box center [656, 187] width 192 height 23
click at [560, 181] on input "Estoy un poco de acuerdo" at bounding box center [540, 187] width 37 height 37
radio input "true"
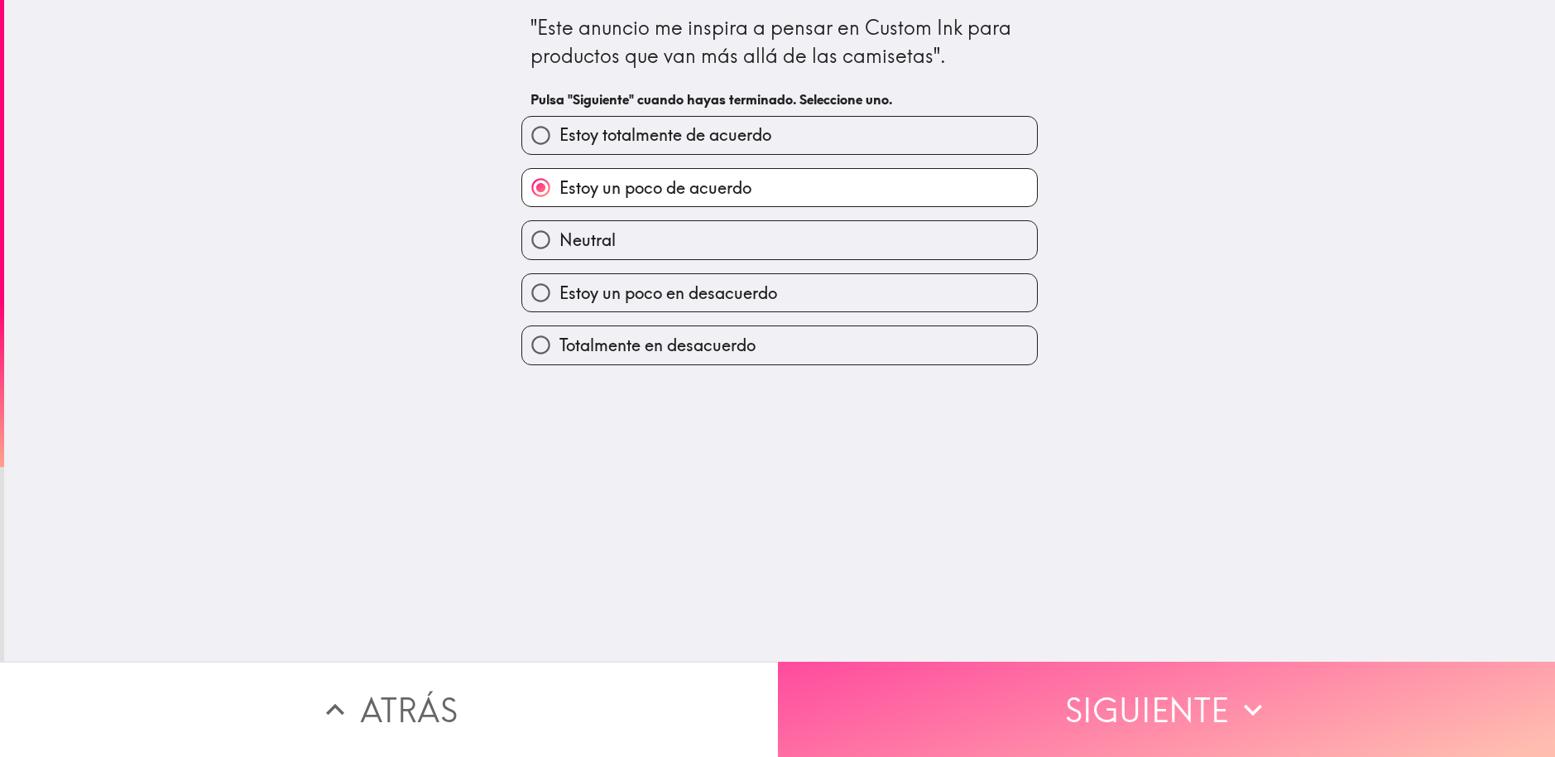
click at [1003, 682] on button "Siguiente" at bounding box center [1167, 708] width 778 height 95
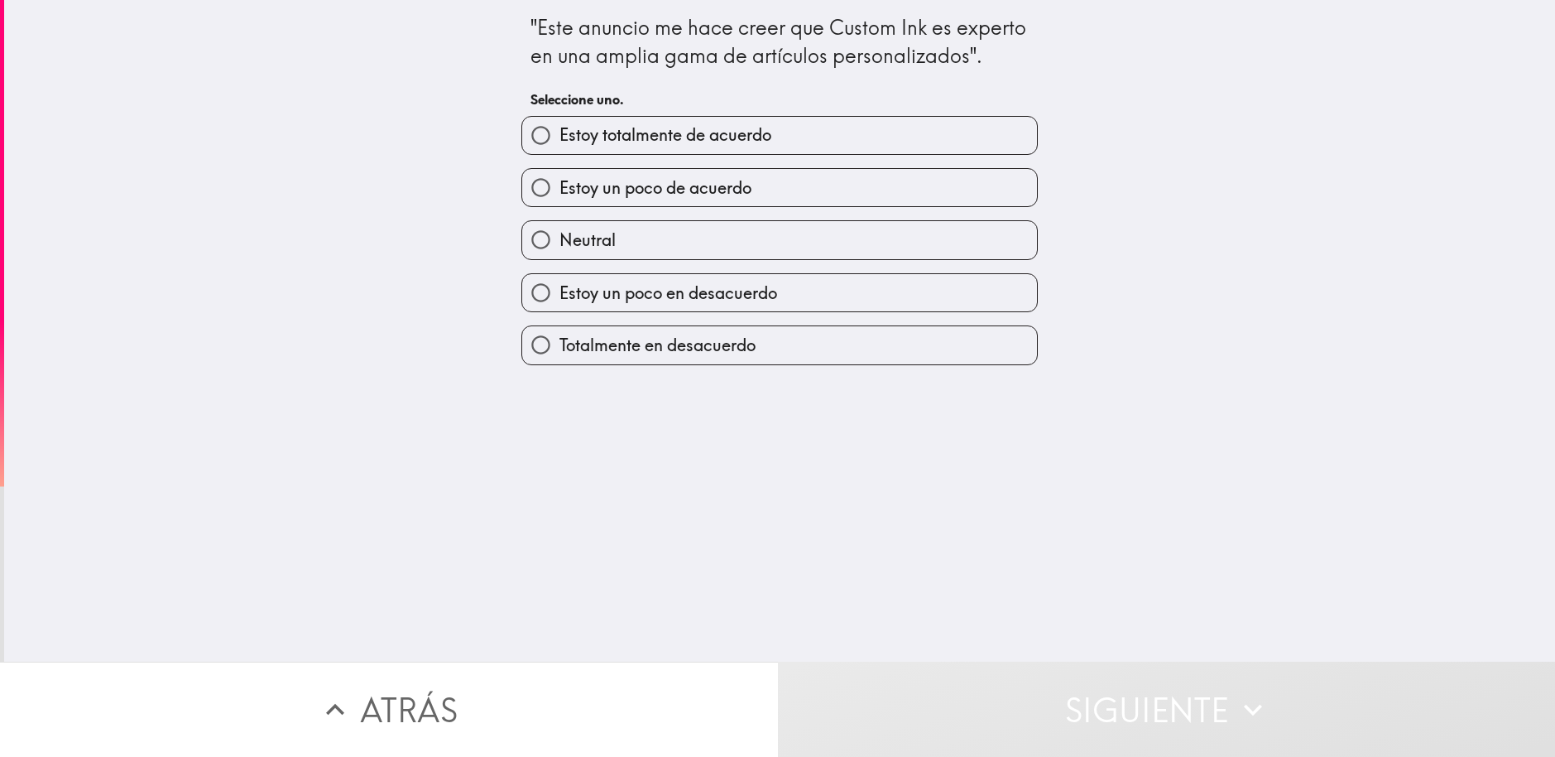
click at [691, 137] on span "Estoy totalmente de acuerdo" at bounding box center [666, 134] width 212 height 23
click at [560, 137] on input "Estoy totalmente de acuerdo" at bounding box center [540, 135] width 37 height 37
radio input "true"
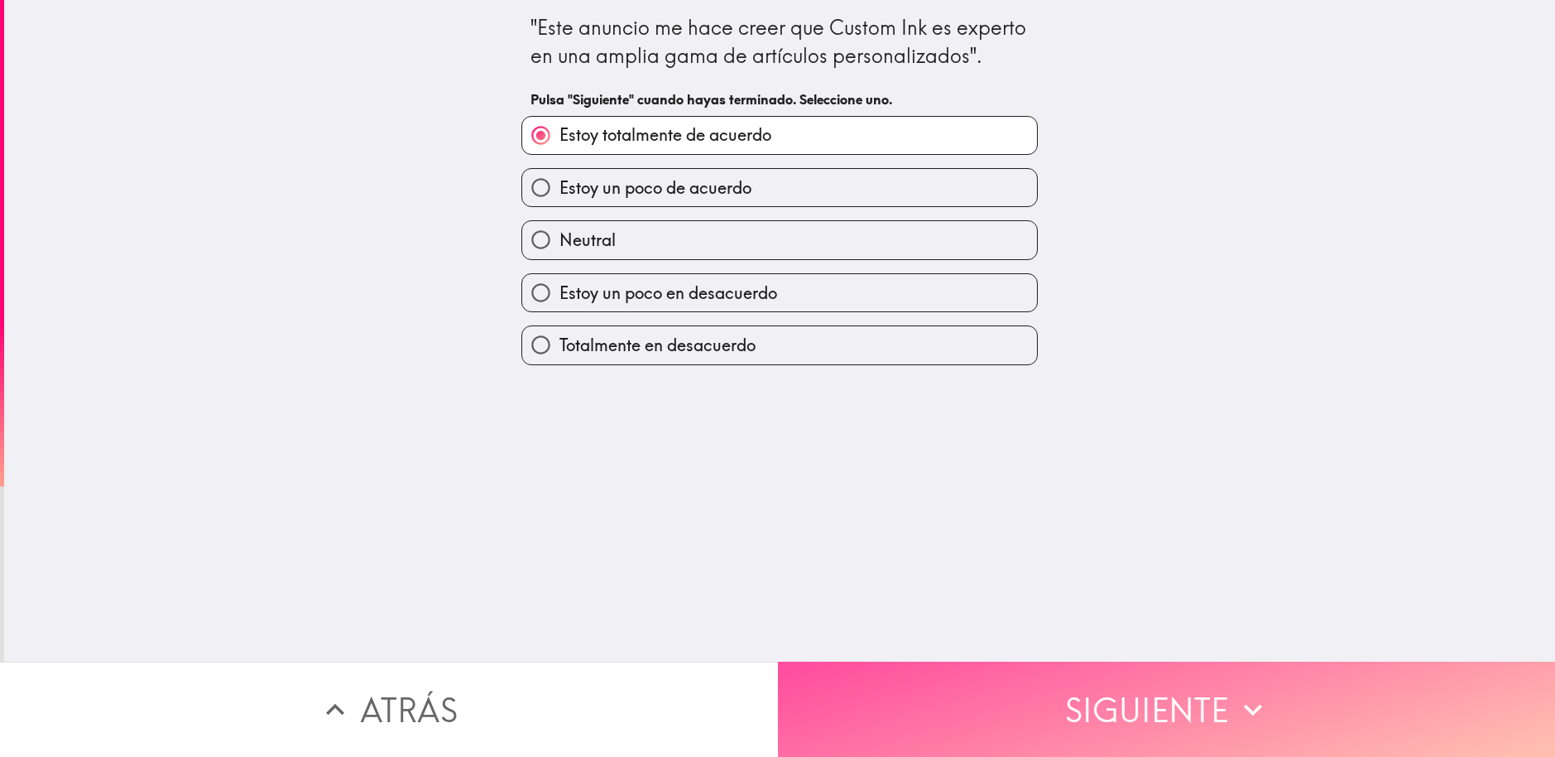
click at [1044, 691] on button "Siguiente" at bounding box center [1167, 708] width 778 height 95
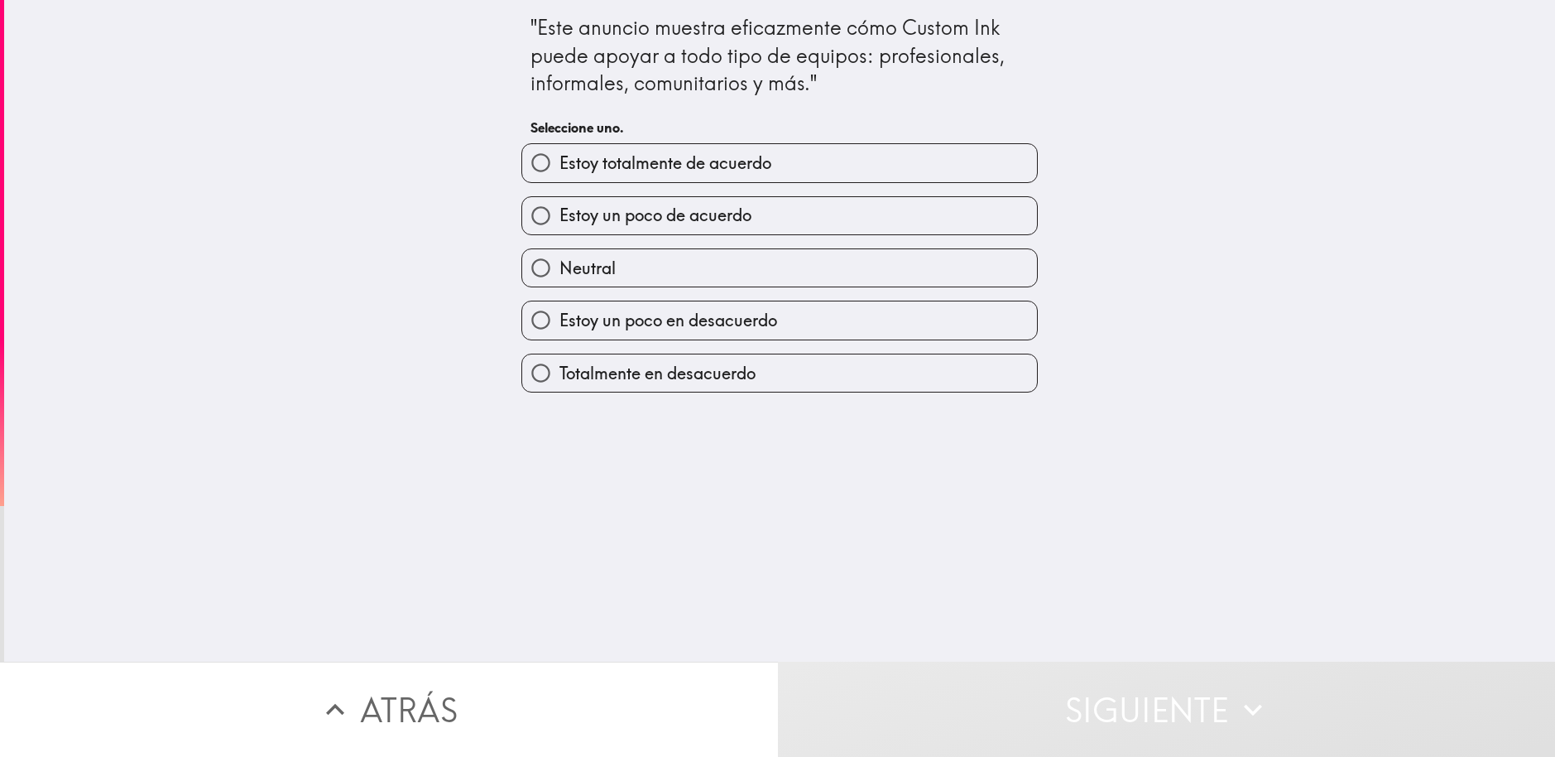
click at [748, 185] on div "Estoy un poco de acuerdo" at bounding box center [773, 209] width 530 height 52
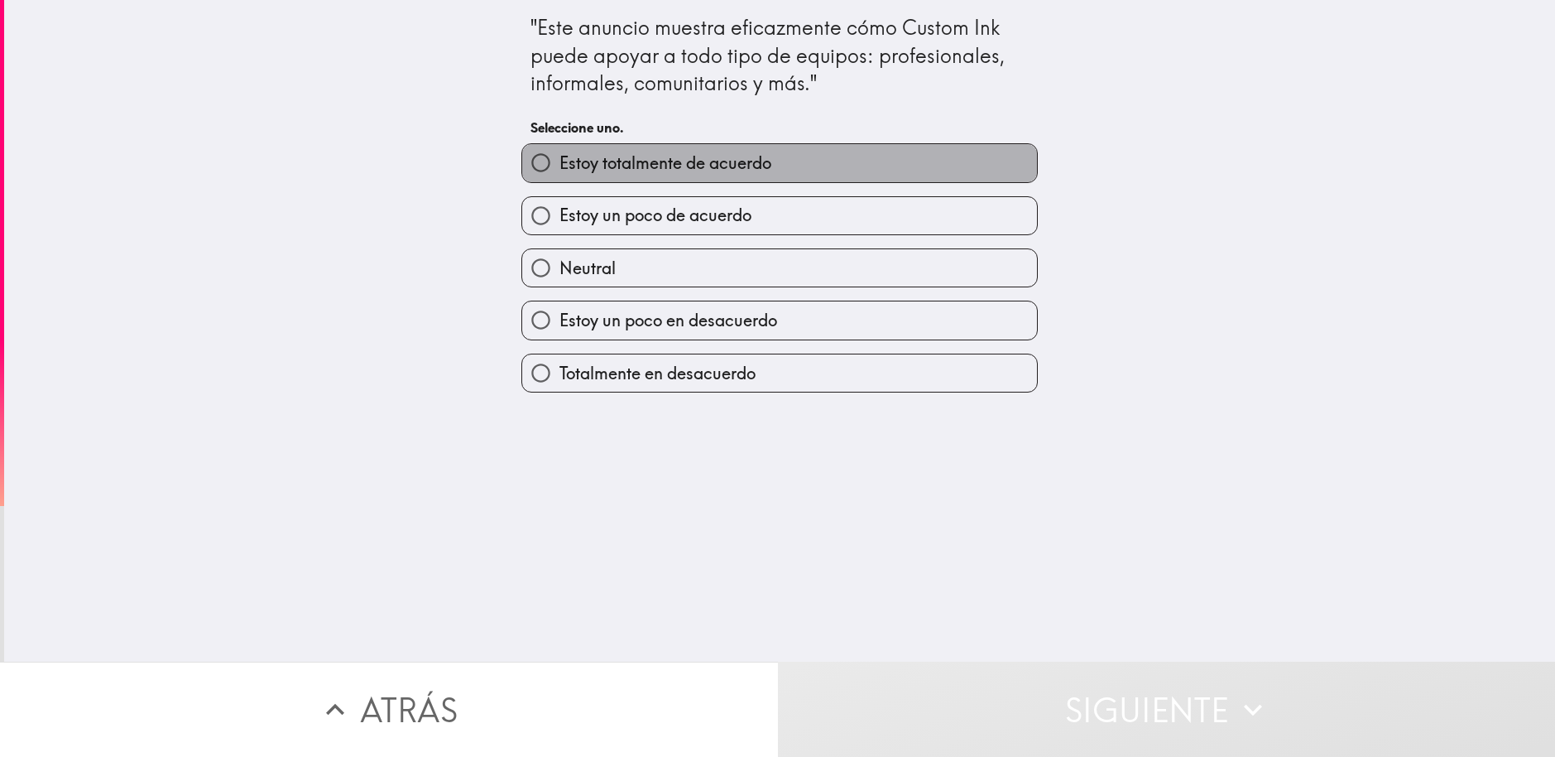
click at [812, 171] on label "Estoy totalmente de acuerdo" at bounding box center [779, 162] width 515 height 37
click at [560, 171] on input "Estoy totalmente de acuerdo" at bounding box center [540, 162] width 37 height 37
radio input "true"
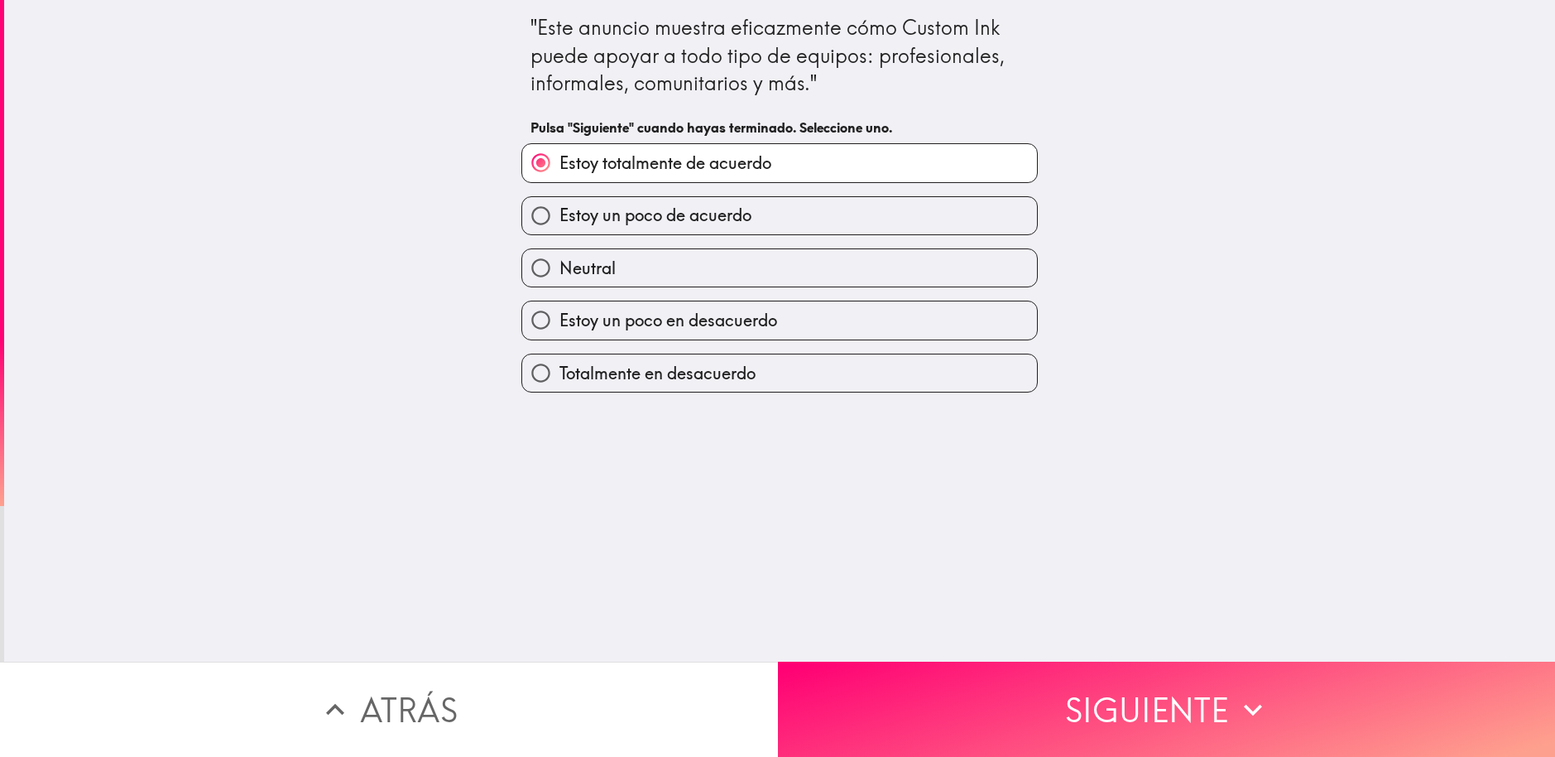
click at [1081, 694] on button "Siguiente" at bounding box center [1167, 708] width 778 height 95
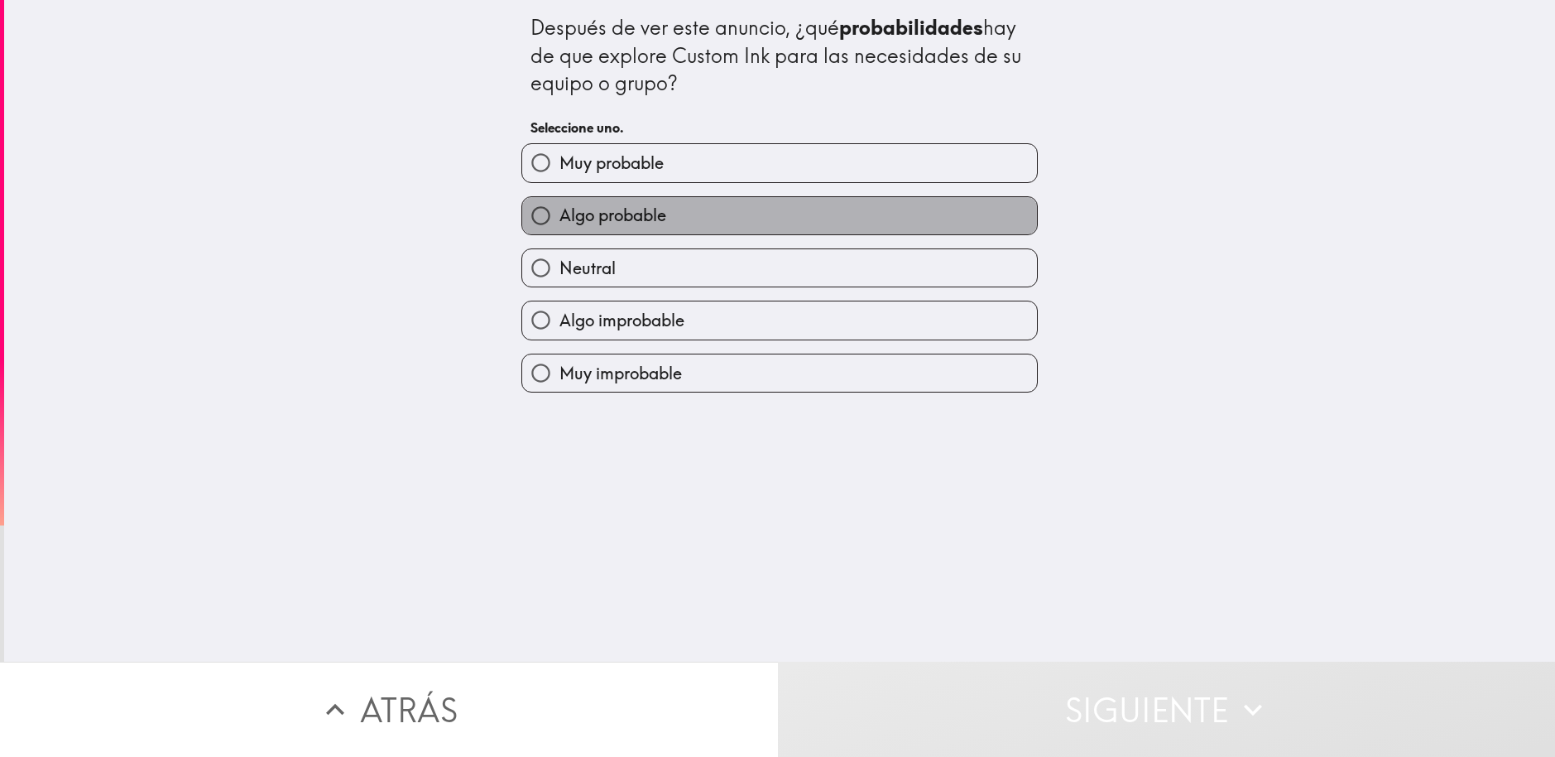
click at [687, 215] on label "Algo probable" at bounding box center [779, 215] width 515 height 37
click at [560, 215] on input "Algo probable" at bounding box center [540, 215] width 37 height 37
radio input "true"
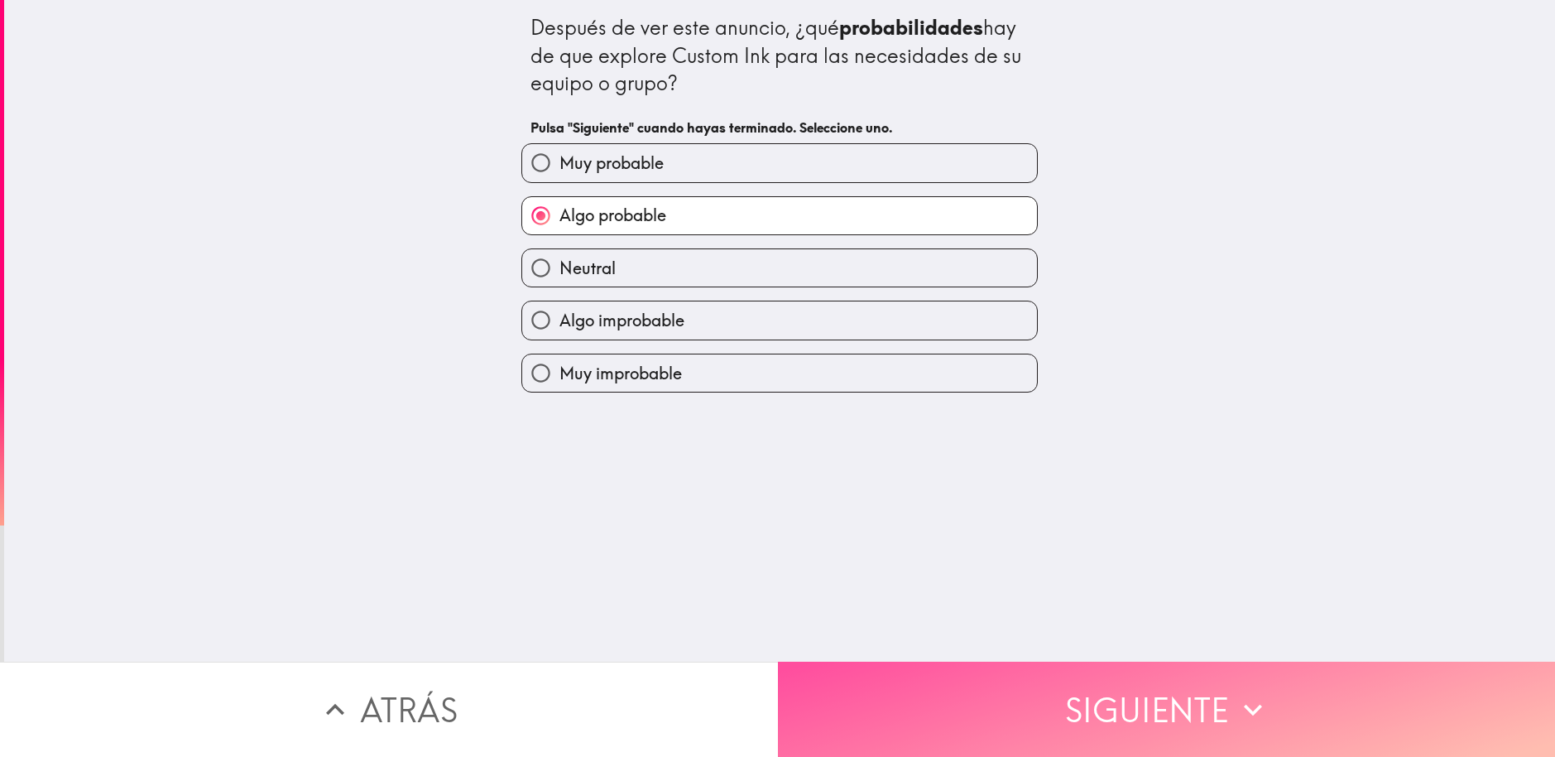
click at [1135, 661] on button "Siguiente" at bounding box center [1167, 708] width 778 height 95
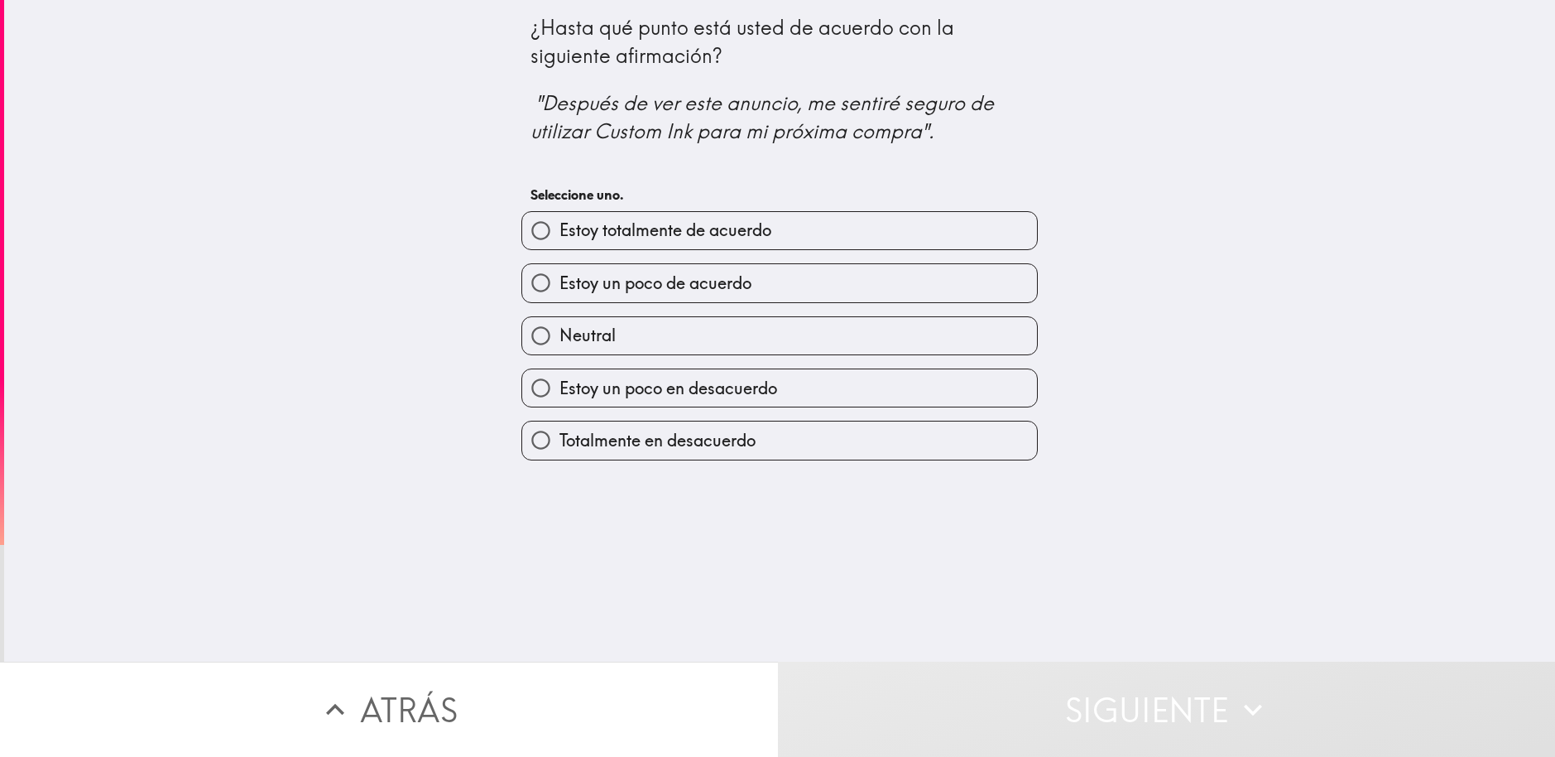
click at [713, 228] on span "Estoy totalmente de acuerdo" at bounding box center [666, 230] width 212 height 23
click at [560, 228] on input "Estoy totalmente de acuerdo" at bounding box center [540, 230] width 37 height 37
radio input "true"
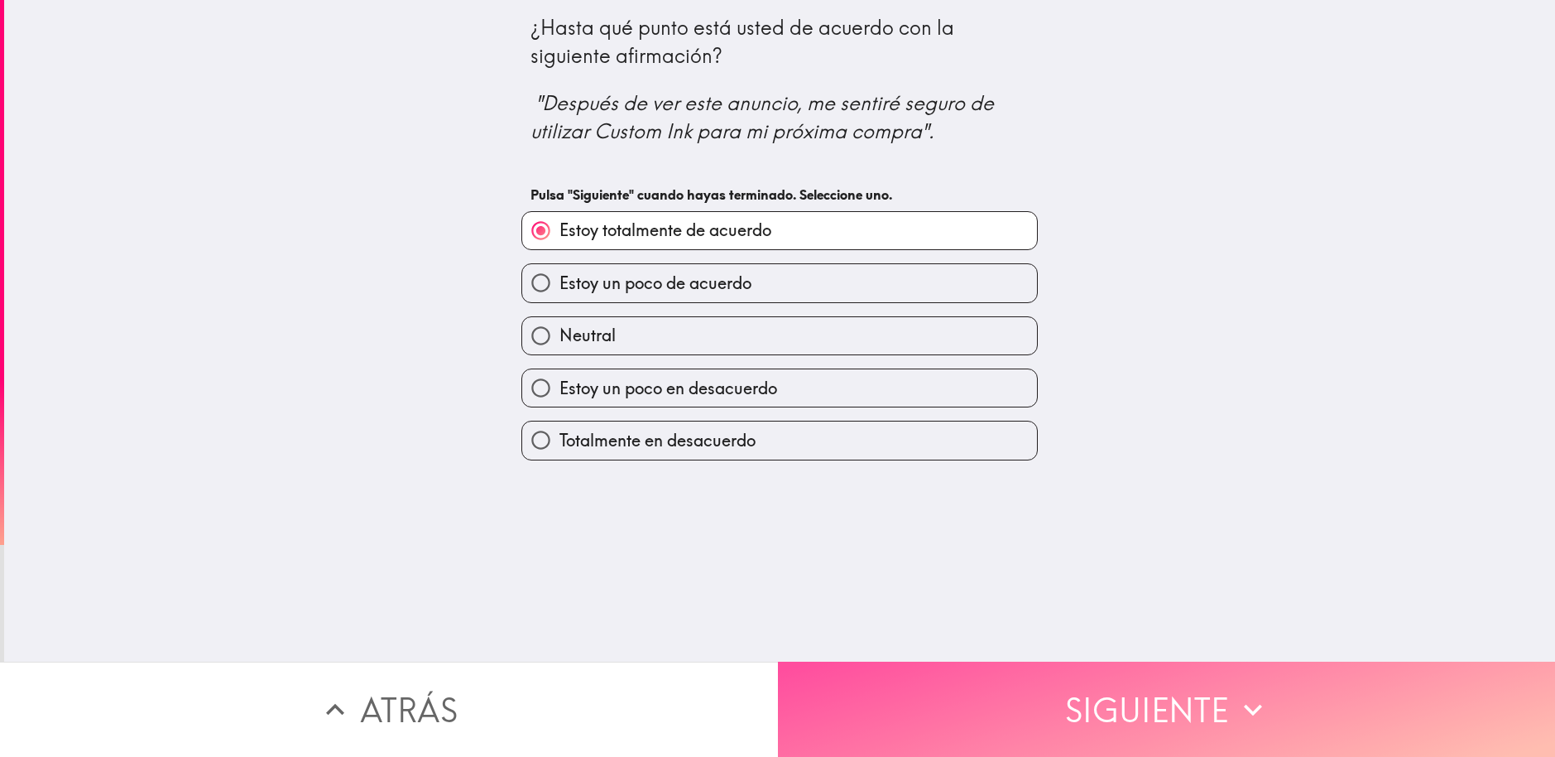
click at [1262, 691] on icon "button" at bounding box center [1253, 709] width 36 height 36
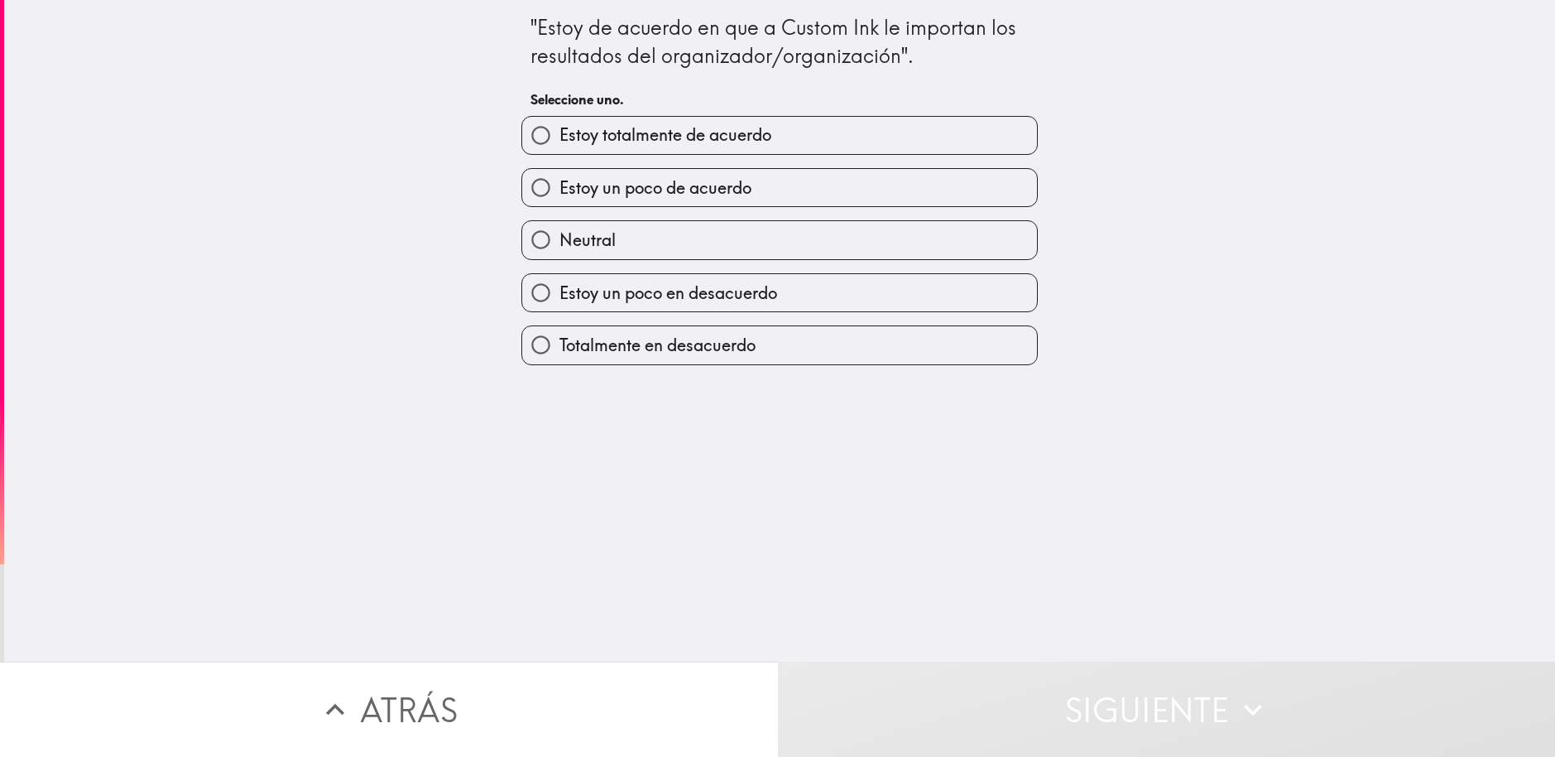
click at [798, 185] on label "Estoy un poco de acuerdo" at bounding box center [779, 187] width 515 height 37
click at [560, 185] on input "Estoy un poco de acuerdo" at bounding box center [540, 187] width 37 height 37
radio input "true"
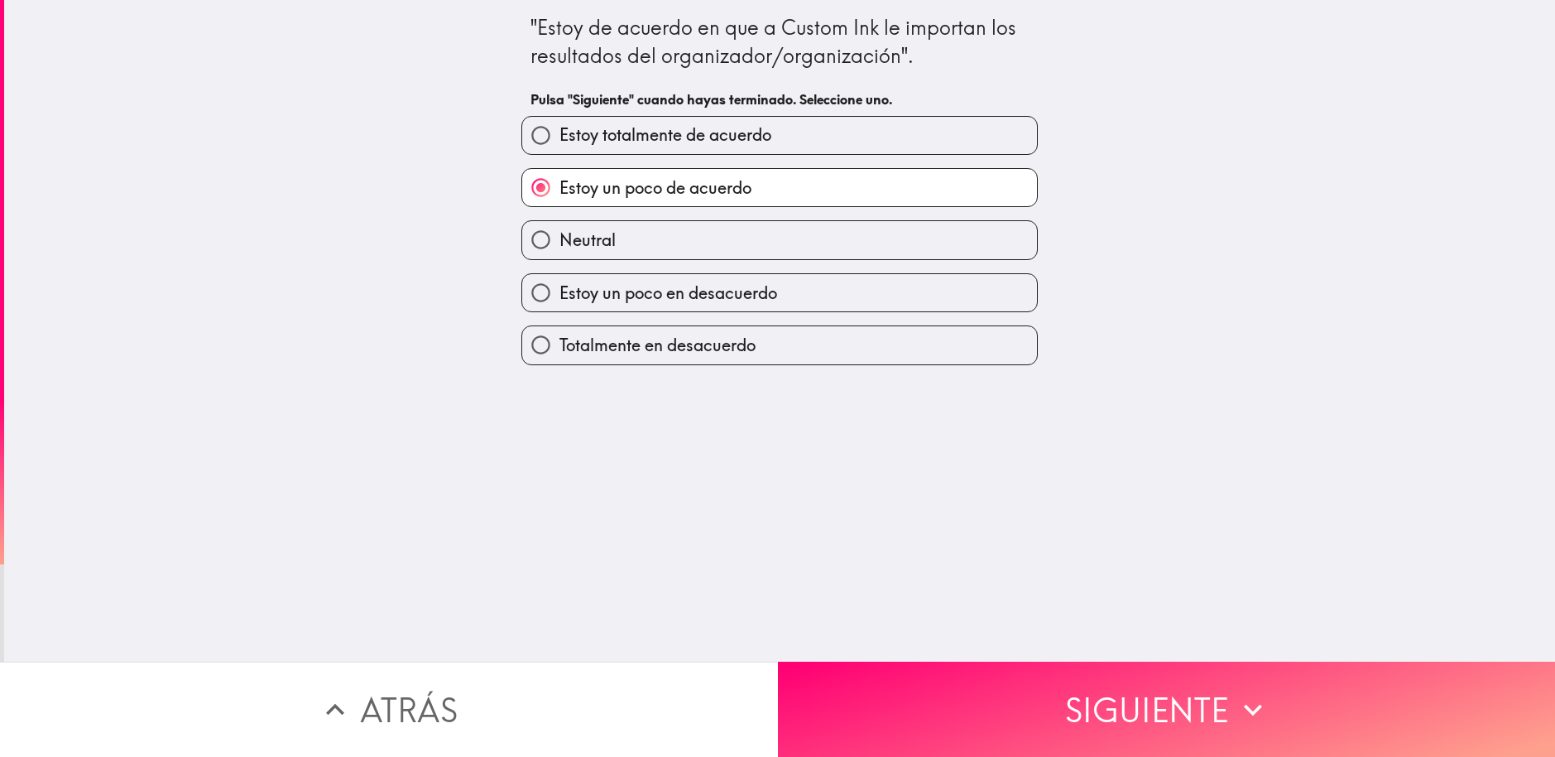
click at [1013, 728] on button "Siguiente" at bounding box center [1167, 708] width 778 height 95
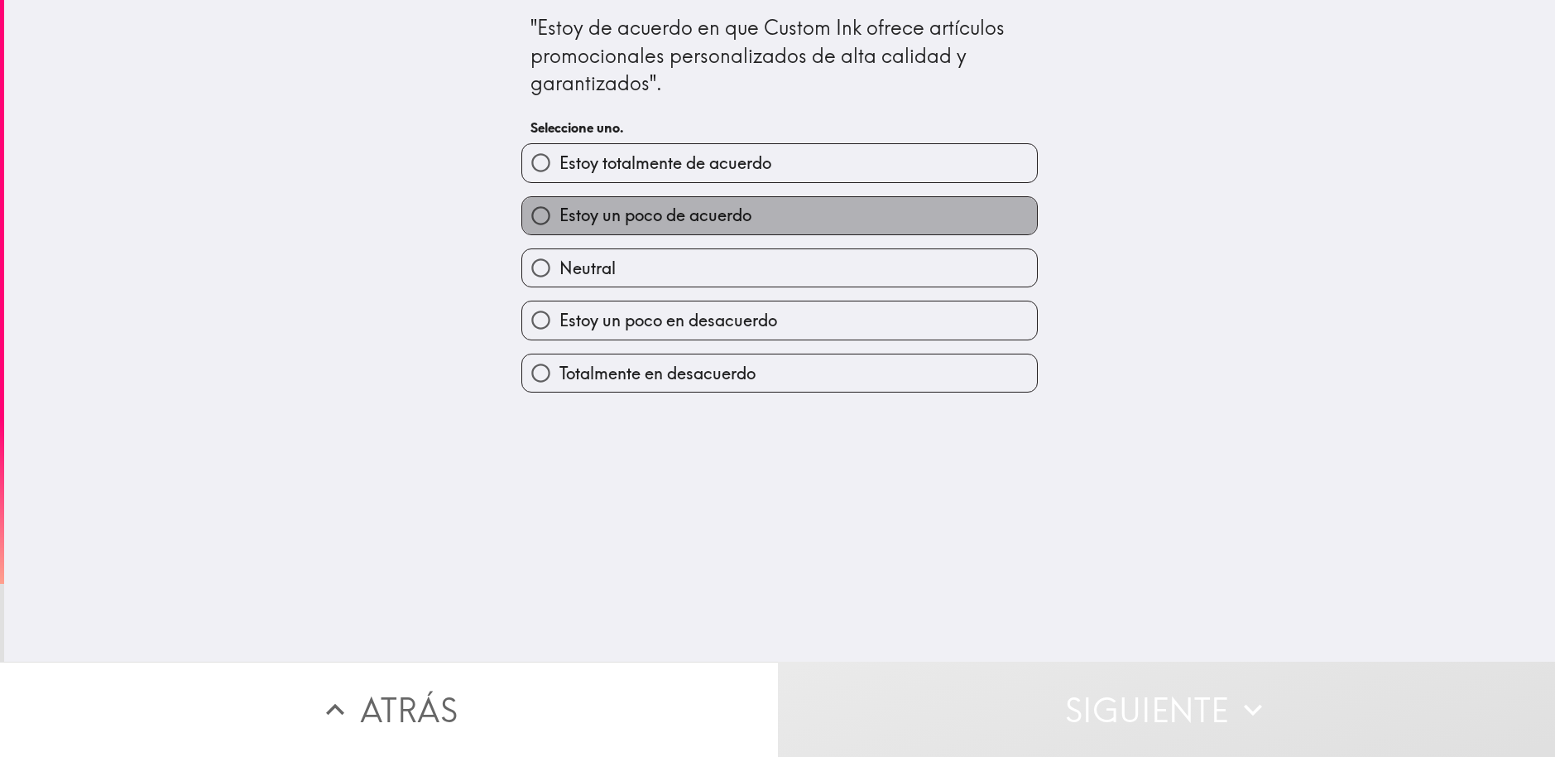
click at [785, 211] on label "Estoy un poco de acuerdo" at bounding box center [779, 215] width 515 height 37
click at [560, 211] on input "Estoy un poco de acuerdo" at bounding box center [540, 215] width 37 height 37
radio input "true"
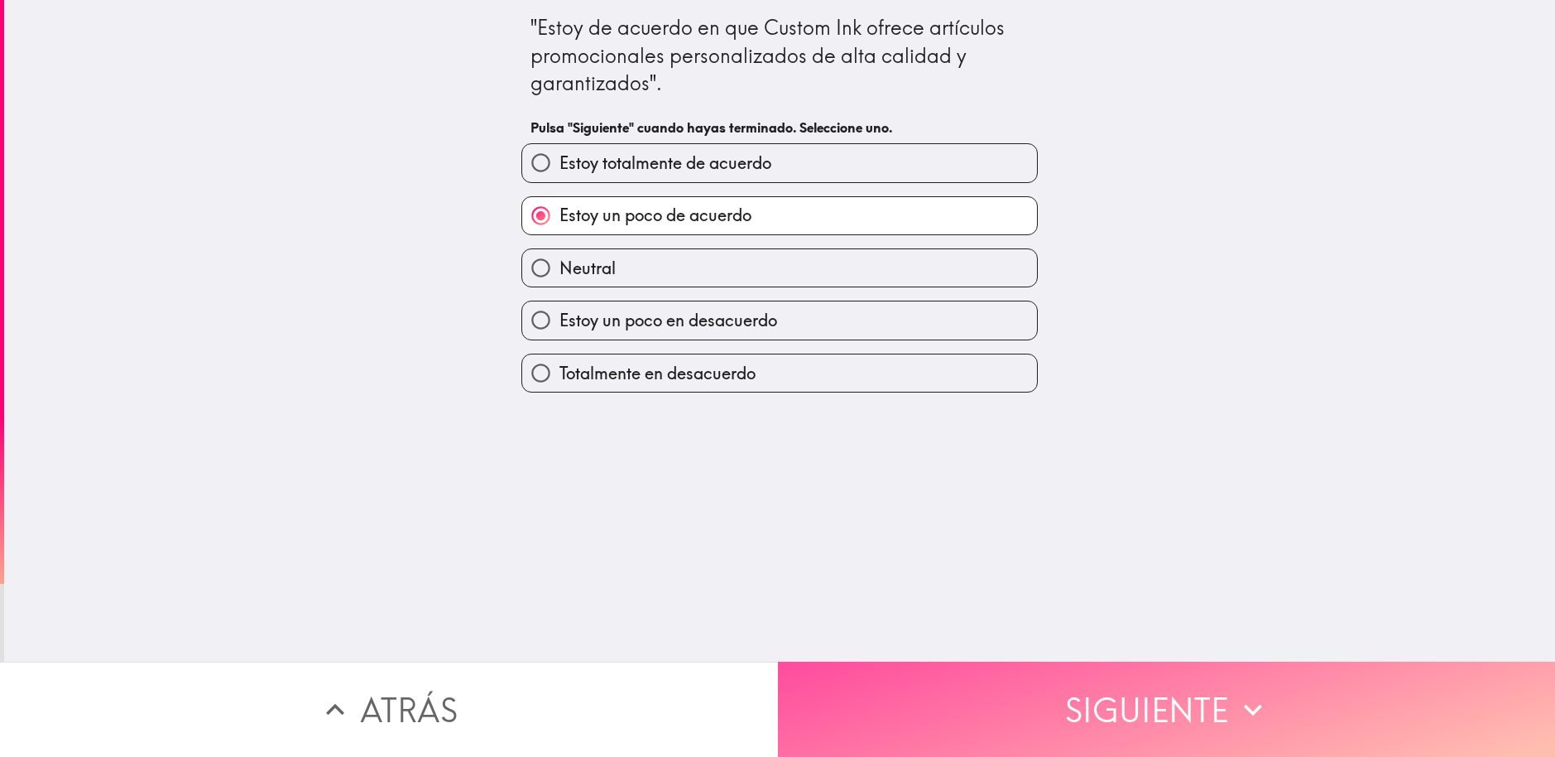
click at [1161, 666] on button "Siguiente" at bounding box center [1167, 708] width 778 height 95
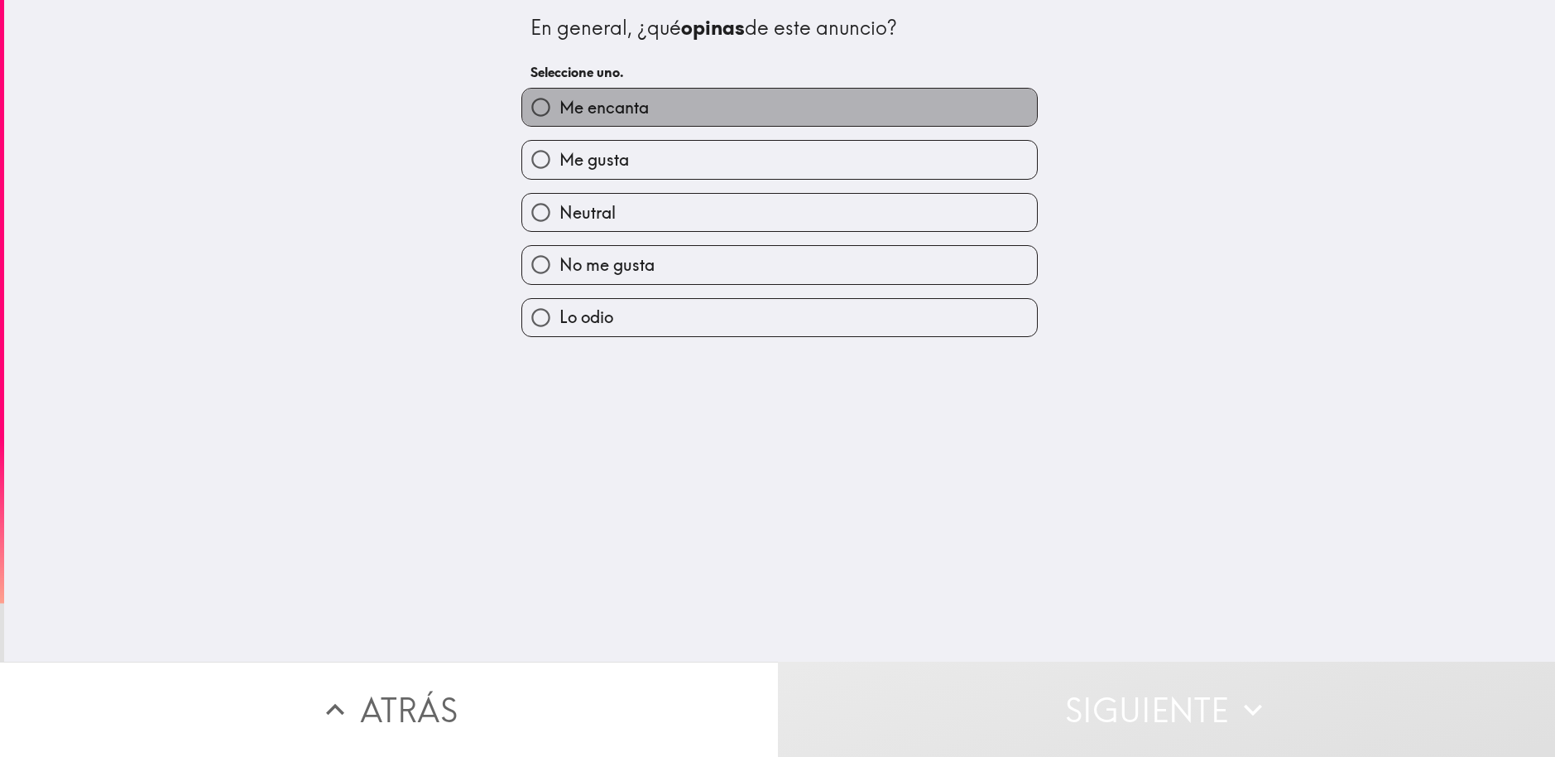
click at [607, 108] on span "Me encanta" at bounding box center [604, 107] width 89 height 23
click at [560, 108] on input "Me encanta" at bounding box center [540, 107] width 37 height 37
radio input "true"
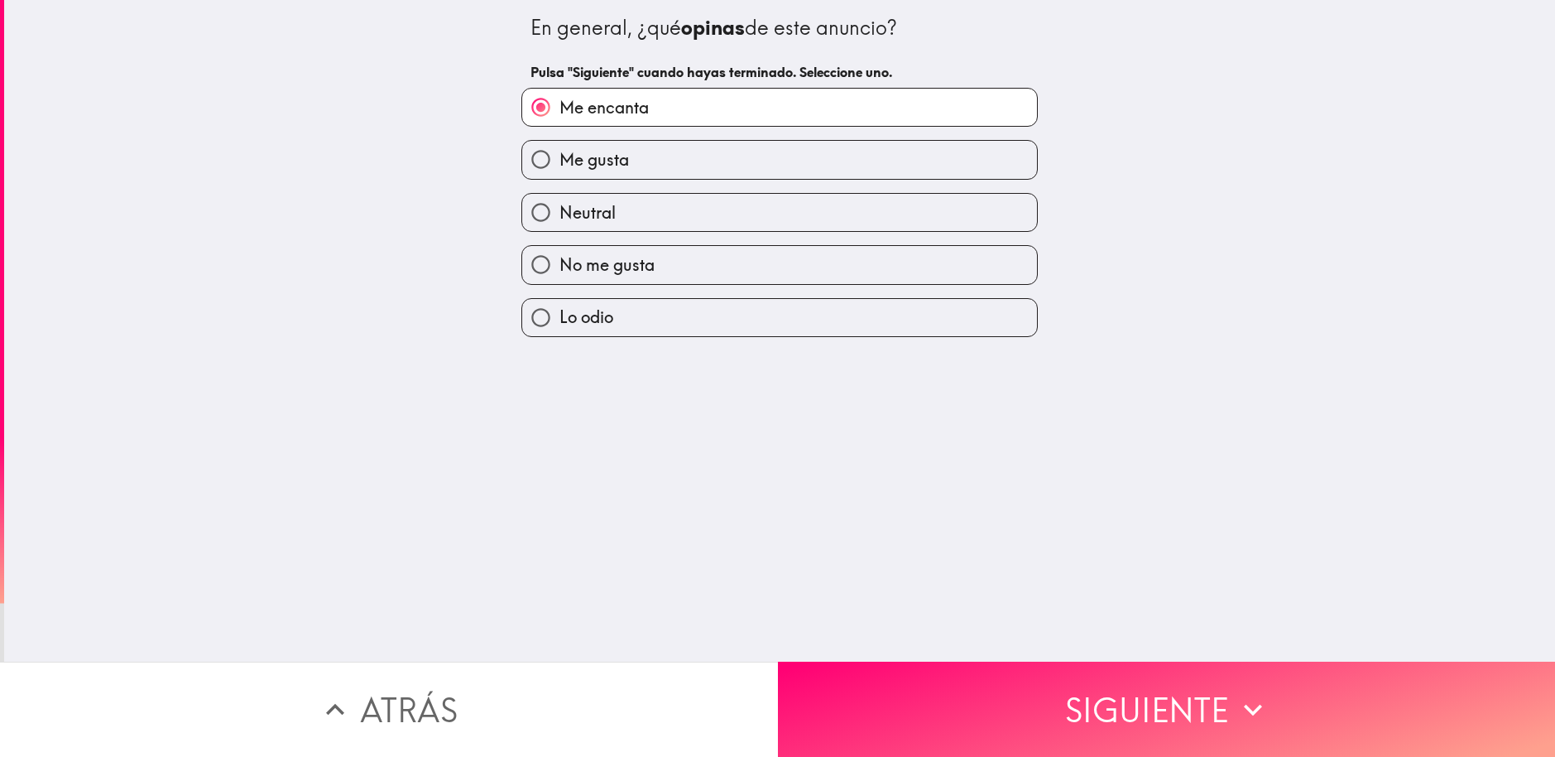
click at [991, 672] on button "Siguiente" at bounding box center [1167, 708] width 778 height 95
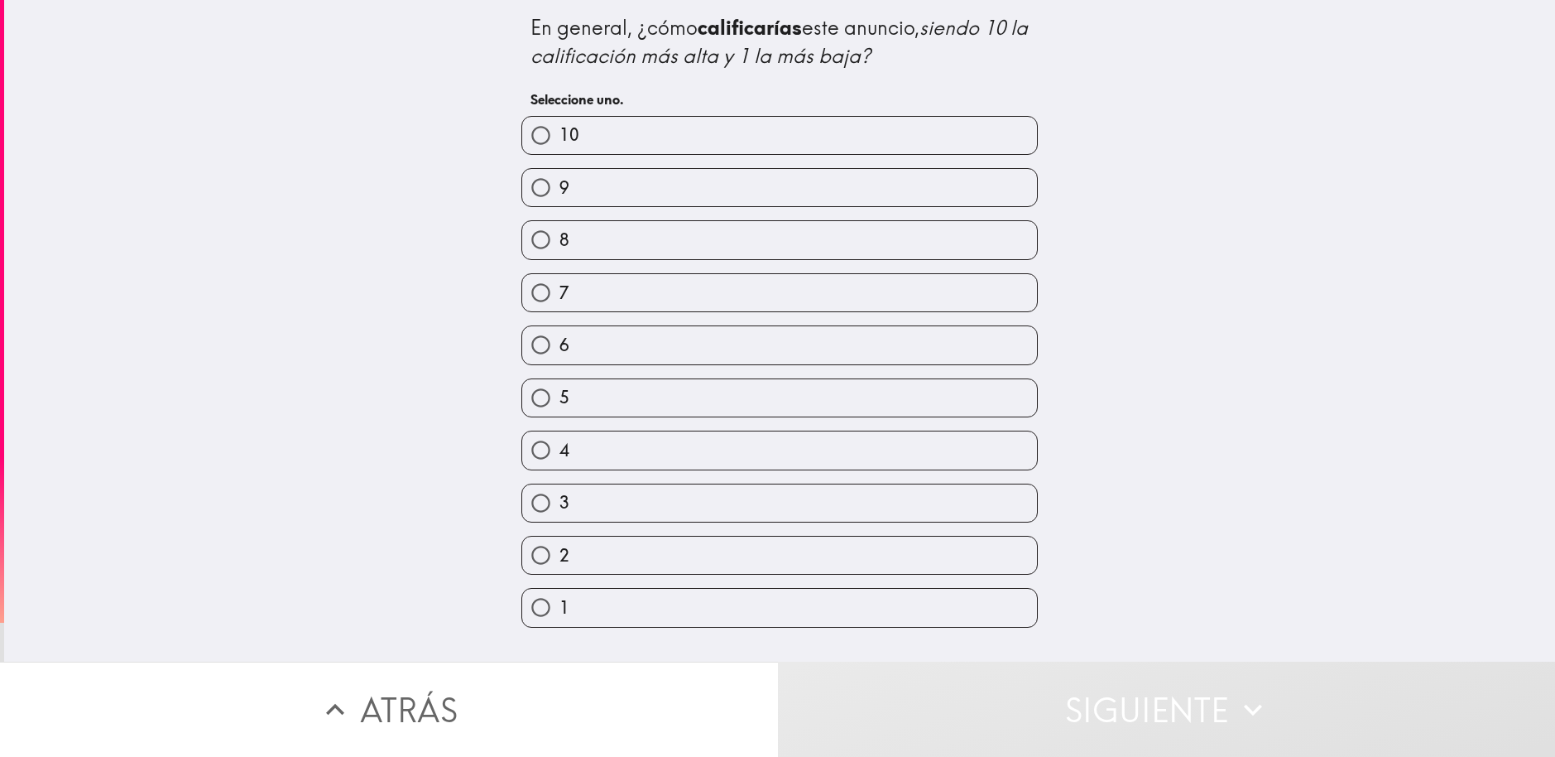
click at [560, 181] on span "9" at bounding box center [565, 187] width 10 height 23
click at [557, 181] on input "9" at bounding box center [540, 187] width 37 height 37
radio input "true"
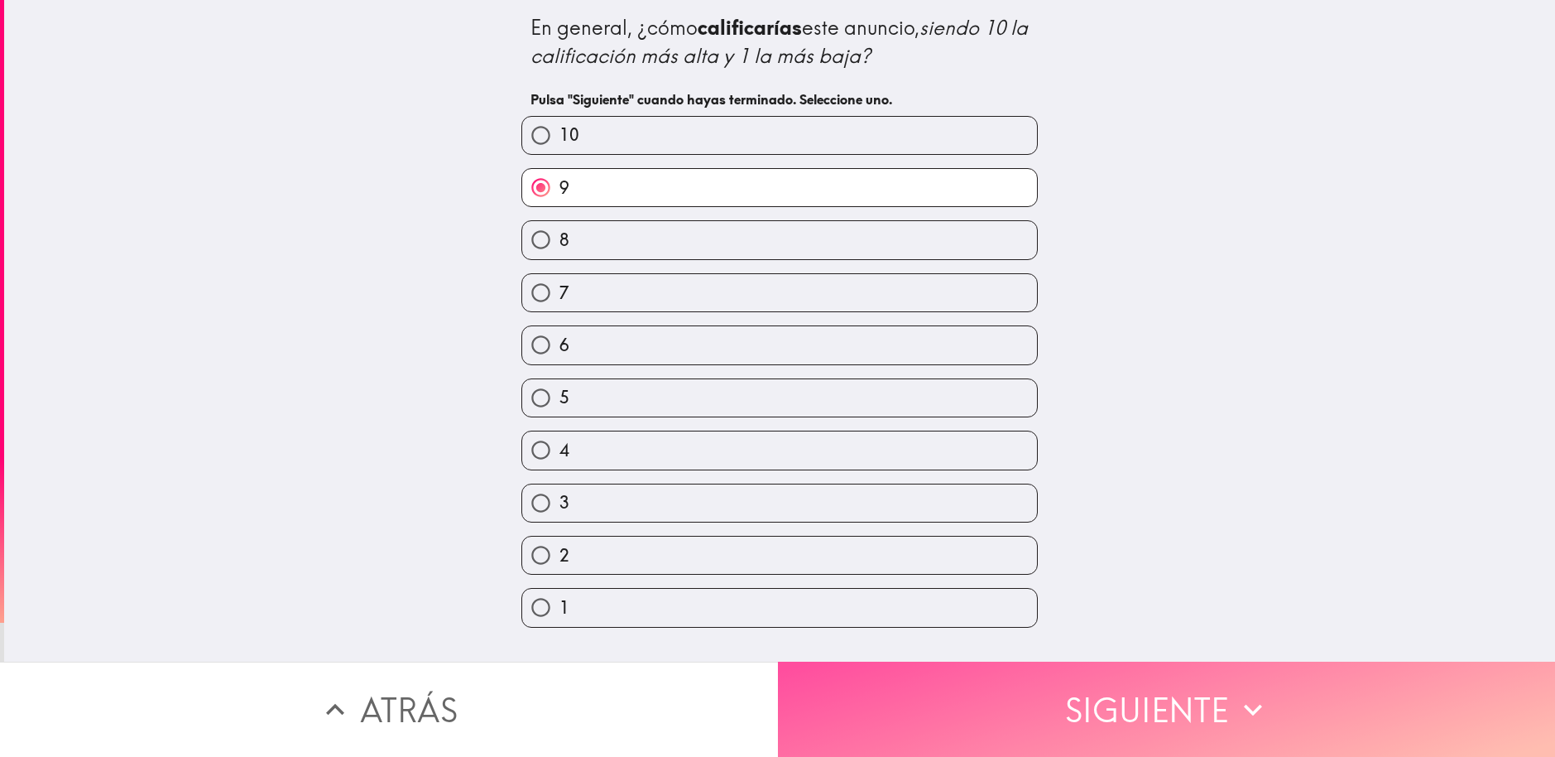
click at [1173, 682] on button "Siguiente" at bounding box center [1167, 708] width 778 height 95
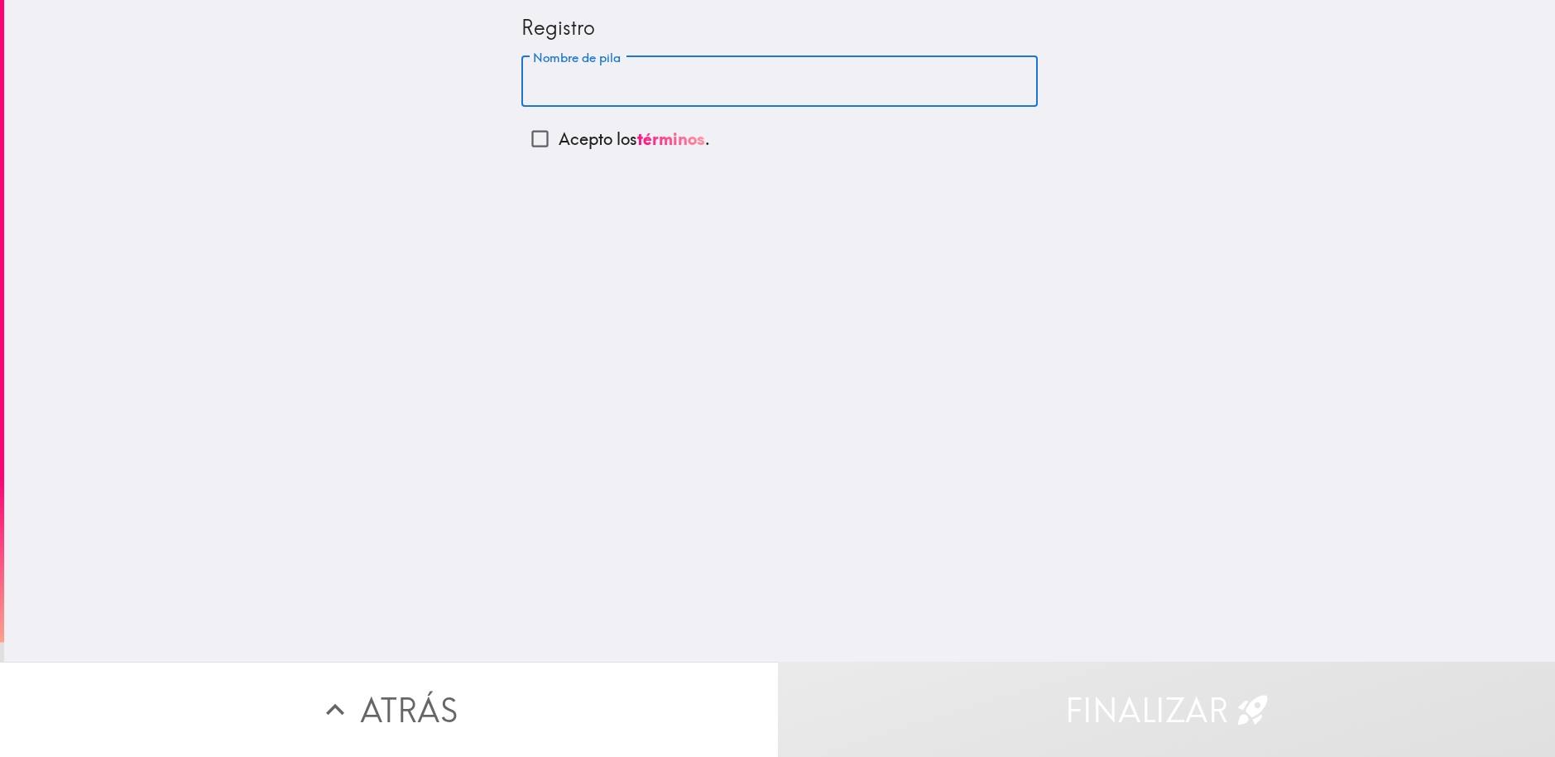
click at [680, 87] on input "Nombre de pila" at bounding box center [779, 81] width 517 height 51
type input "anaci"
click at [574, 132] on p "Acepto los términos ." at bounding box center [634, 138] width 151 height 23
click at [559, 132] on input "Acepto los términos ." at bounding box center [539, 138] width 37 height 37
checkbox input "true"
